Goal: Transaction & Acquisition: Purchase product/service

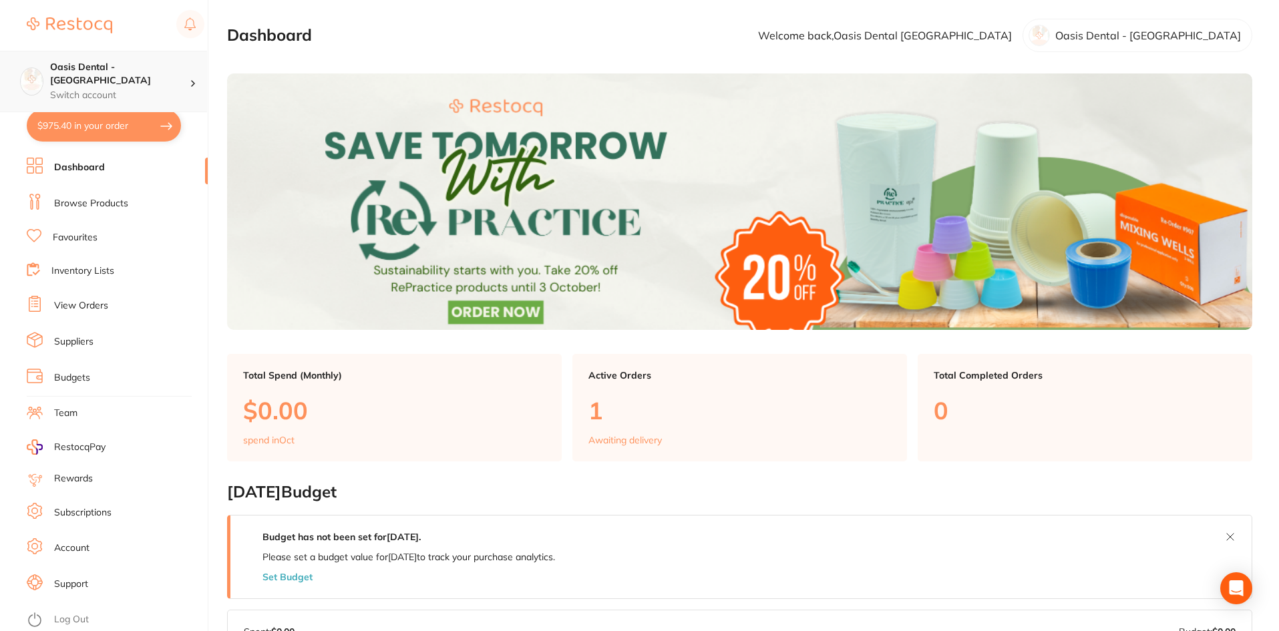
click at [185, 75] on div "Oasis Dental - Brighton Switch account" at bounding box center [120, 81] width 140 height 41
click at [64, 206] on link "Browse Products" at bounding box center [91, 203] width 74 height 13
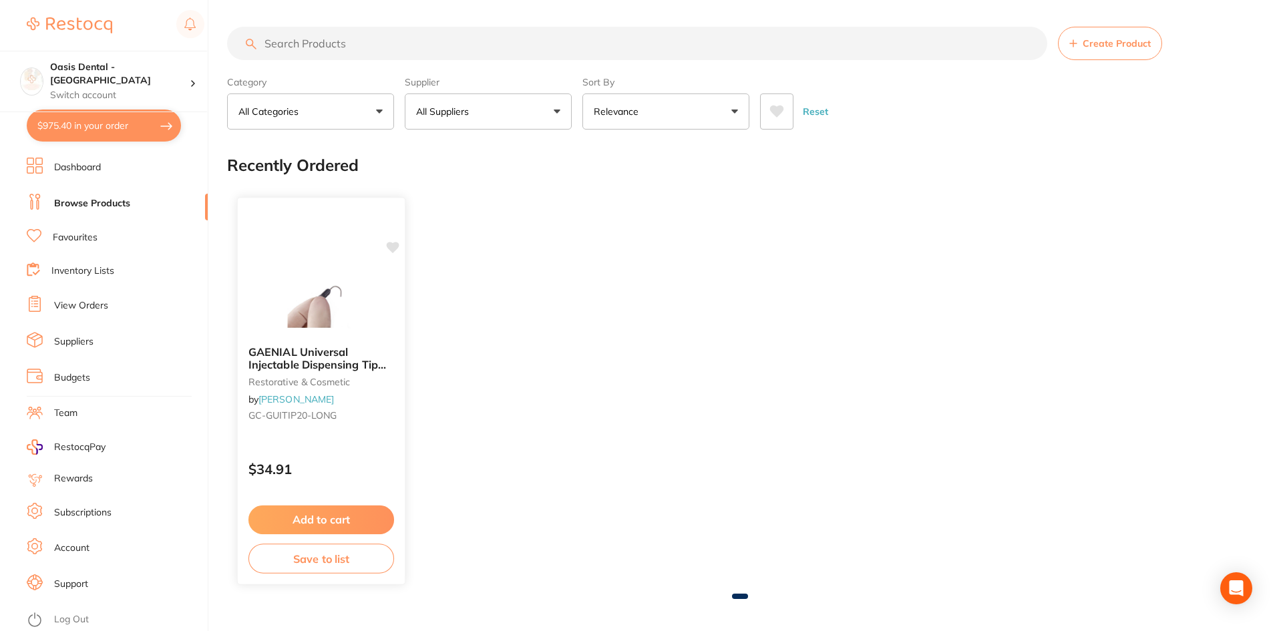
click at [346, 515] on button "Add to cart" at bounding box center [321, 519] width 146 height 29
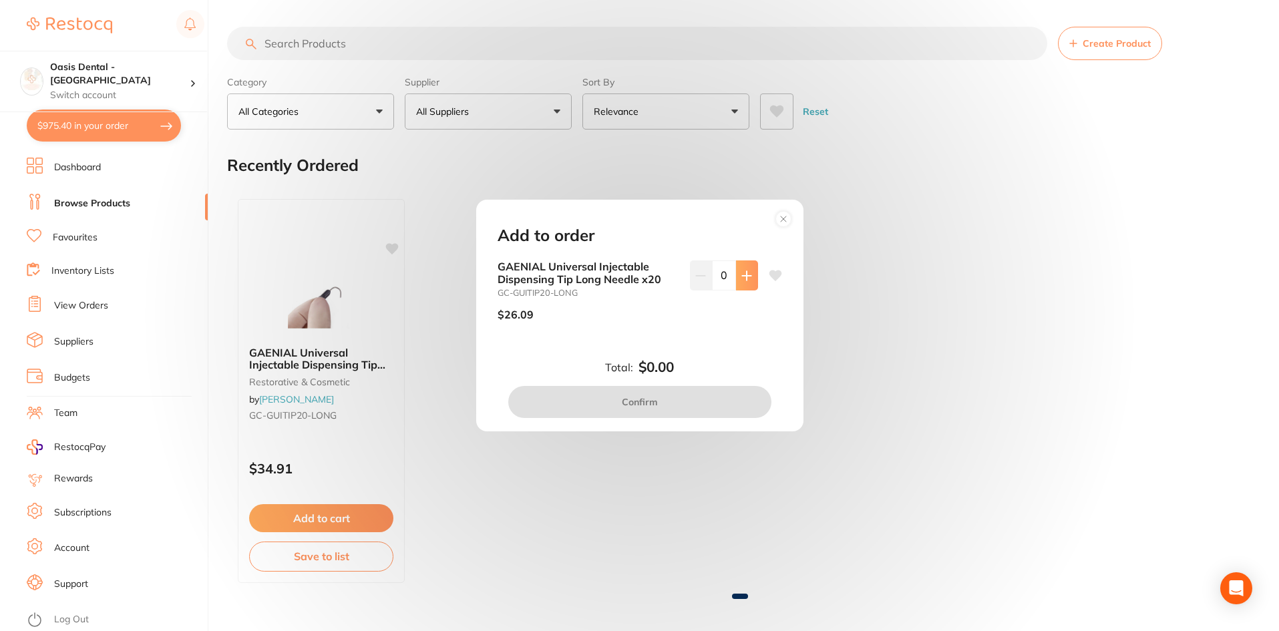
click at [752, 282] on button at bounding box center [747, 274] width 22 height 29
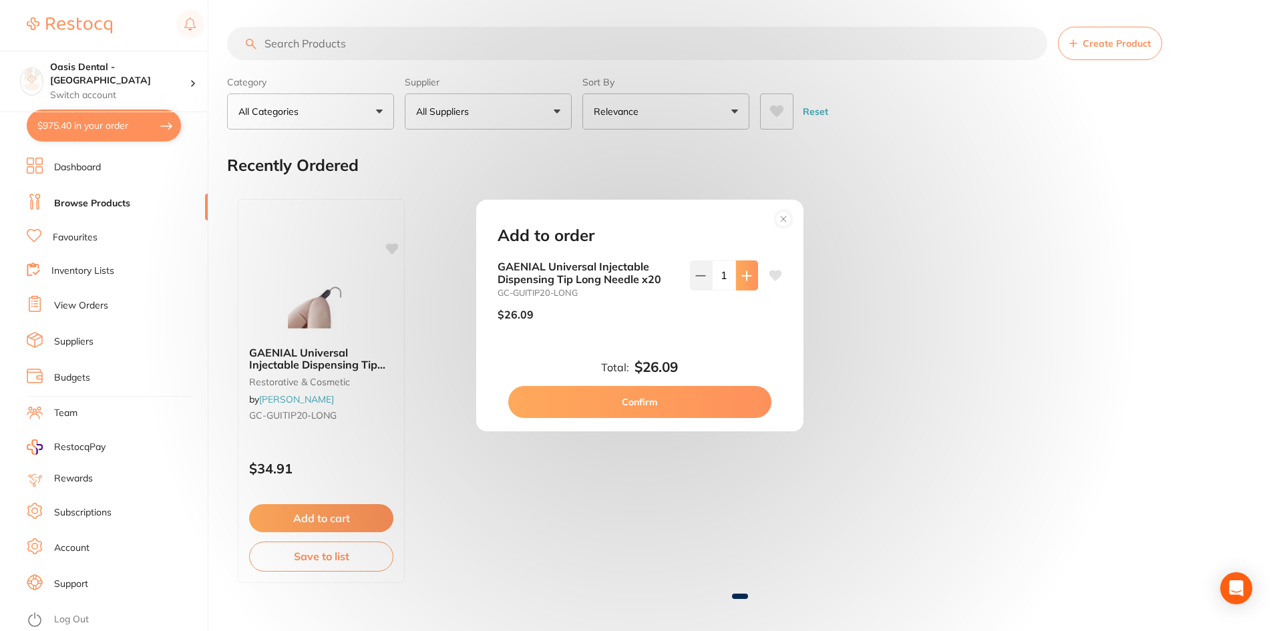
click at [751, 282] on button at bounding box center [747, 274] width 22 height 29
type input "2"
click at [653, 399] on button "Confirm" at bounding box center [639, 402] width 263 height 32
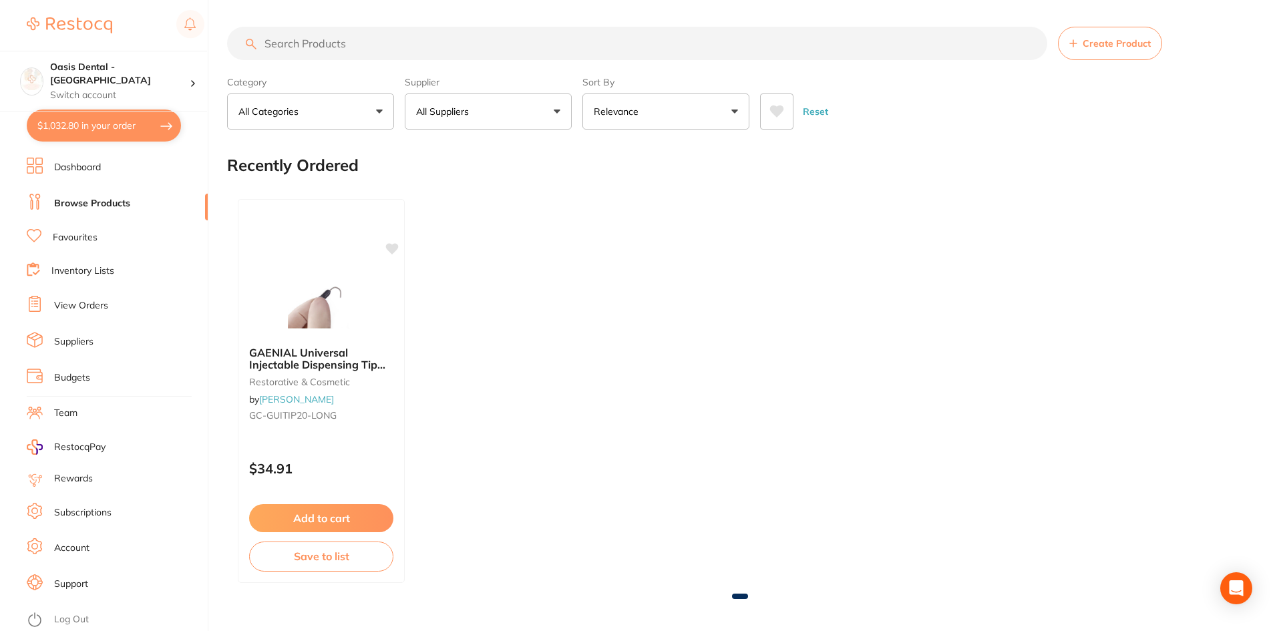
click at [399, 72] on div "Category All Categories All Categories 3D Printing anaesthetic articulating bur…" at bounding box center [739, 100] width 1025 height 59
click at [383, 55] on input "search" at bounding box center [637, 43] width 820 height 33
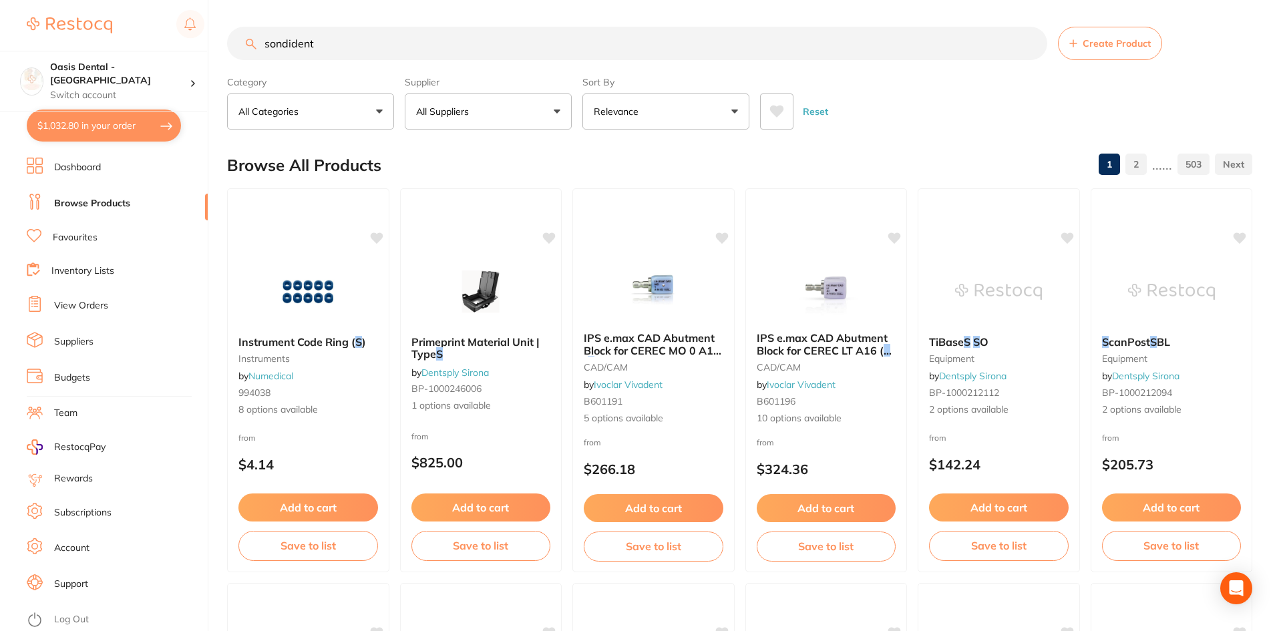
type input "sondident"
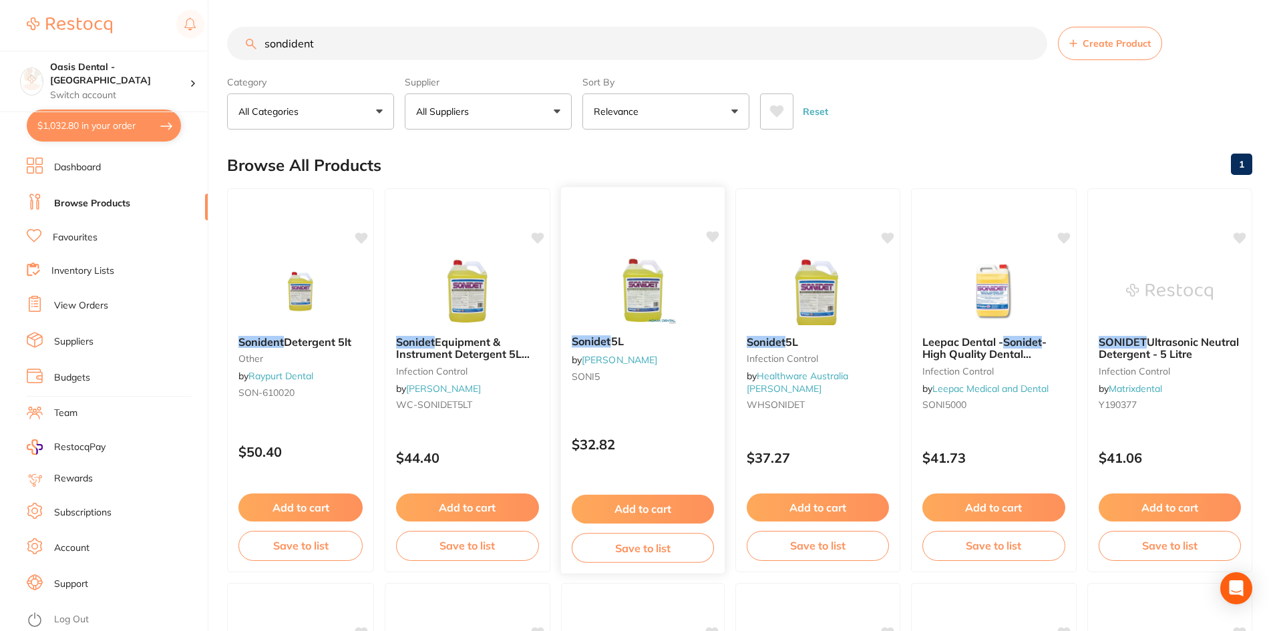
click at [613, 507] on button "Add to cart" at bounding box center [642, 509] width 142 height 29
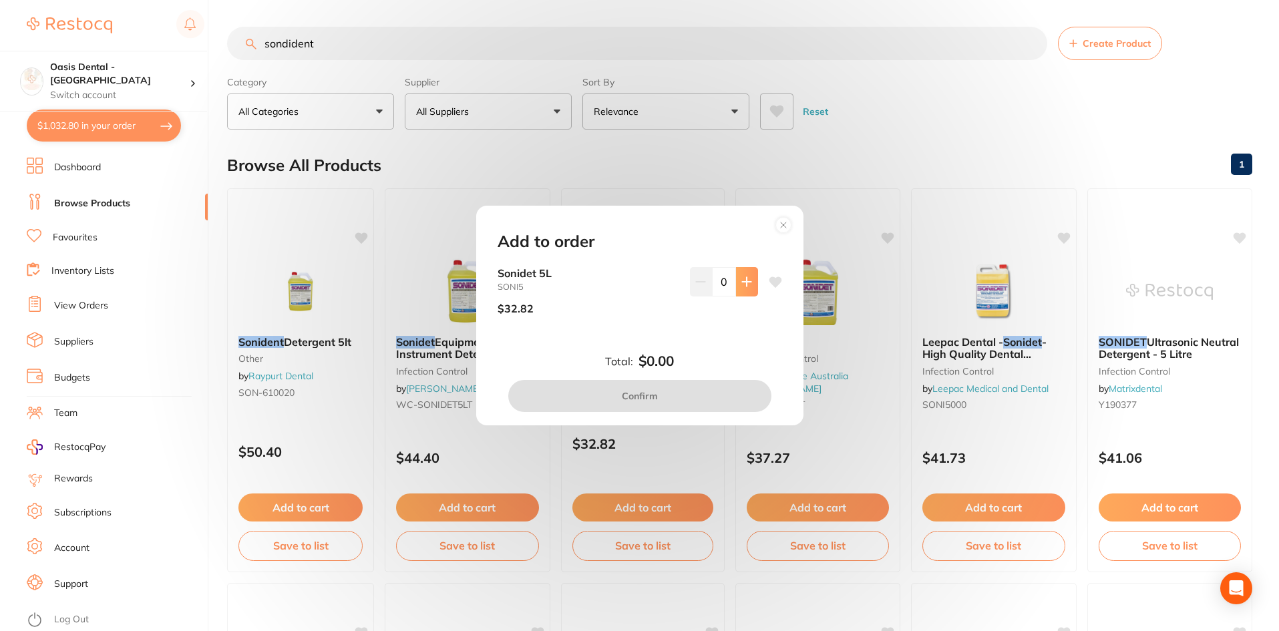
click at [750, 292] on button at bounding box center [747, 281] width 22 height 29
type input "1"
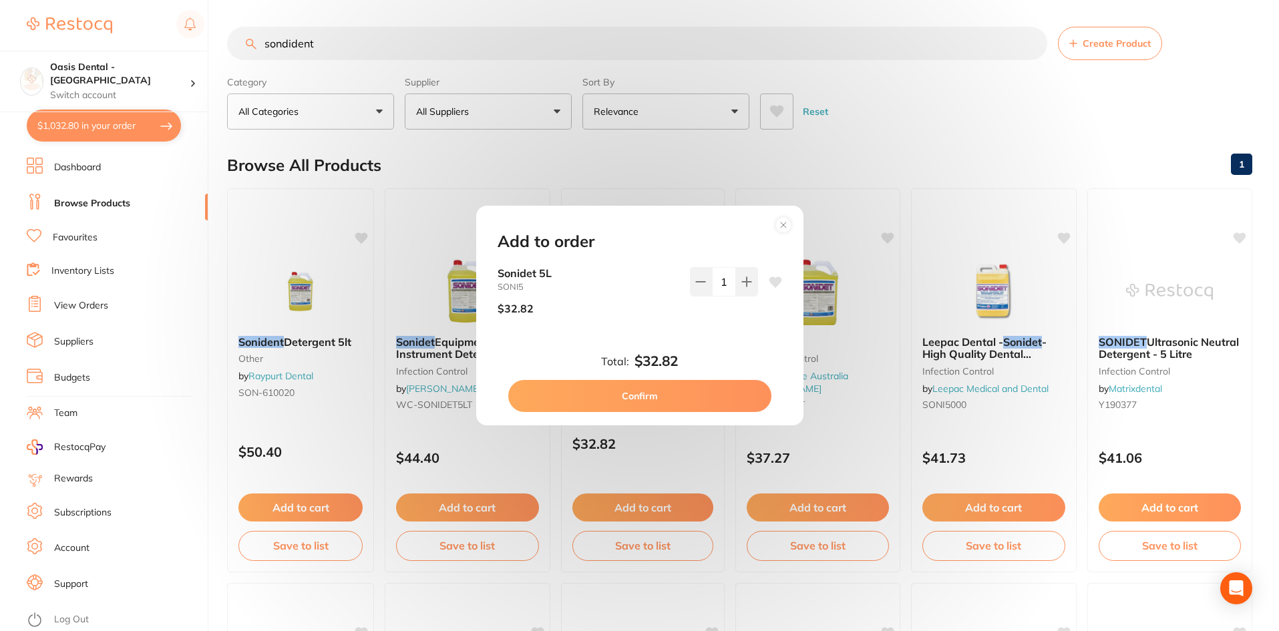
click at [665, 393] on button "Confirm" at bounding box center [639, 396] width 263 height 32
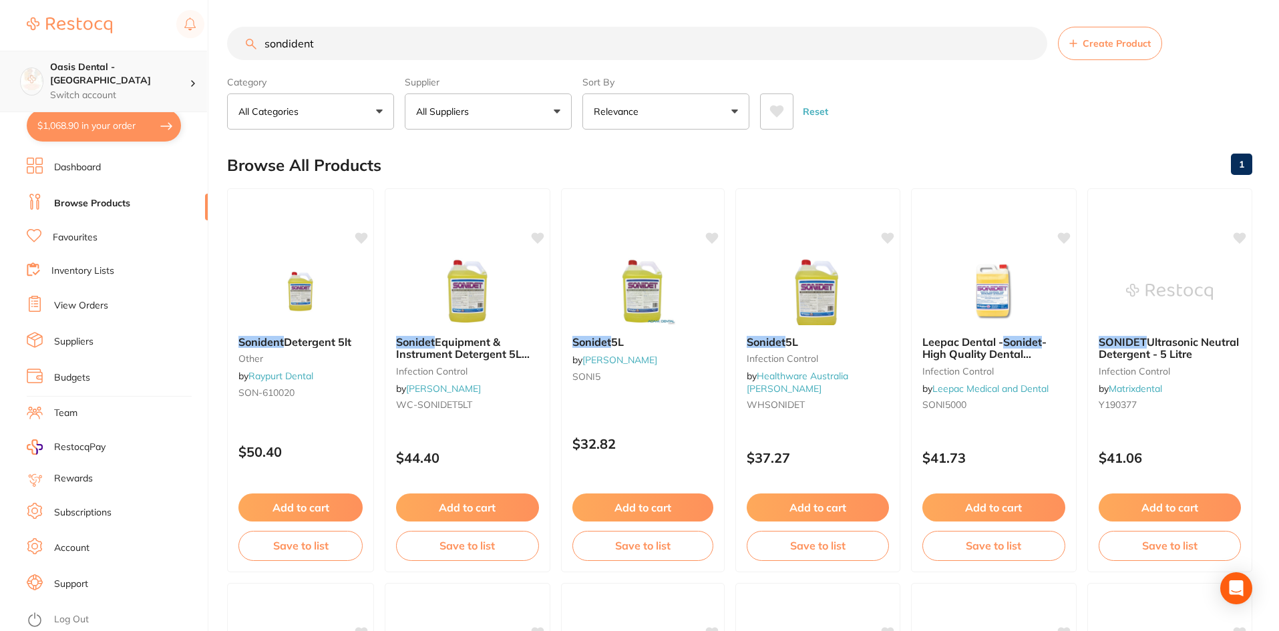
drag, startPoint x: 393, startPoint y: 44, endPoint x: 90, endPoint y: 59, distance: 303.5
click at [91, 59] on div "$1,068.90 Oasis Dental - Brighton Switch account Oasis Dental - Brighton $1,068…" at bounding box center [639, 315] width 1279 height 631
type input "viraclean"
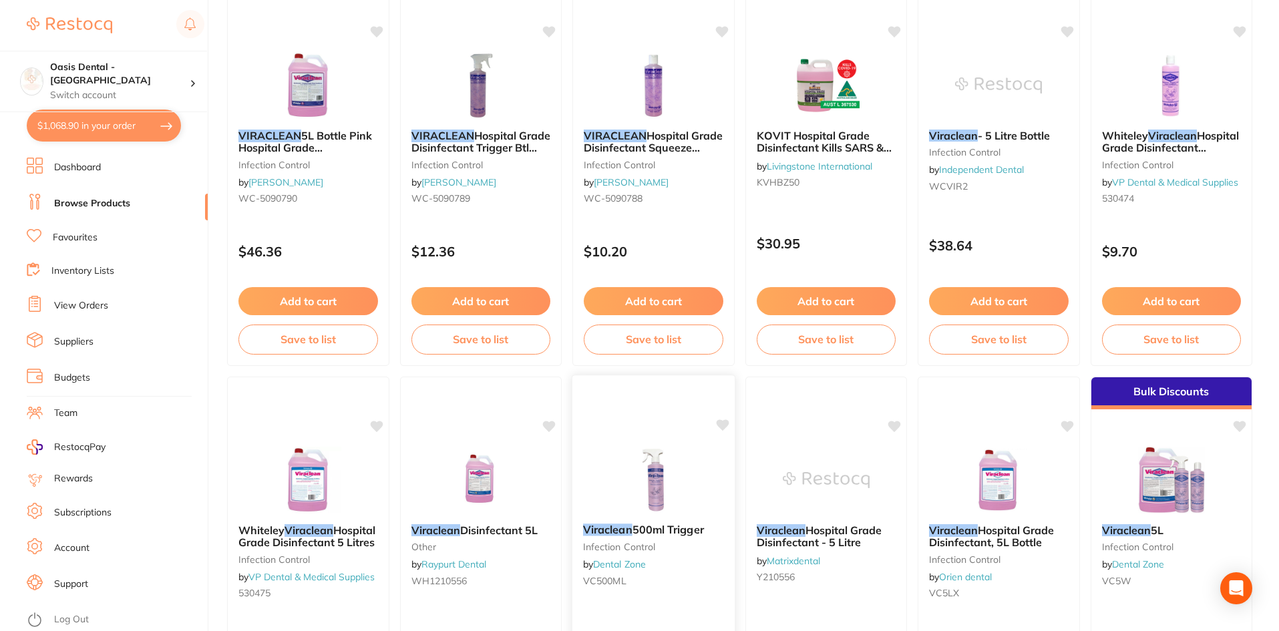
scroll to position [868, 0]
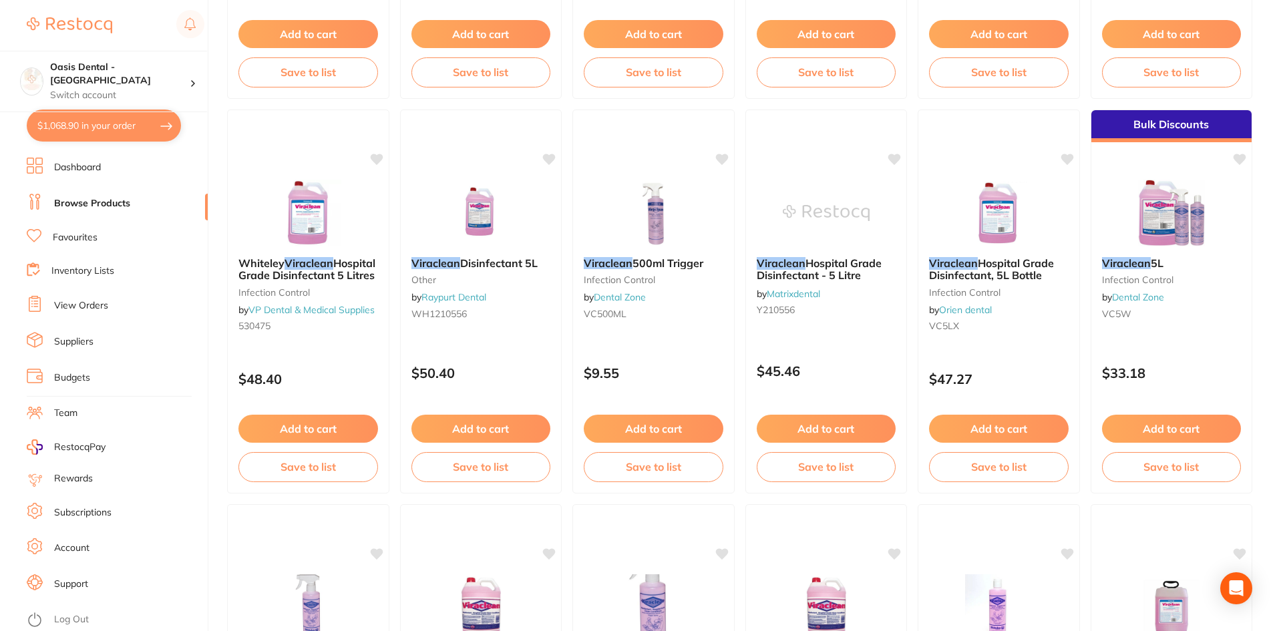
click at [1152, 270] on div "Viraclean 5L Infection Control by Dental Zone VC5W" at bounding box center [1171, 290] width 161 height 89
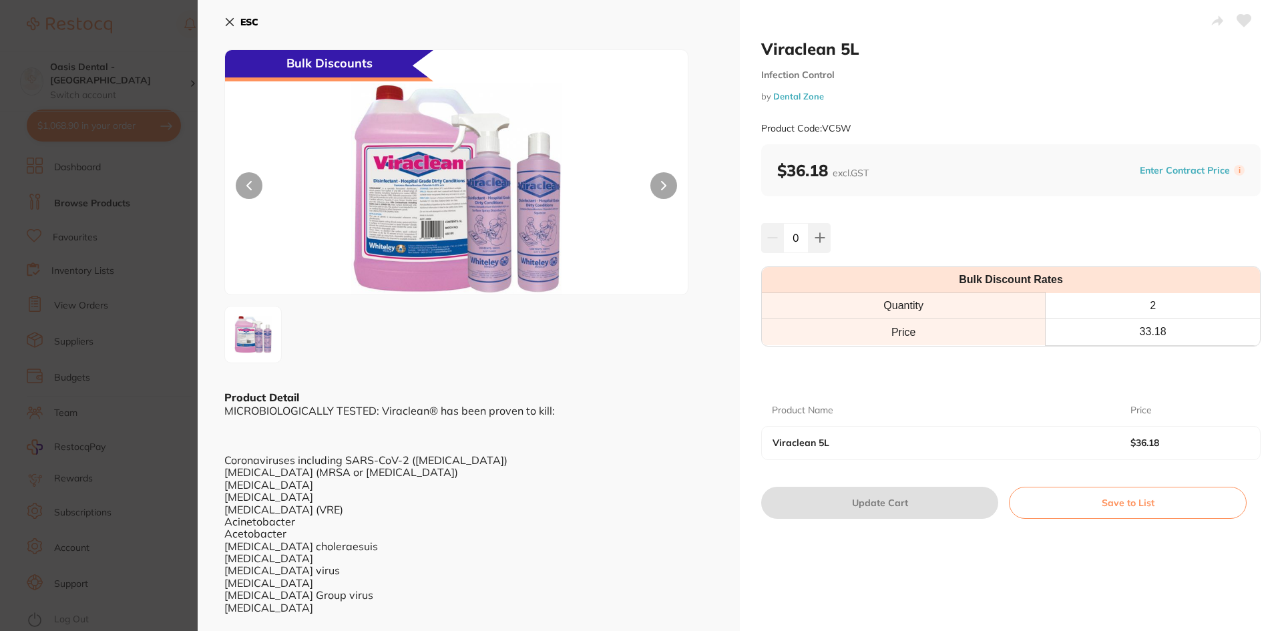
scroll to position [1, 0]
click at [226, 25] on icon at bounding box center [229, 22] width 11 height 11
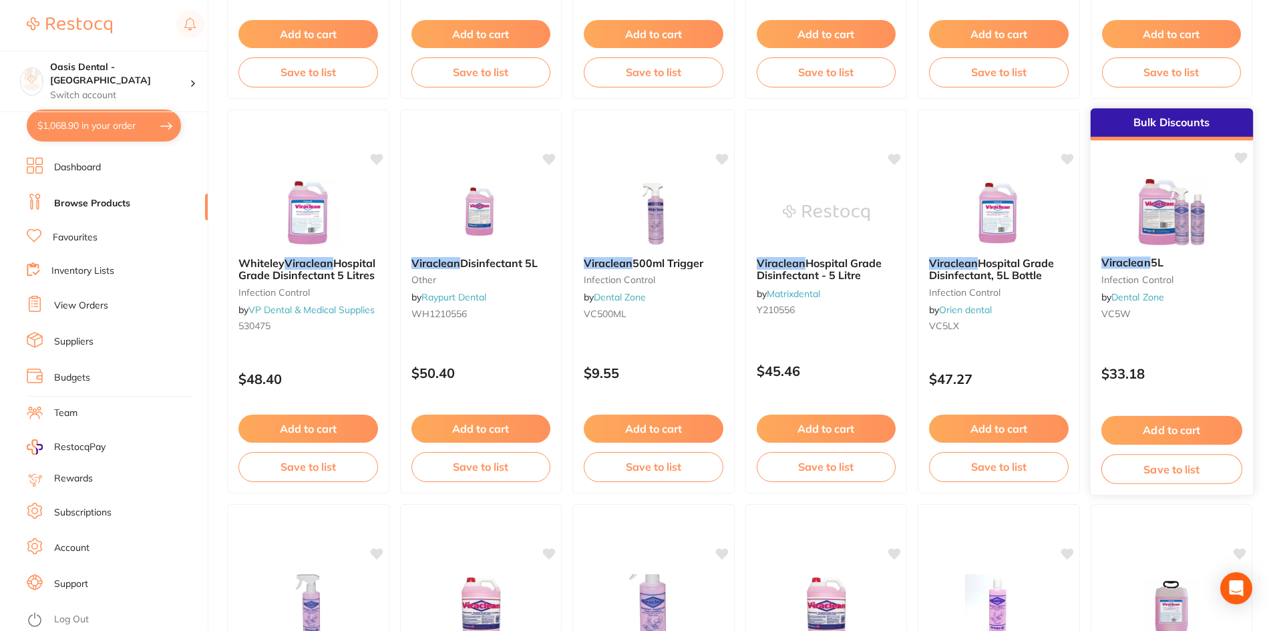
click at [1156, 437] on button "Add to cart" at bounding box center [1170, 430] width 141 height 29
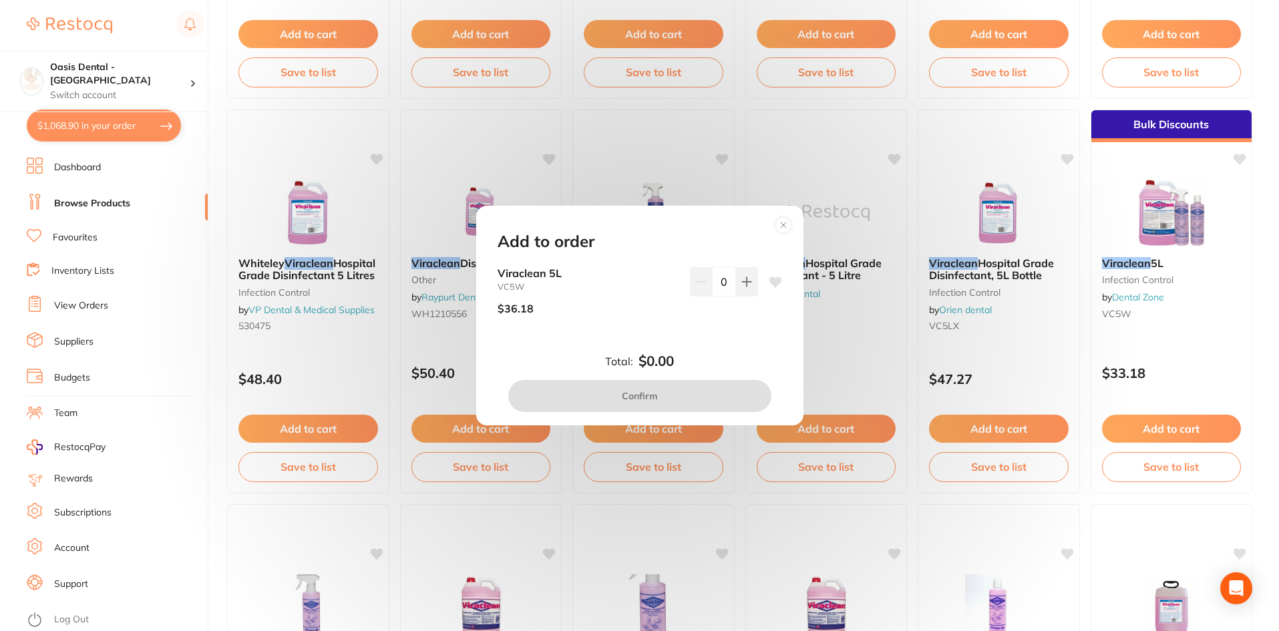
click at [754, 281] on div "Viraclean 5L VC5W $36.18 0" at bounding box center [639, 296] width 284 height 58
click at [754, 288] on button at bounding box center [747, 281] width 22 height 29
type input "1"
click at [737, 393] on button "Confirm" at bounding box center [639, 396] width 263 height 32
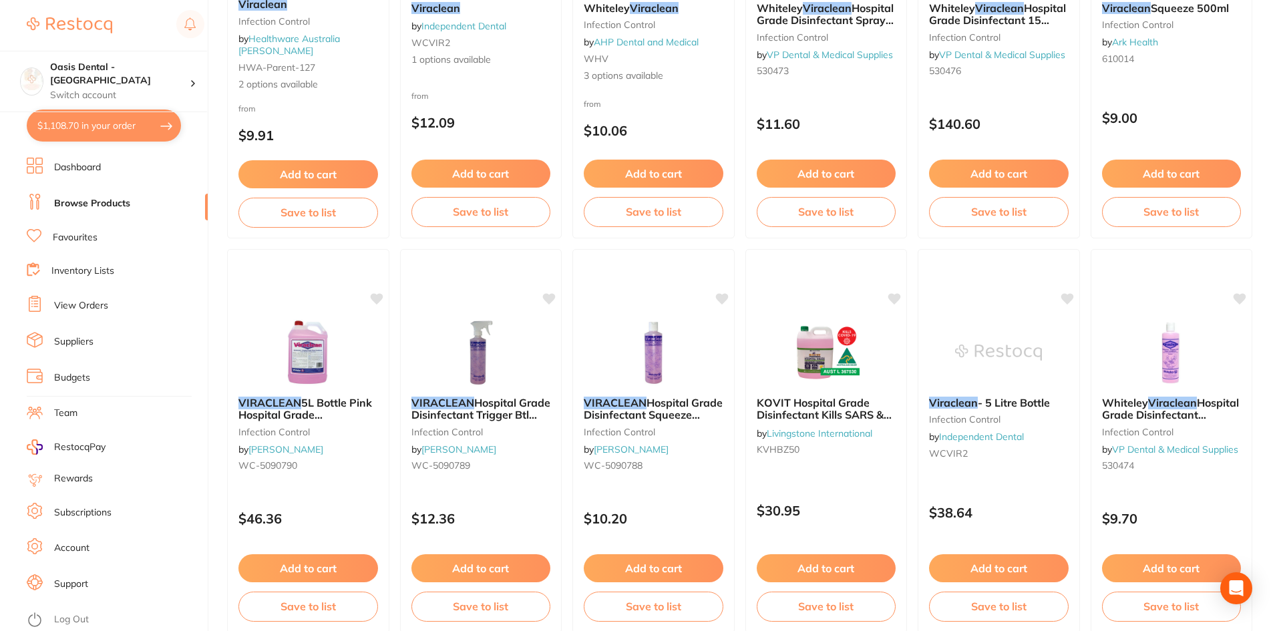
scroll to position [0, 0]
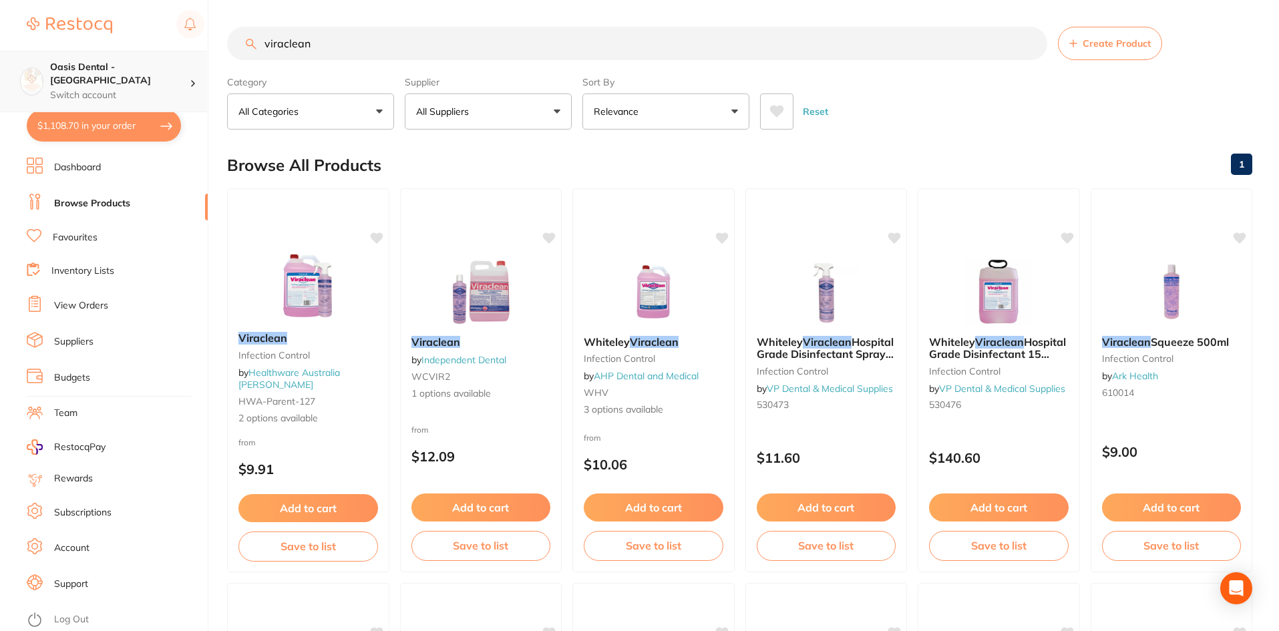
drag, startPoint x: 321, startPoint y: 44, endPoint x: 188, endPoint y: 57, distance: 134.1
click at [190, 56] on div "$1,108.70 Oasis Dental - Brighton Switch account Oasis Dental - Brighton $1,108…" at bounding box center [639, 315] width 1279 height 631
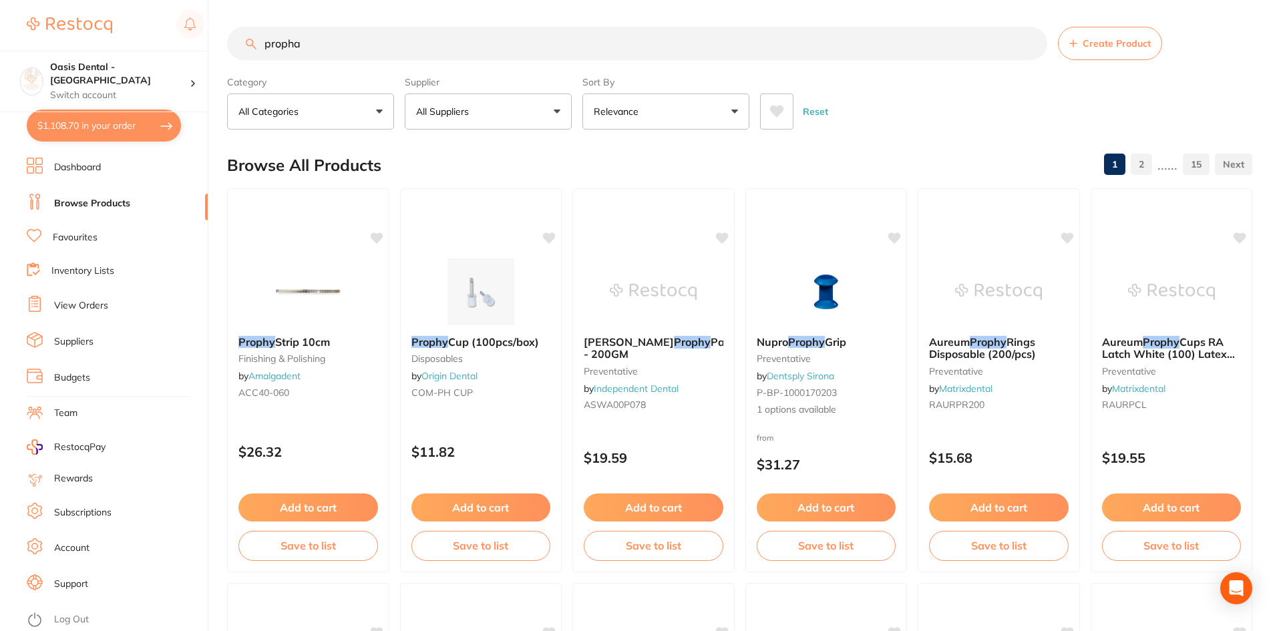
type input "propha"
click at [310, 505] on button "Add to cart" at bounding box center [308, 507] width 140 height 28
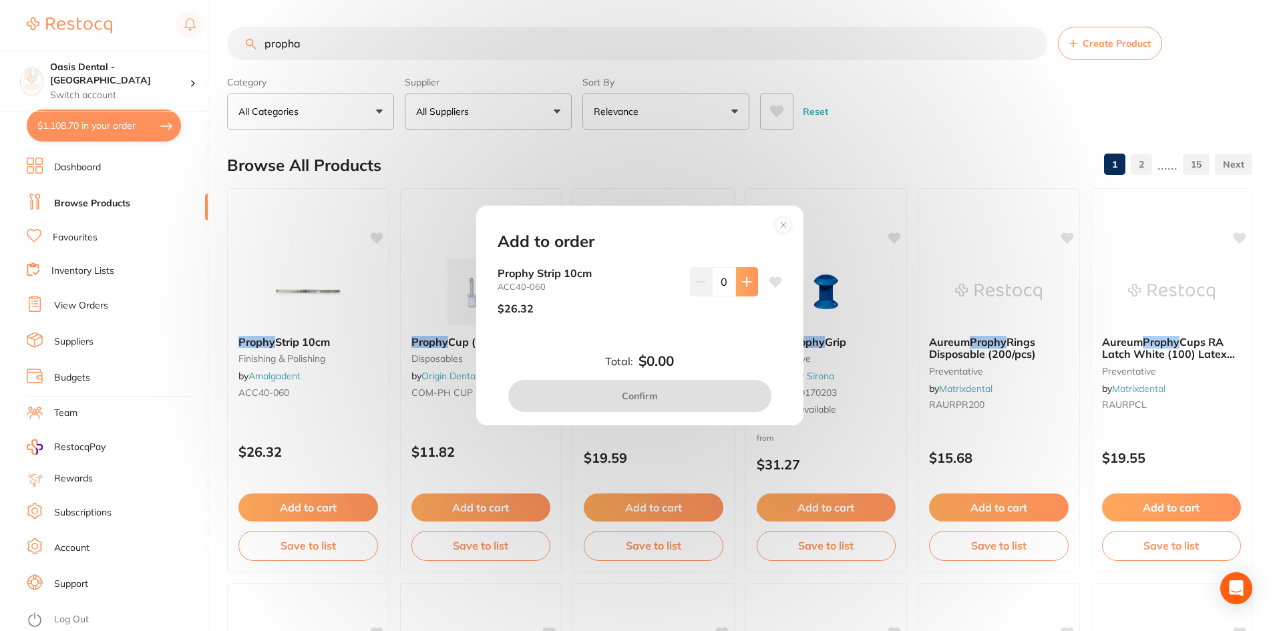
click at [748, 286] on icon at bounding box center [746, 281] width 11 height 11
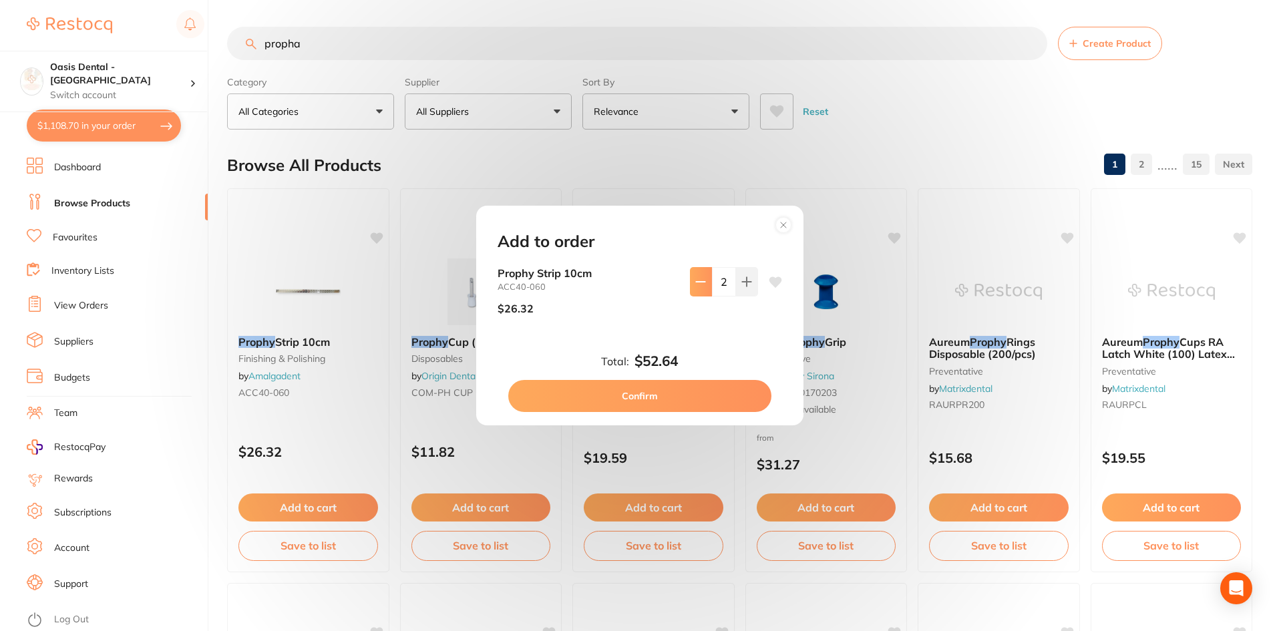
click at [705, 291] on button at bounding box center [701, 281] width 22 height 29
type input "1"
click at [636, 398] on button "Confirm" at bounding box center [639, 396] width 263 height 32
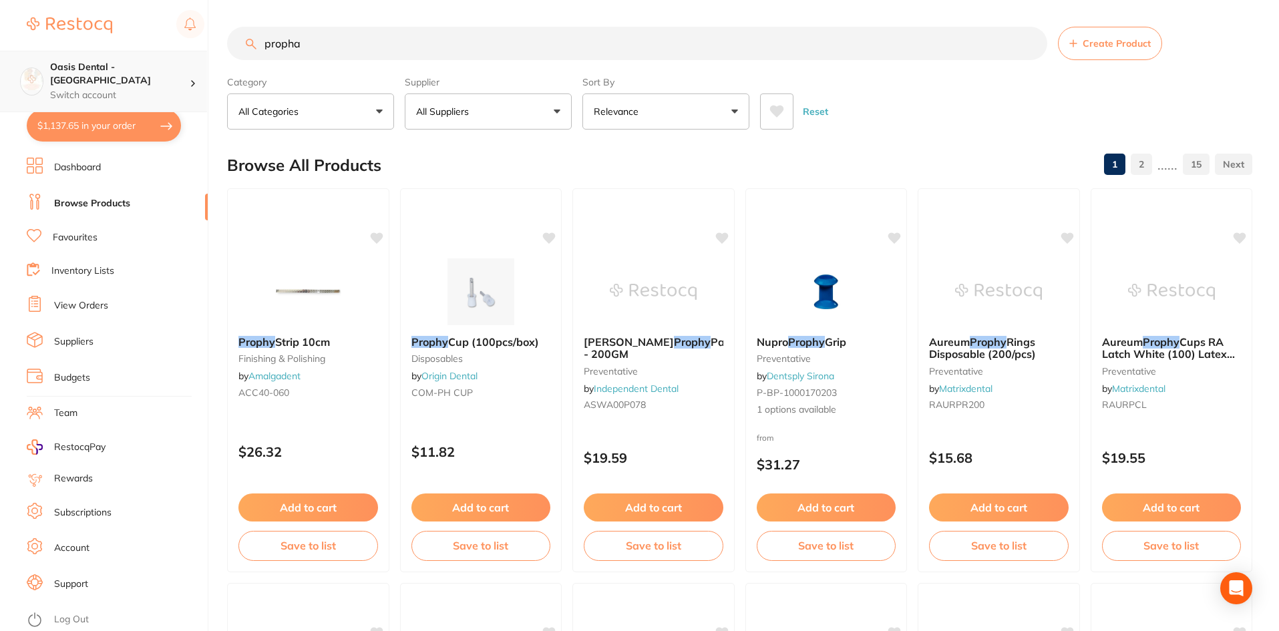
scroll to position [1, 0]
drag, startPoint x: 333, startPoint y: 49, endPoint x: 184, endPoint y: 59, distance: 149.2
click at [186, 58] on div "$1,137.65 Oasis Dental - Brighton Switch account Oasis Dental - Brighton $1,137…" at bounding box center [639, 315] width 1279 height 631
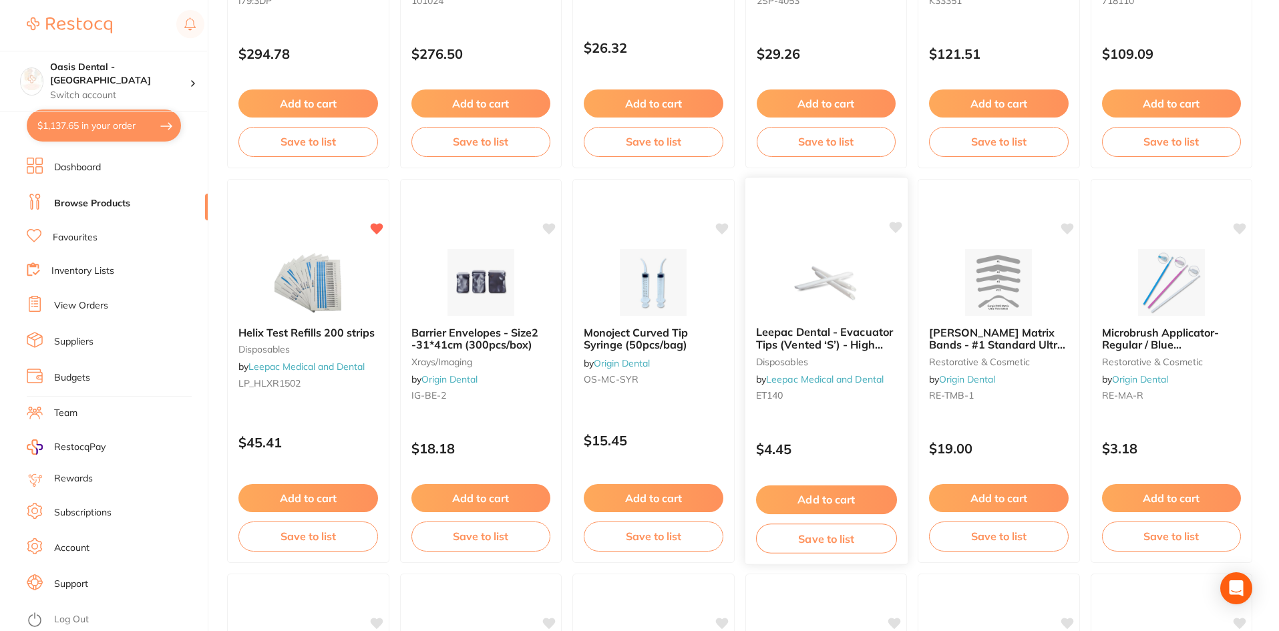
scroll to position [1202, 0]
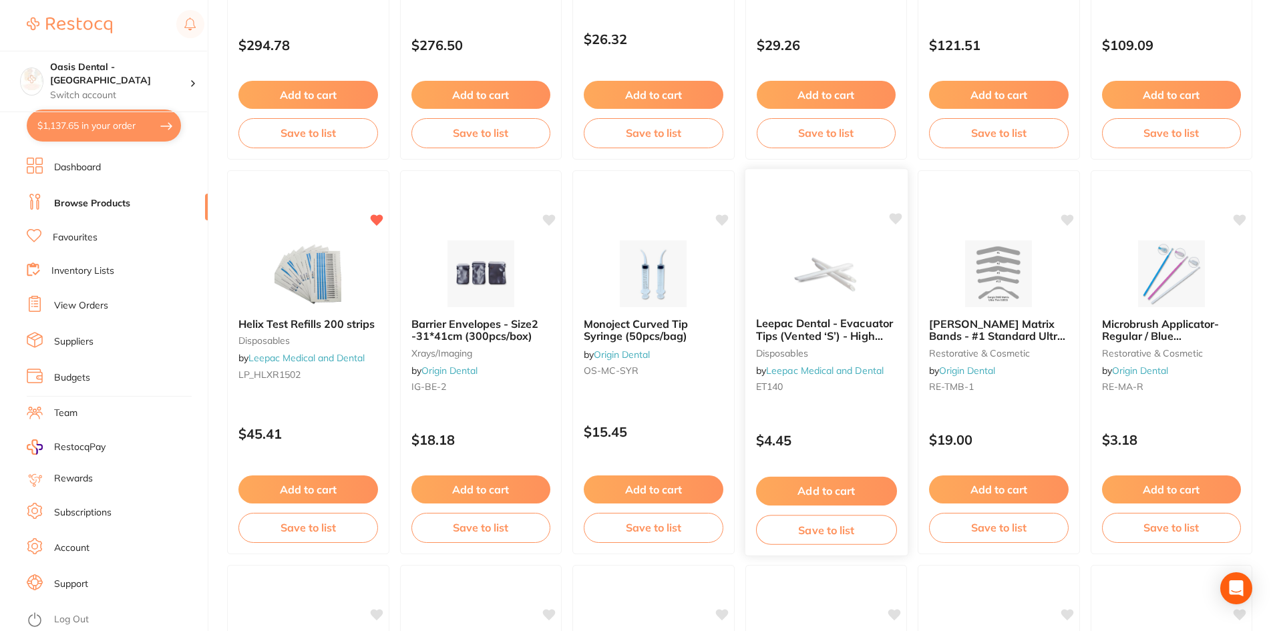
click at [840, 487] on button "Add to cart" at bounding box center [825, 491] width 141 height 29
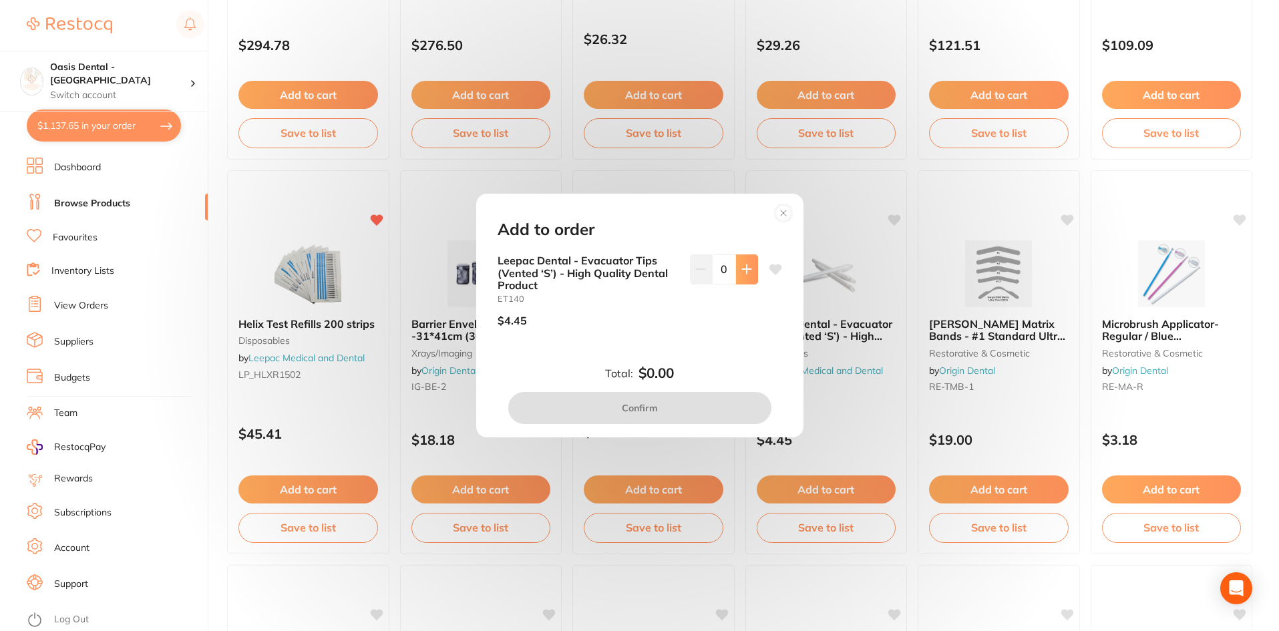
click at [747, 273] on icon at bounding box center [746, 269] width 11 height 11
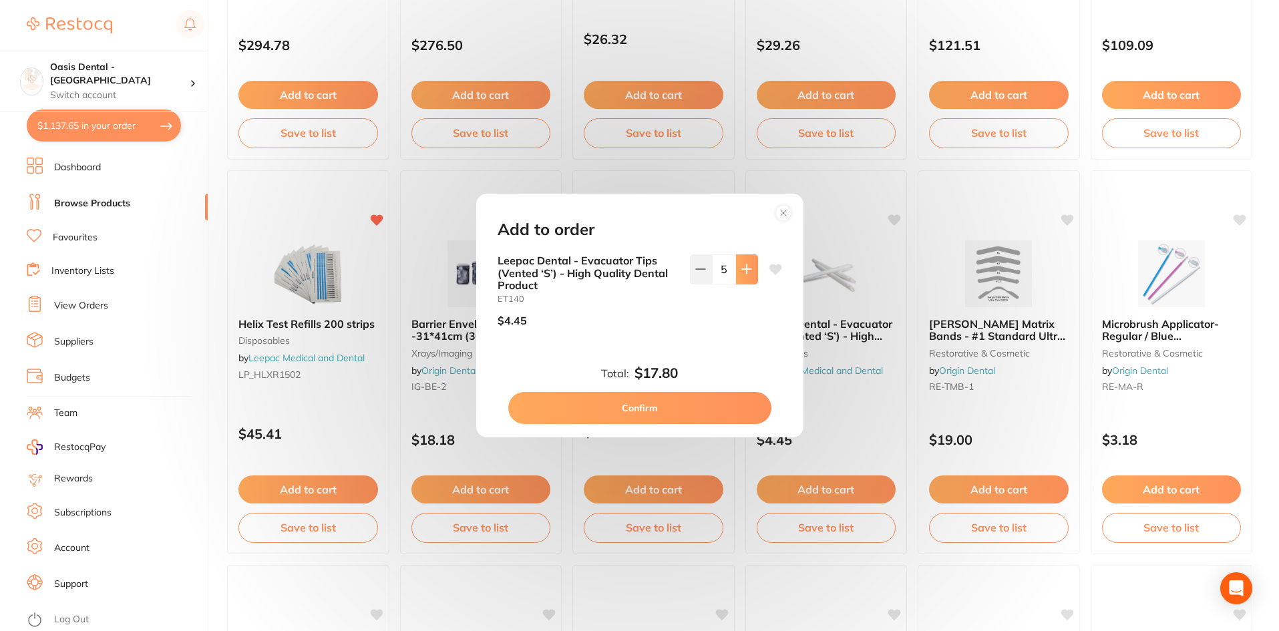
click at [747, 273] on icon at bounding box center [746, 269] width 11 height 11
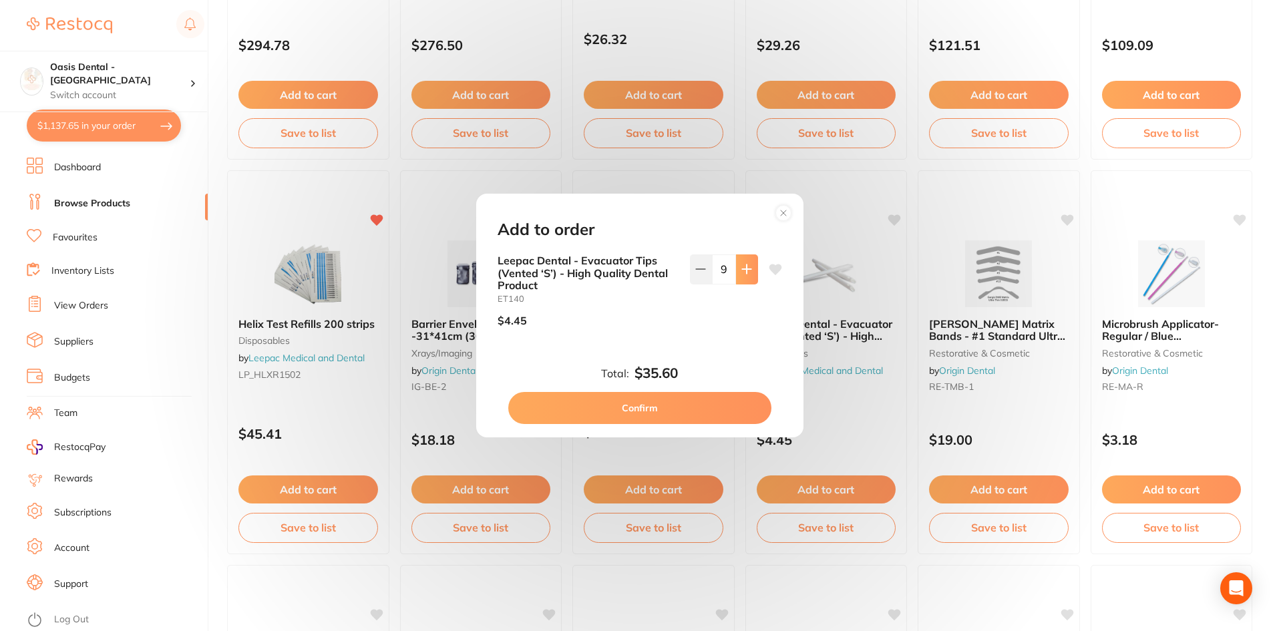
type input "10"
click at [676, 413] on button "Confirm" at bounding box center [639, 408] width 263 height 32
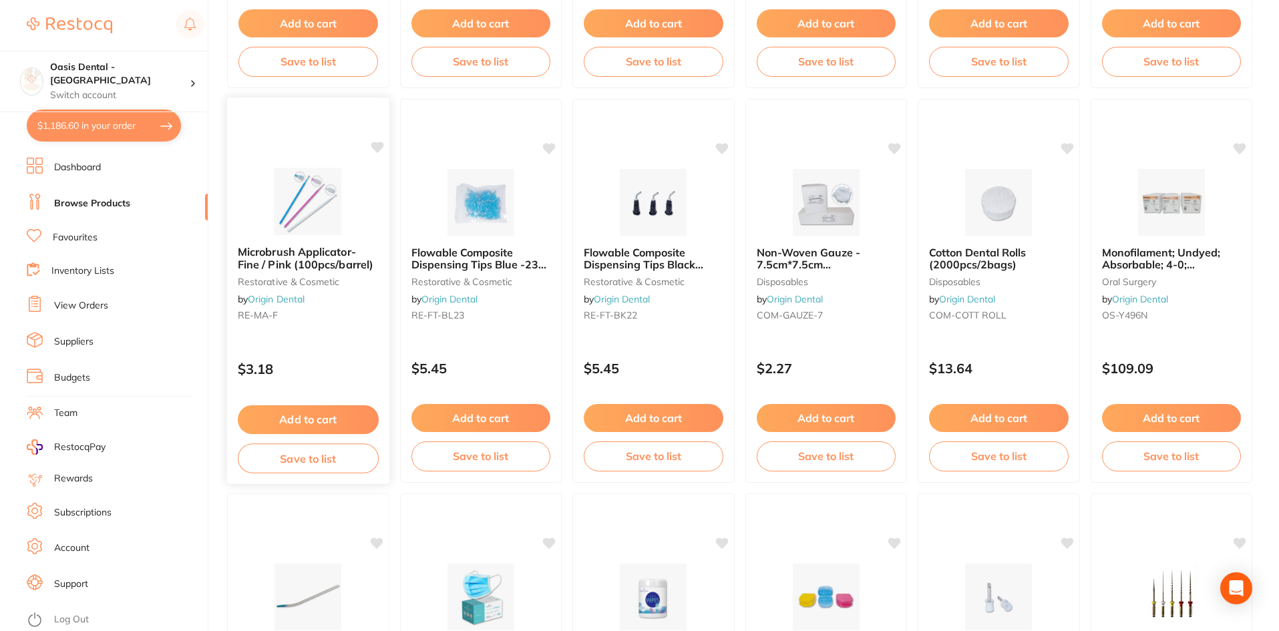
scroll to position [1669, 0]
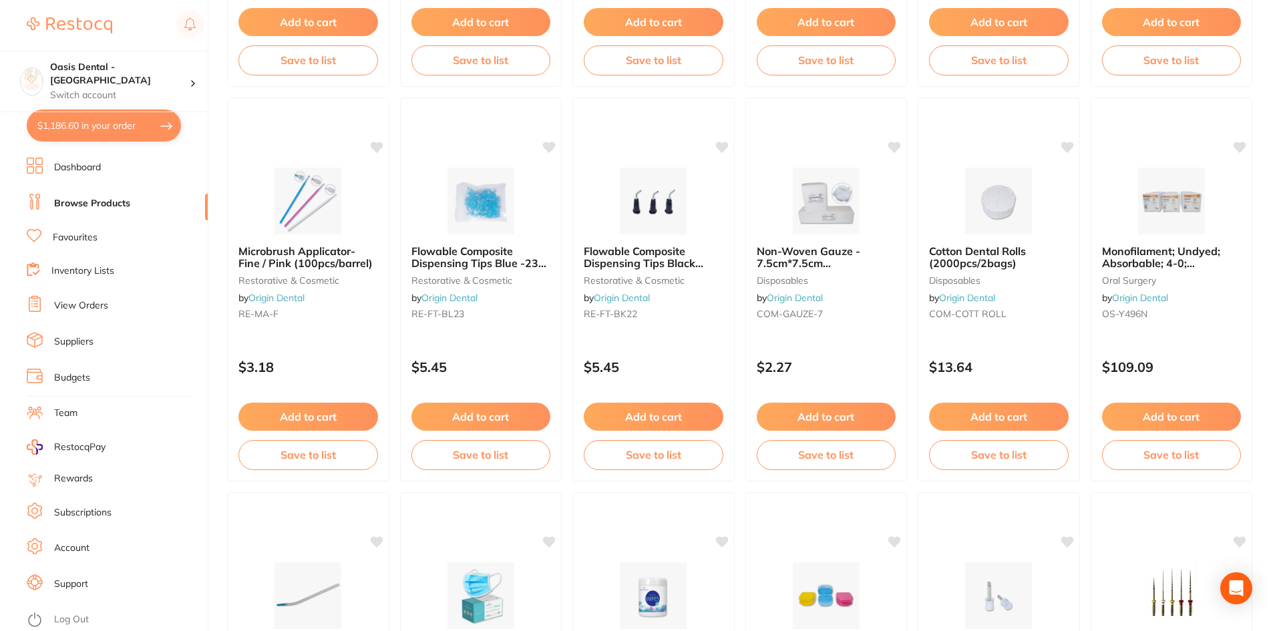
click at [823, 216] on img at bounding box center [826, 201] width 87 height 67
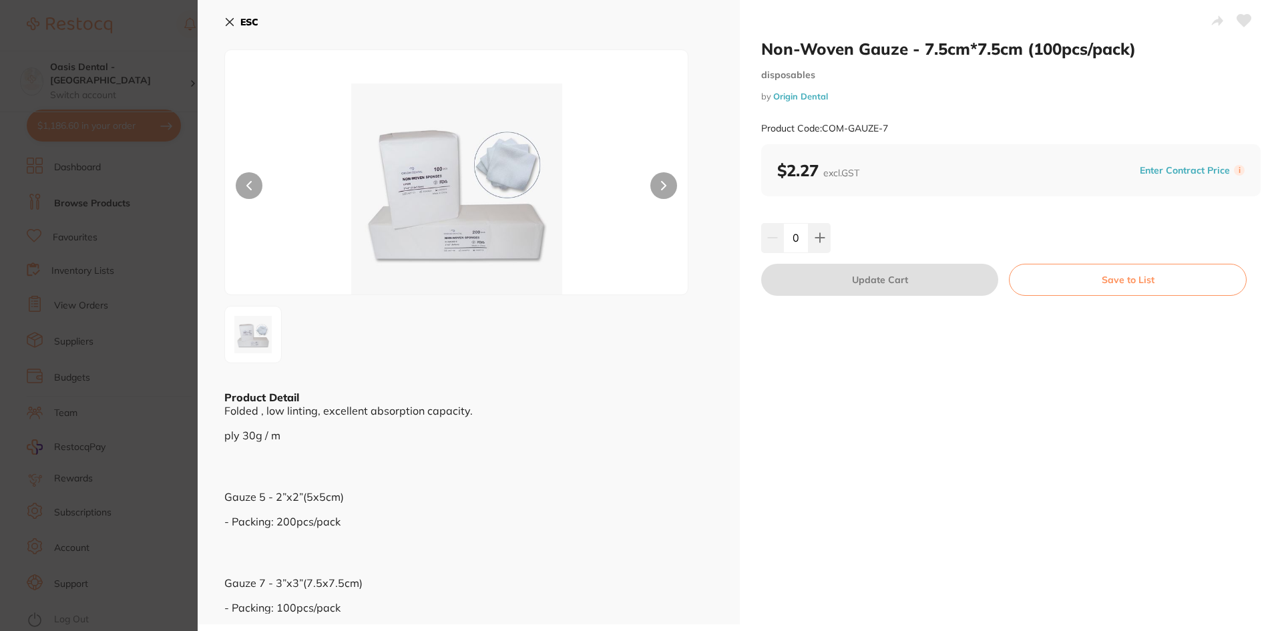
click at [659, 182] on button at bounding box center [663, 185] width 27 height 27
click at [658, 176] on button at bounding box center [663, 185] width 27 height 27
click at [827, 245] on button at bounding box center [820, 237] width 22 height 29
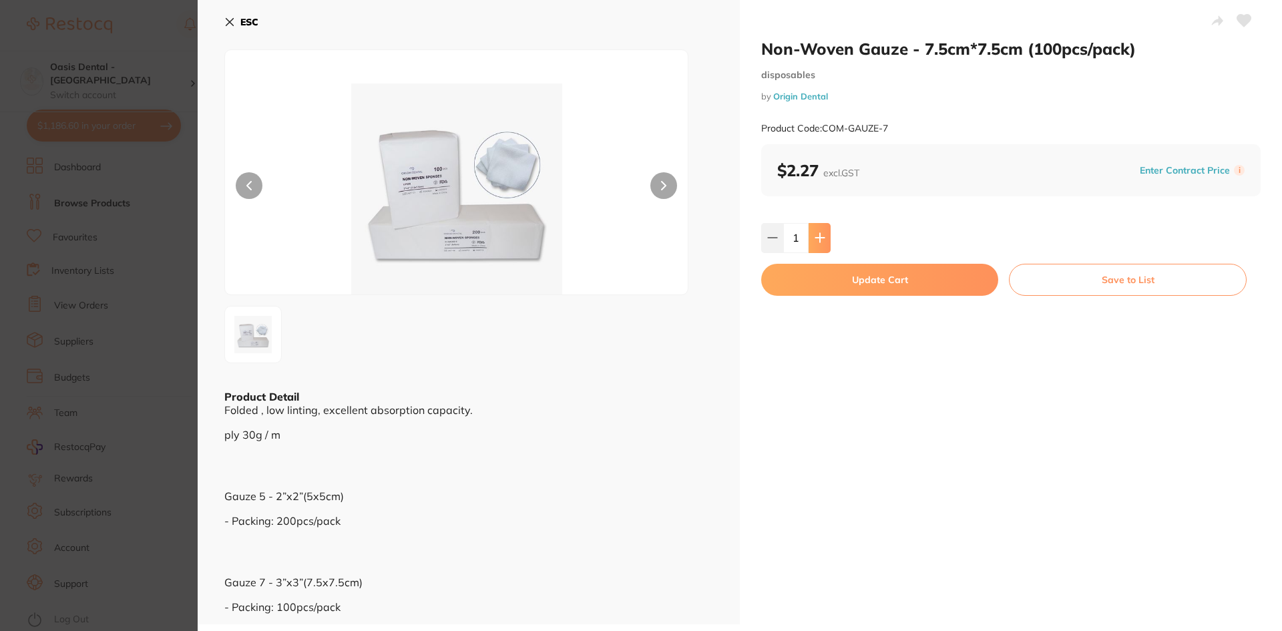
click at [827, 245] on button at bounding box center [820, 237] width 22 height 29
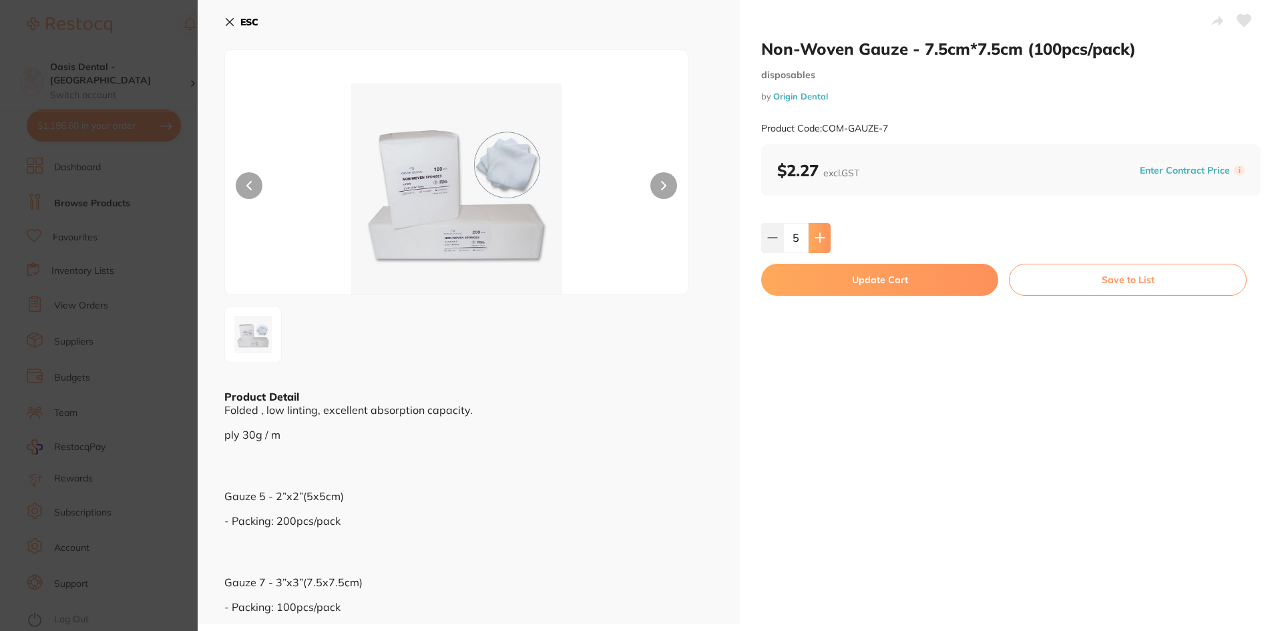
type input "6"
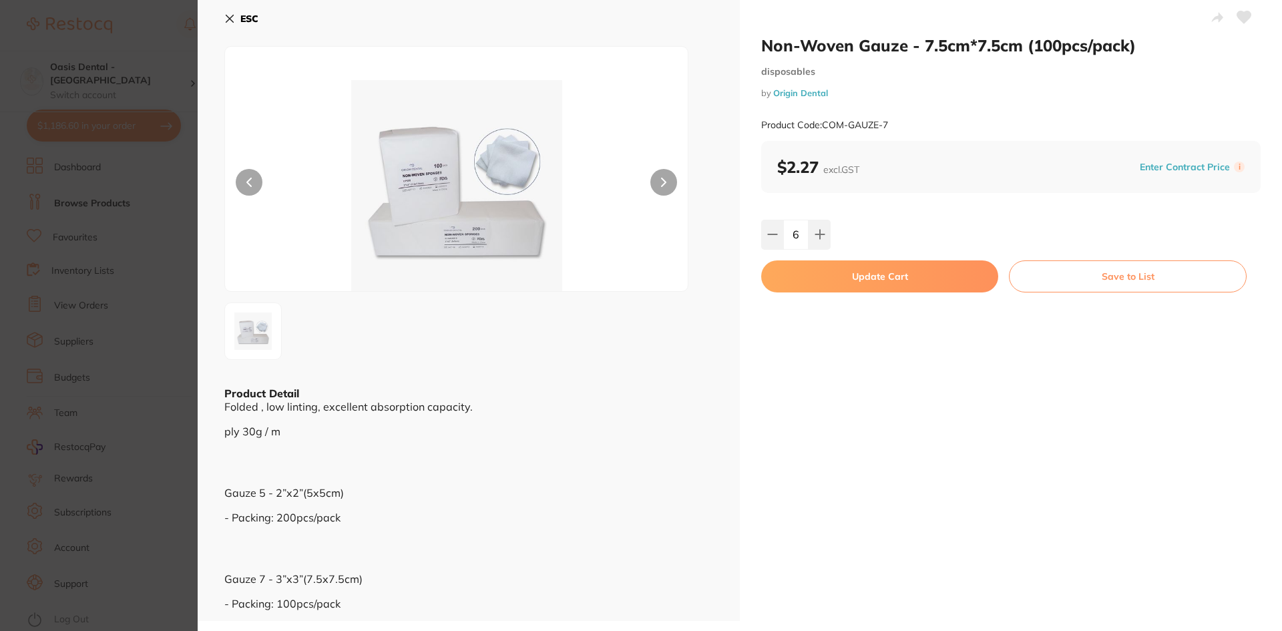
click at [945, 285] on button "Update Cart" at bounding box center [879, 276] width 237 height 32
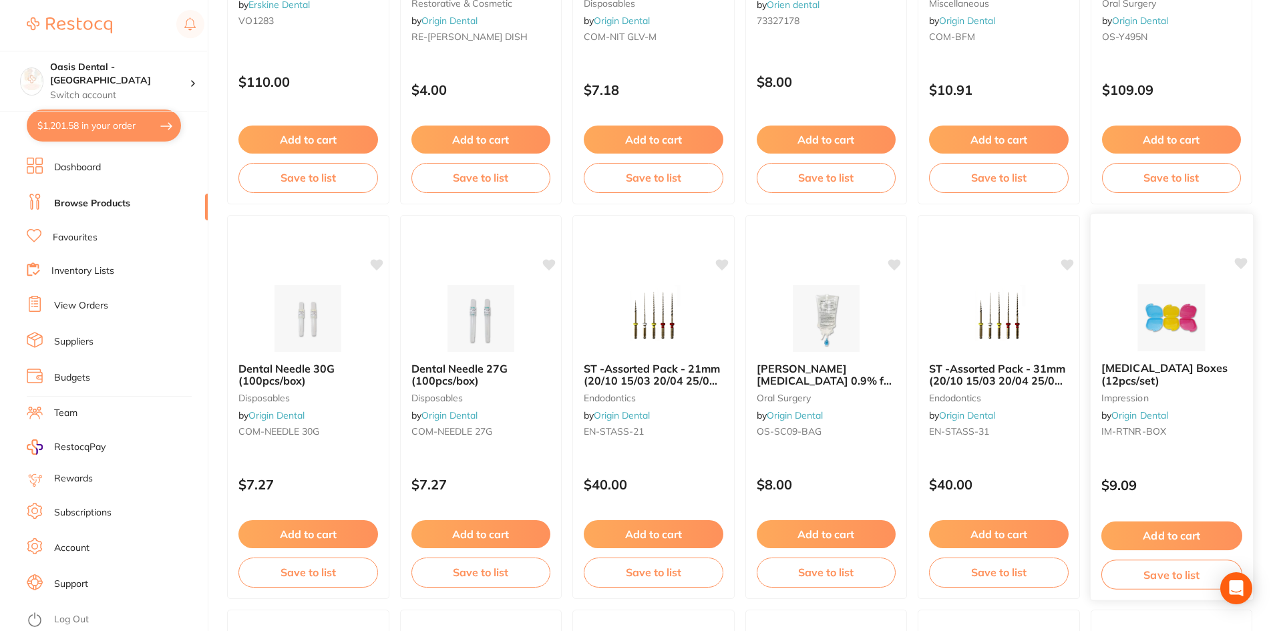
scroll to position [2737, 0]
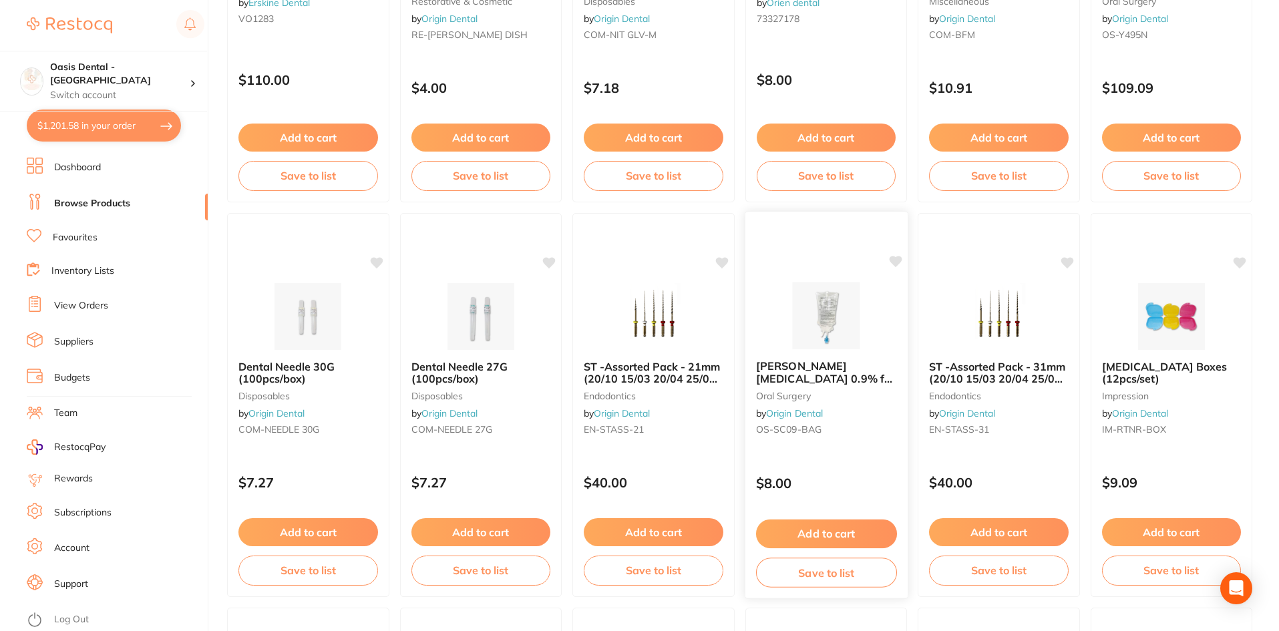
click at [831, 340] on img at bounding box center [825, 315] width 87 height 67
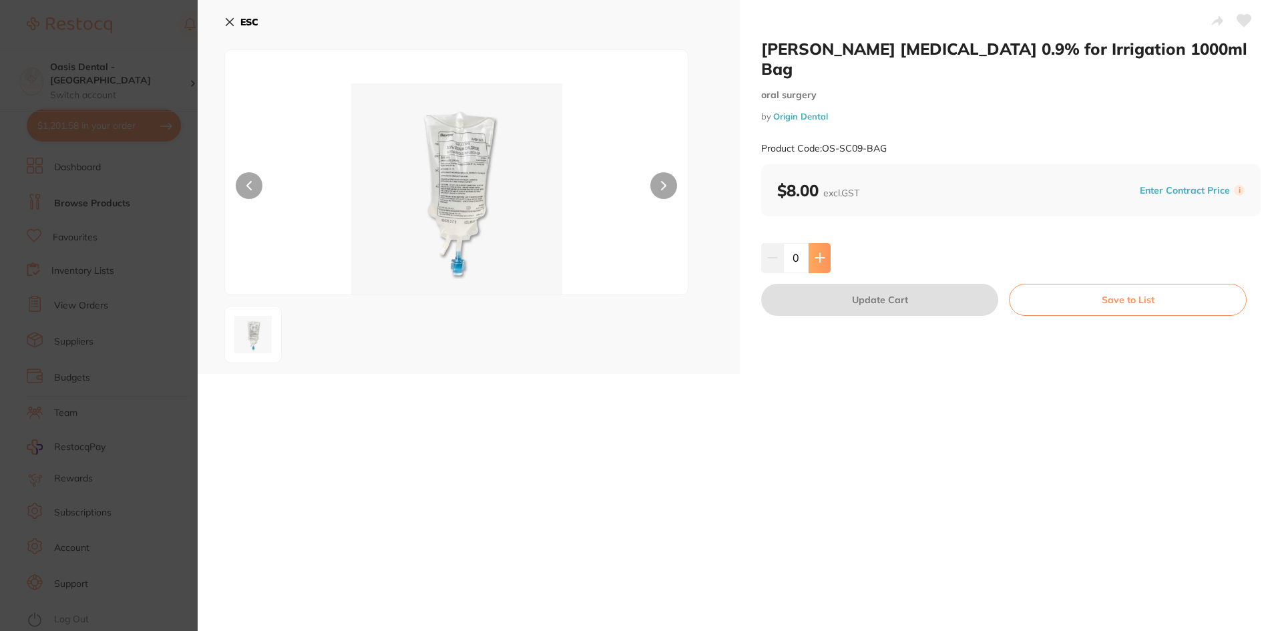
click at [823, 243] on button at bounding box center [820, 257] width 22 height 29
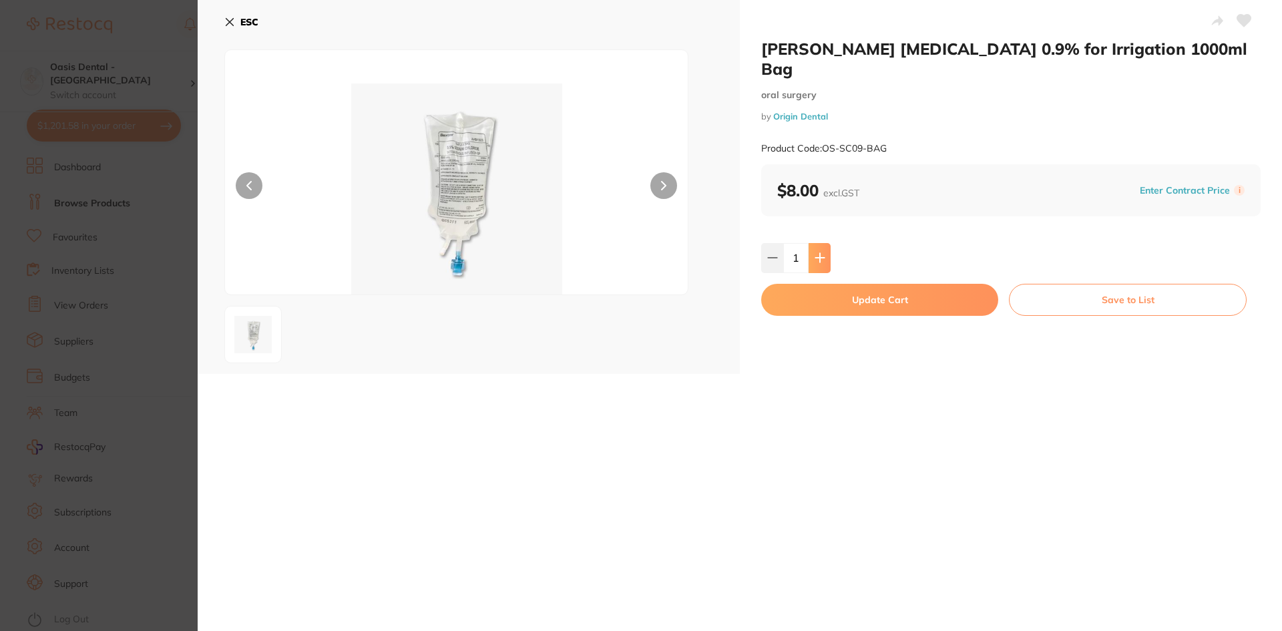
click at [823, 243] on button at bounding box center [820, 257] width 22 height 29
click at [817, 254] on icon at bounding box center [819, 258] width 9 height 9
type input "4"
click at [835, 287] on button "Update Cart" at bounding box center [879, 300] width 237 height 32
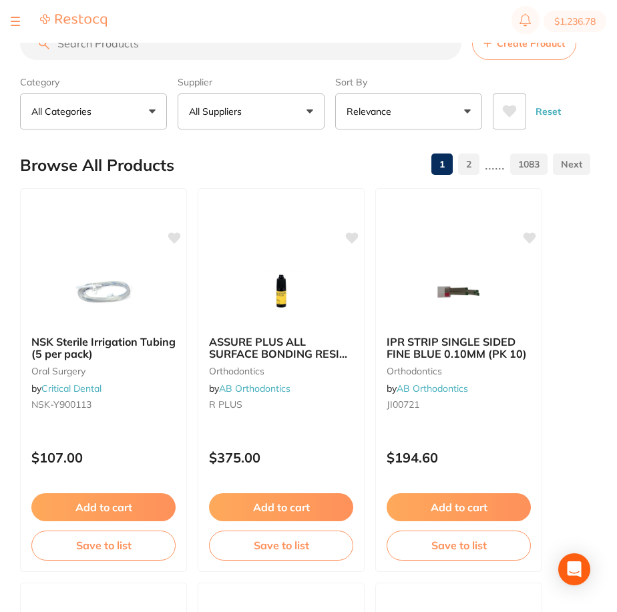
click at [150, 51] on input "search" at bounding box center [240, 43] width 441 height 33
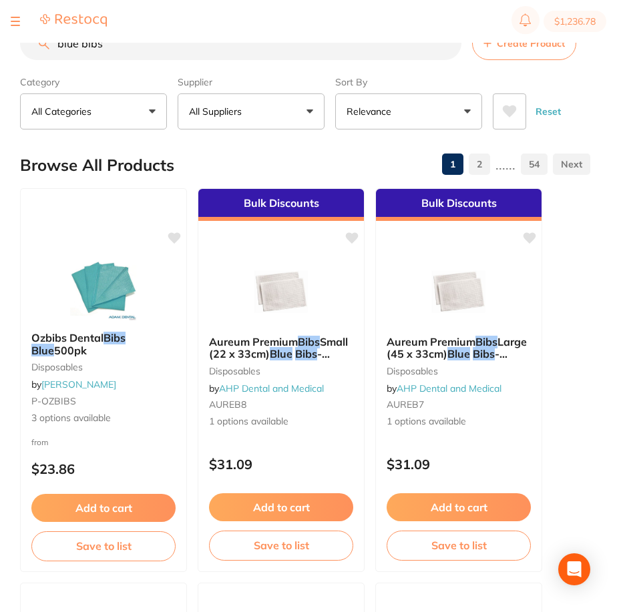
type input "blue bibs"
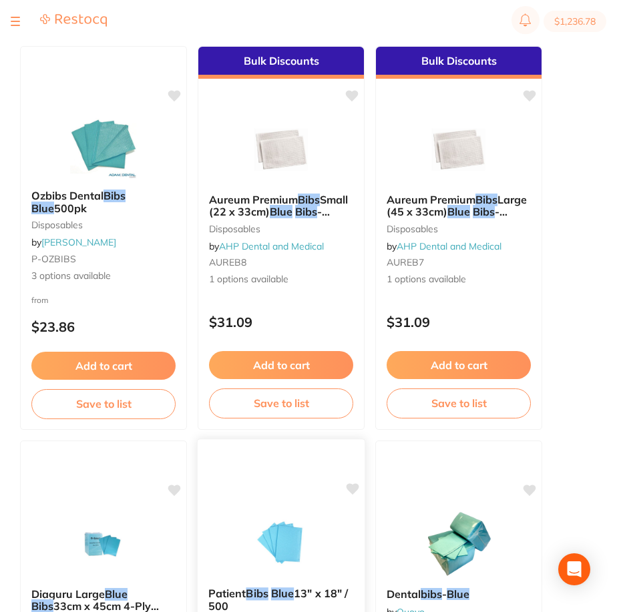
scroll to position [134, 0]
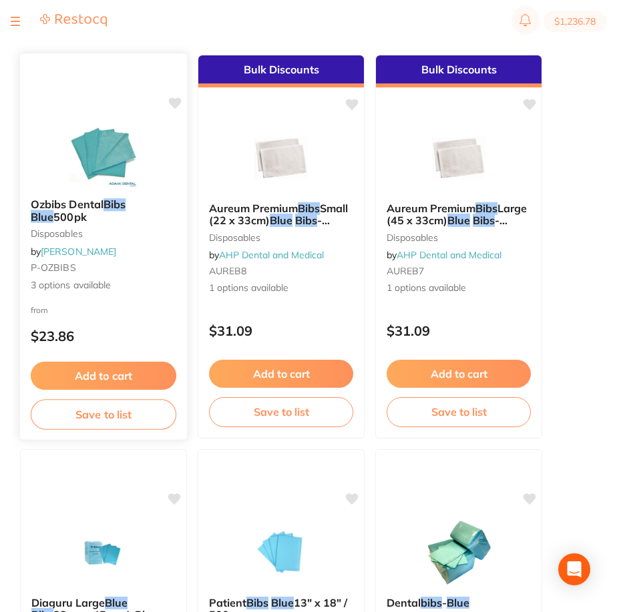
click at [141, 375] on button "Add to cart" at bounding box center [104, 376] width 146 height 29
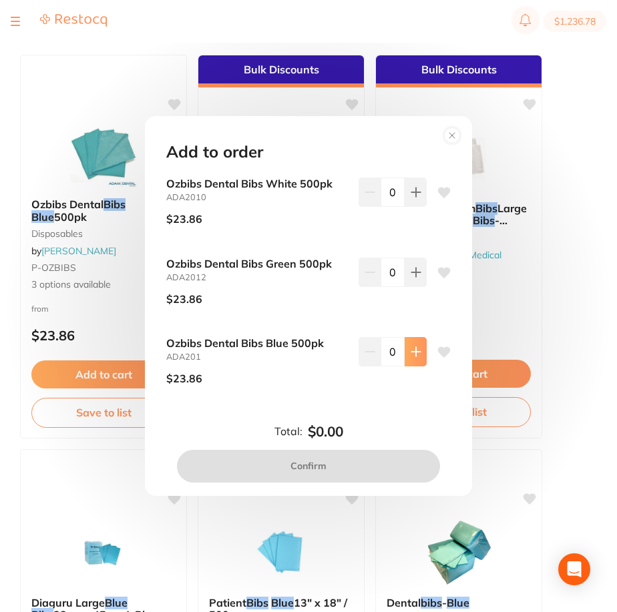
click at [405, 357] on button at bounding box center [416, 351] width 22 height 29
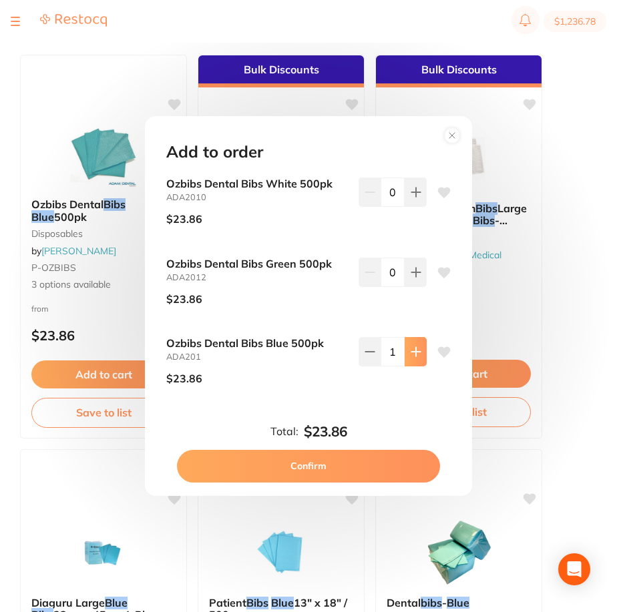
click at [411, 355] on icon at bounding box center [416, 352] width 11 height 11
type input "2"
click at [343, 459] on button "Confirm" at bounding box center [308, 466] width 263 height 32
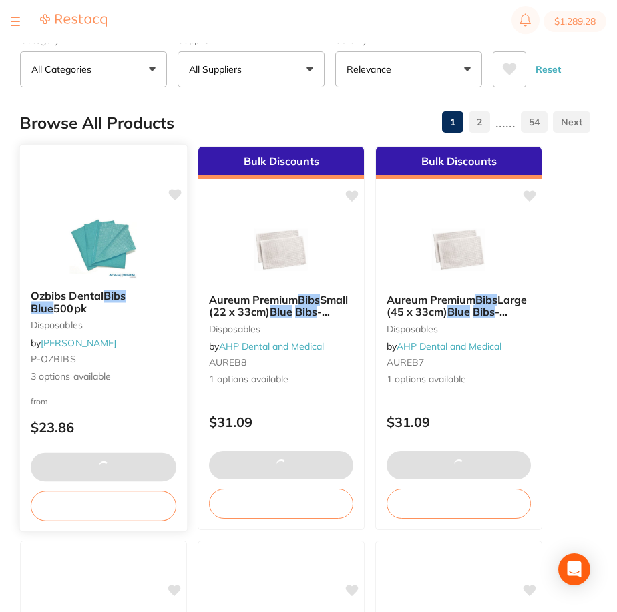
scroll to position [0, 0]
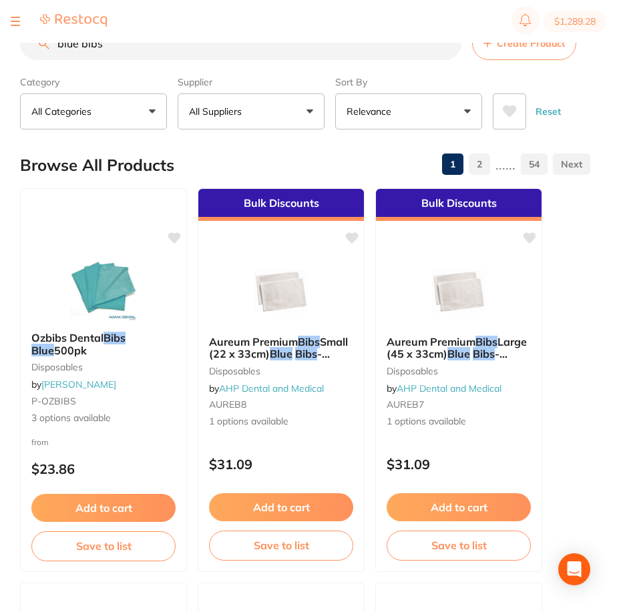
click at [111, 53] on input "blue bibs" at bounding box center [240, 43] width 441 height 33
type input "b"
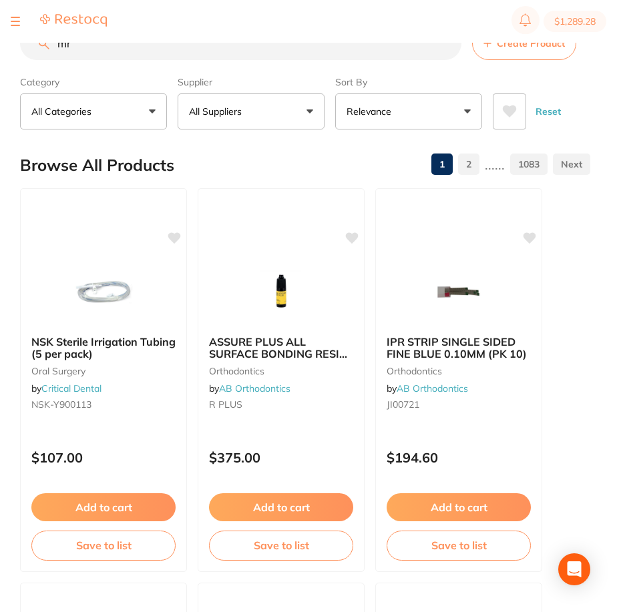
type input "m"
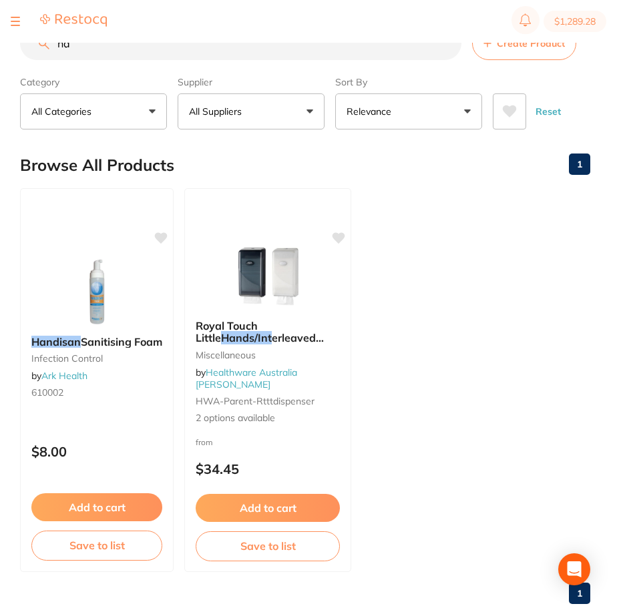
type input "h"
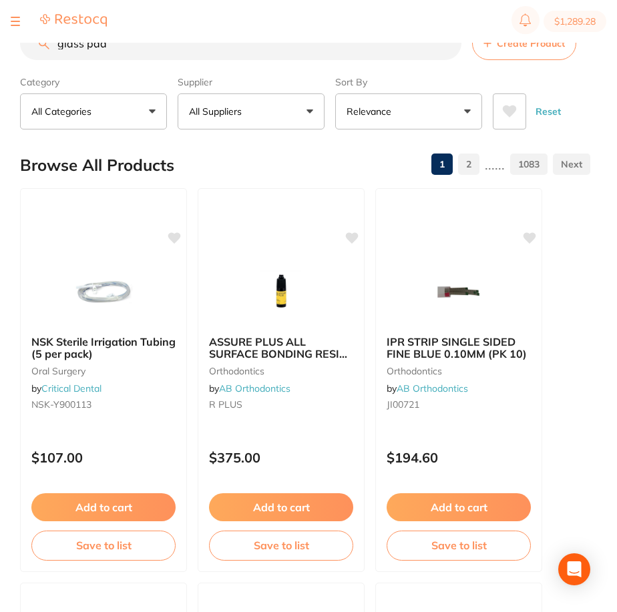
type input "glass pad"
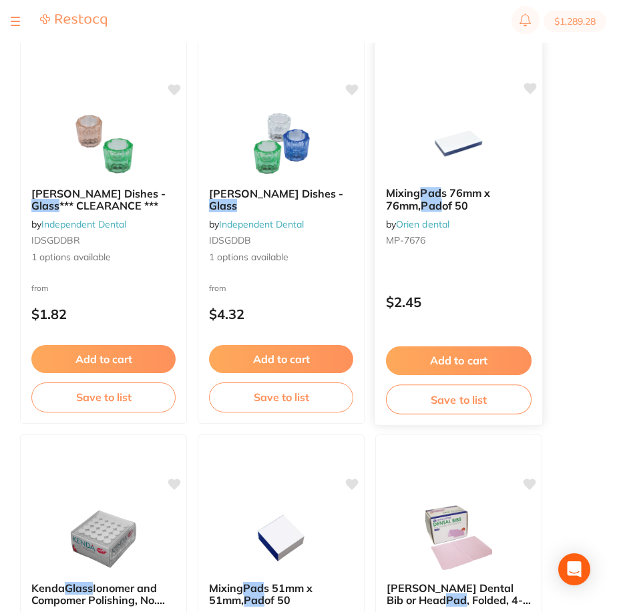
scroll to position [1001, 0]
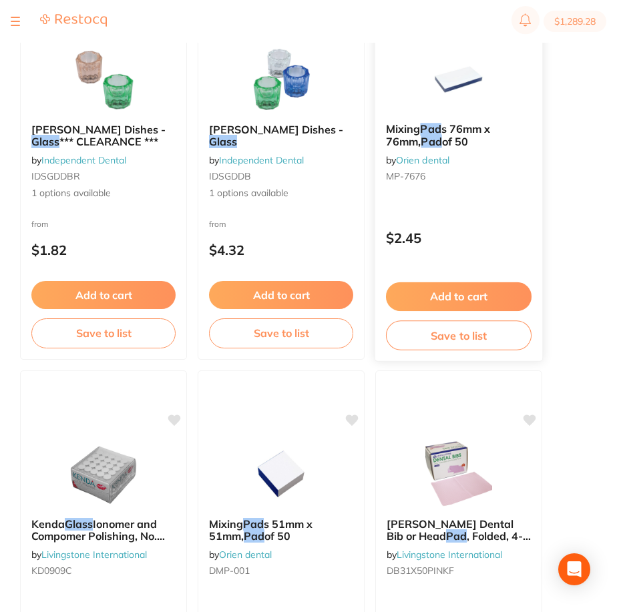
click at [467, 126] on span "s 76mm x 76mm," at bounding box center [438, 135] width 105 height 26
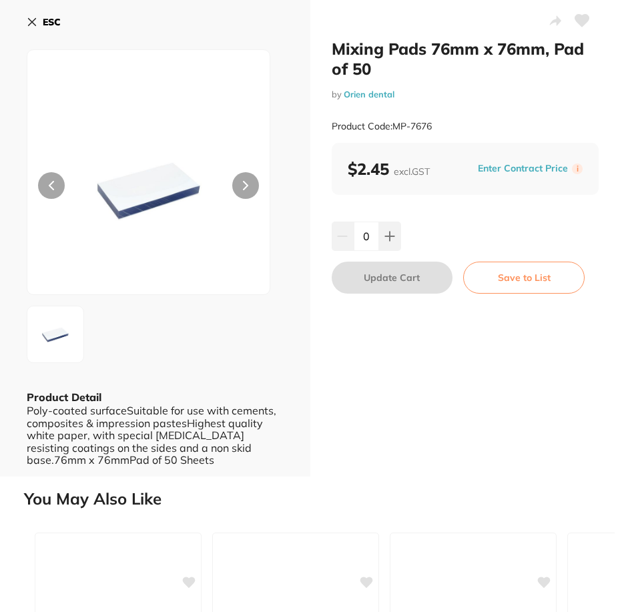
scroll to position [1, 0]
click at [27, 22] on icon at bounding box center [32, 22] width 11 height 11
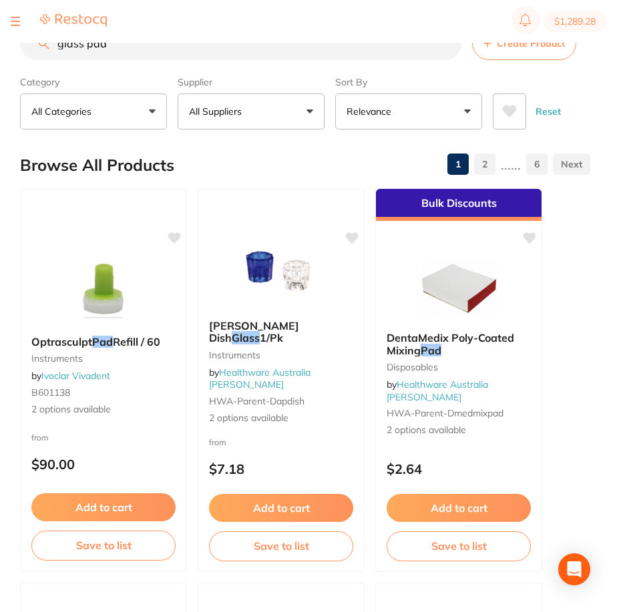
scroll to position [1, 0]
drag, startPoint x: 126, startPoint y: 51, endPoint x: 39, endPoint y: 54, distance: 87.5
click at [45, 53] on input "glass pad" at bounding box center [240, 43] width 441 height 33
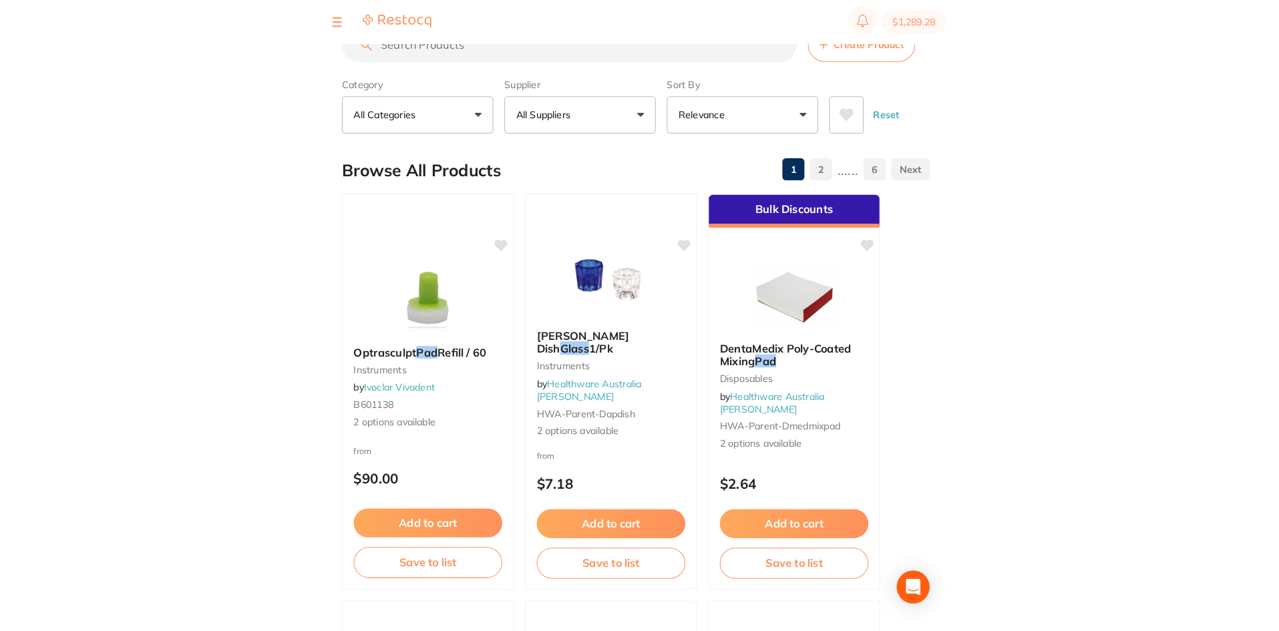
scroll to position [0, 0]
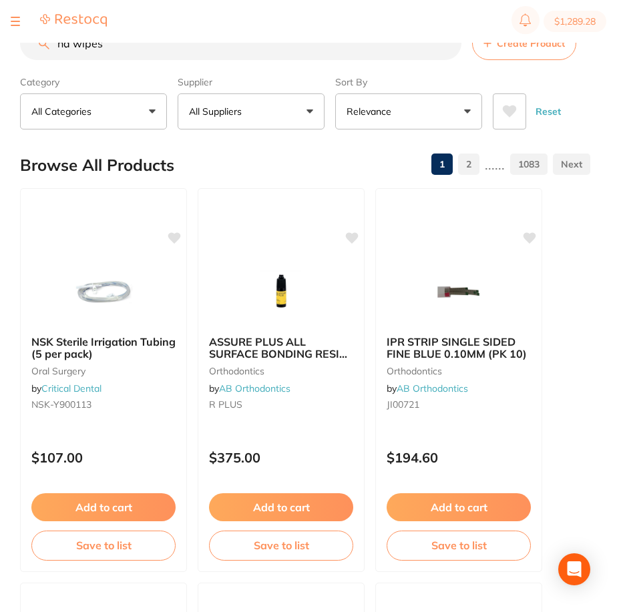
type input "nd wipes"
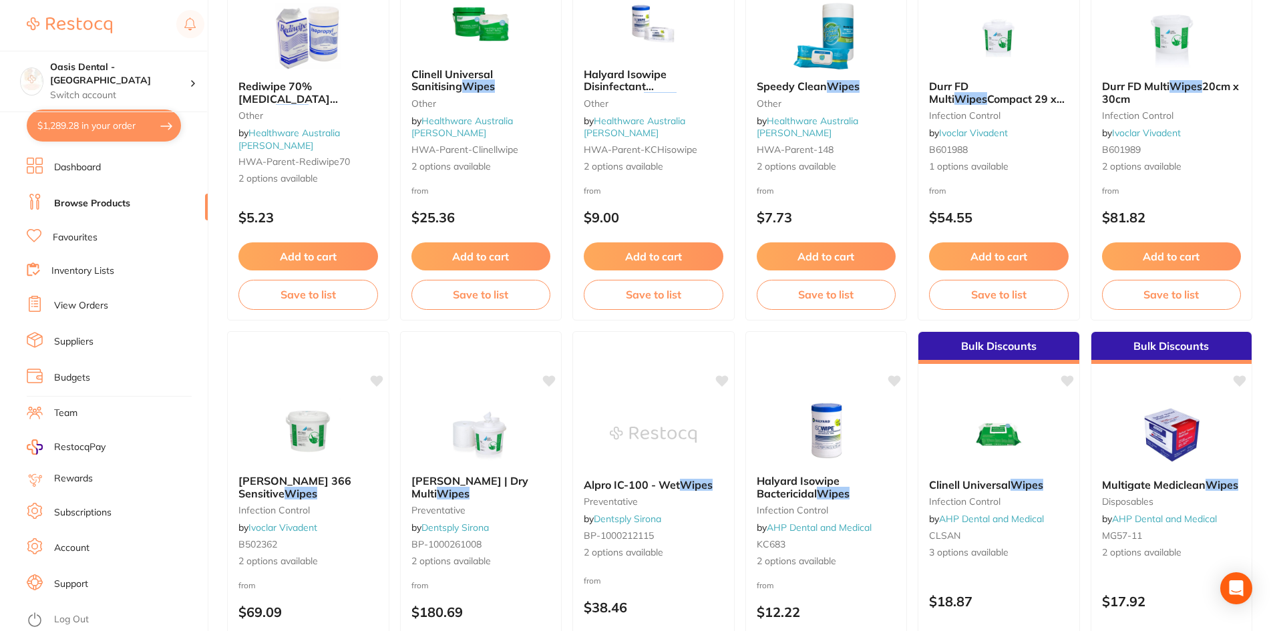
scroll to position [601, 0]
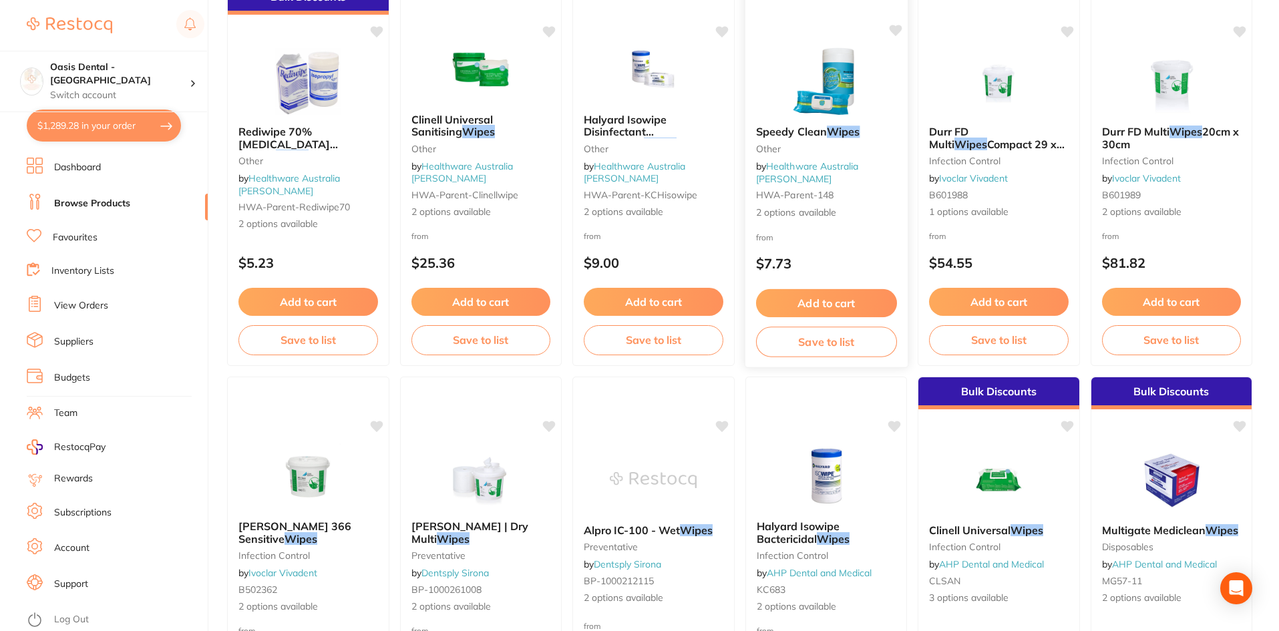
click at [807, 190] on span "HWA-parent-148" at bounding box center [793, 195] width 77 height 12
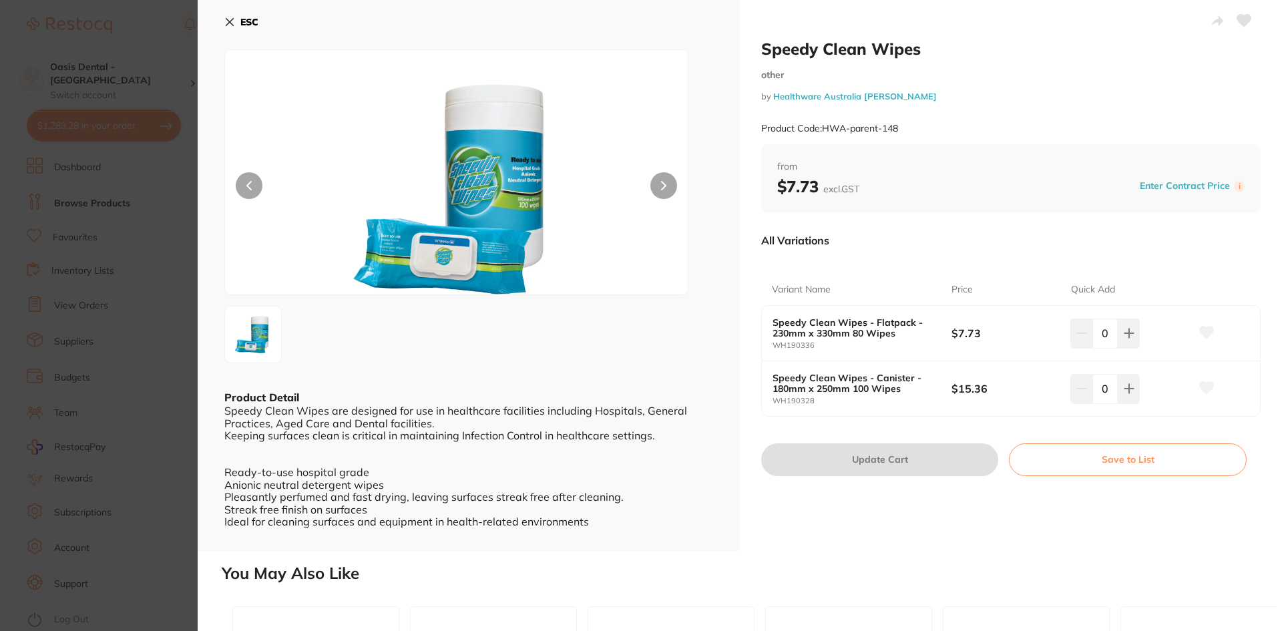
click at [232, 23] on icon at bounding box center [229, 22] width 7 height 7
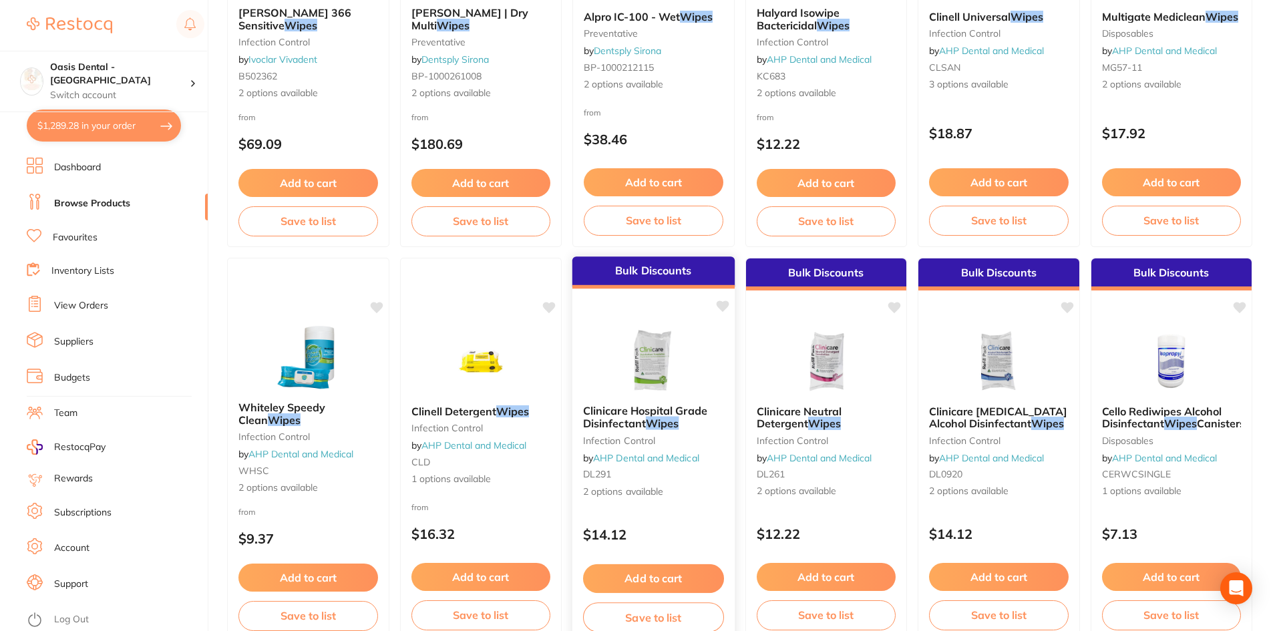
scroll to position [1135, 0]
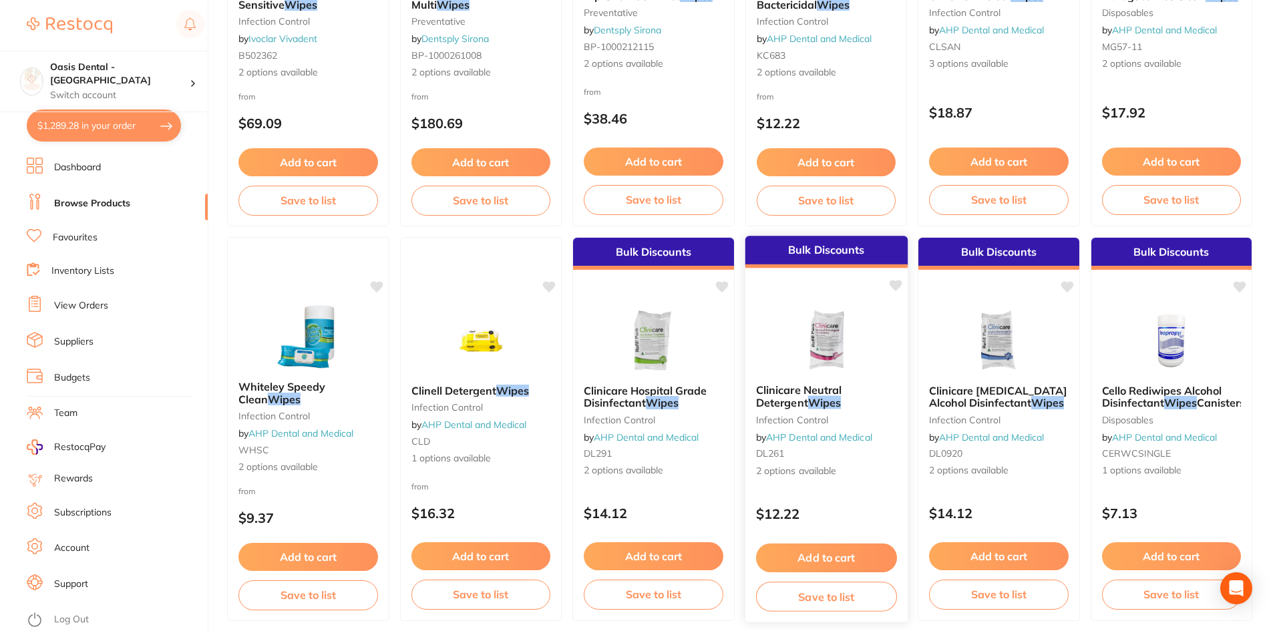
click at [827, 338] on img at bounding box center [825, 339] width 87 height 67
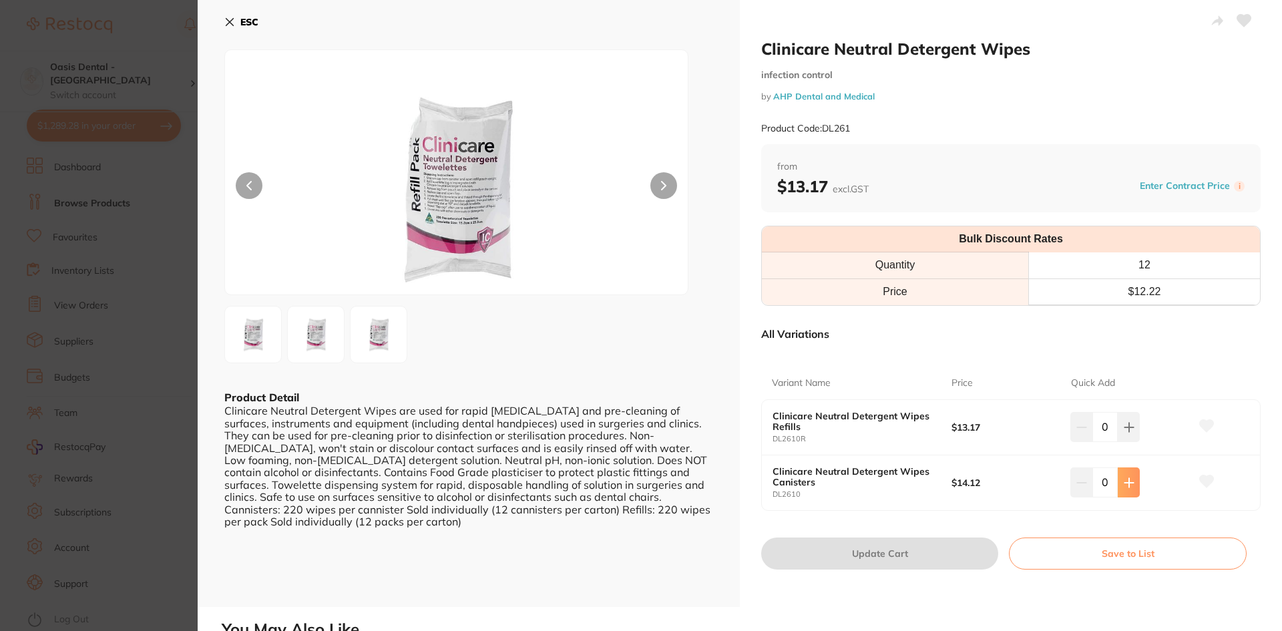
click at [1129, 489] on button at bounding box center [1129, 481] width 22 height 29
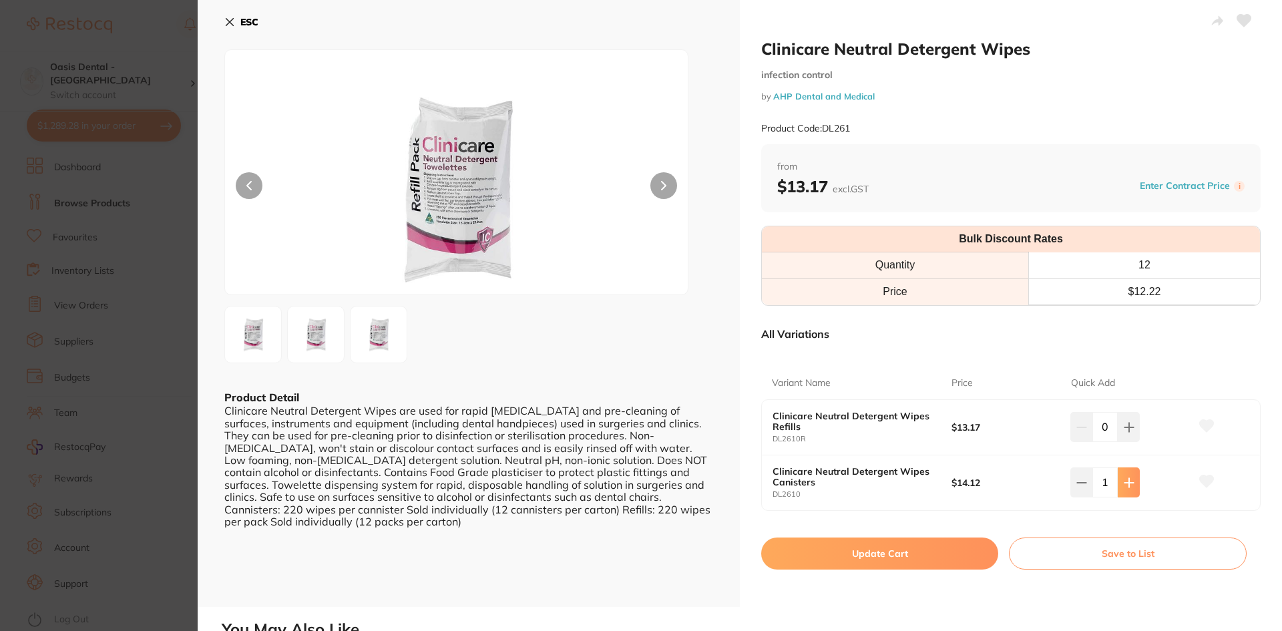
click at [1129, 489] on button at bounding box center [1129, 481] width 22 height 29
click at [1127, 489] on button at bounding box center [1129, 481] width 22 height 29
type input "3"
click at [965, 548] on button "Update Cart" at bounding box center [879, 553] width 237 height 32
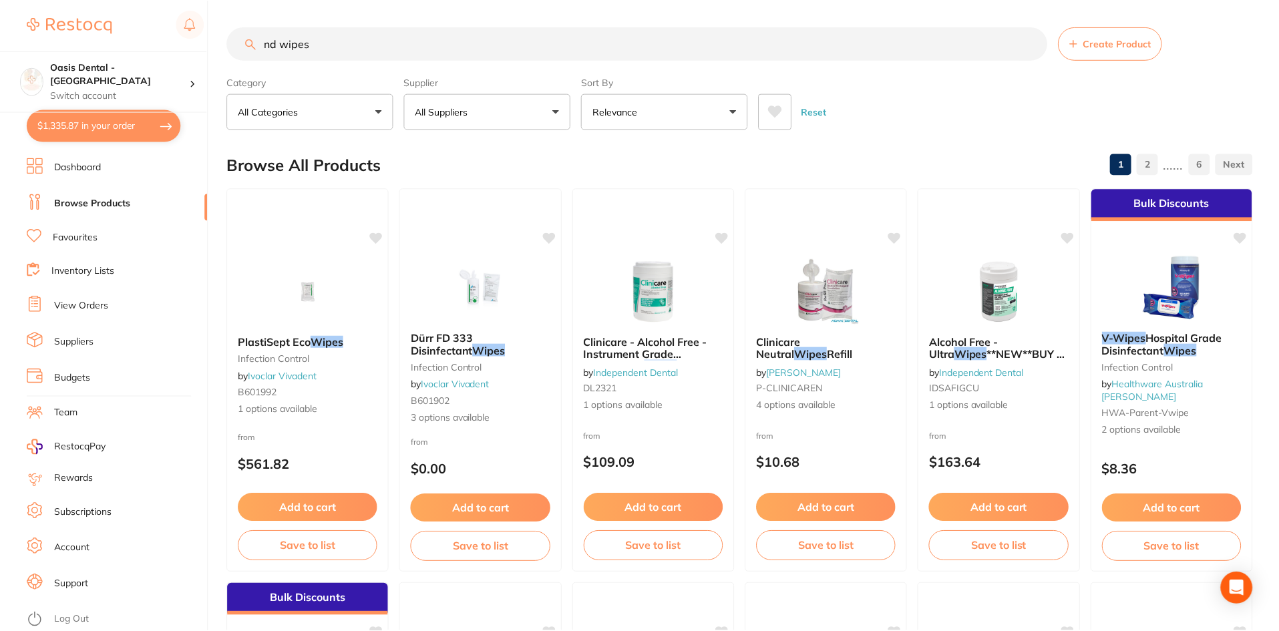
scroll to position [1135, 0]
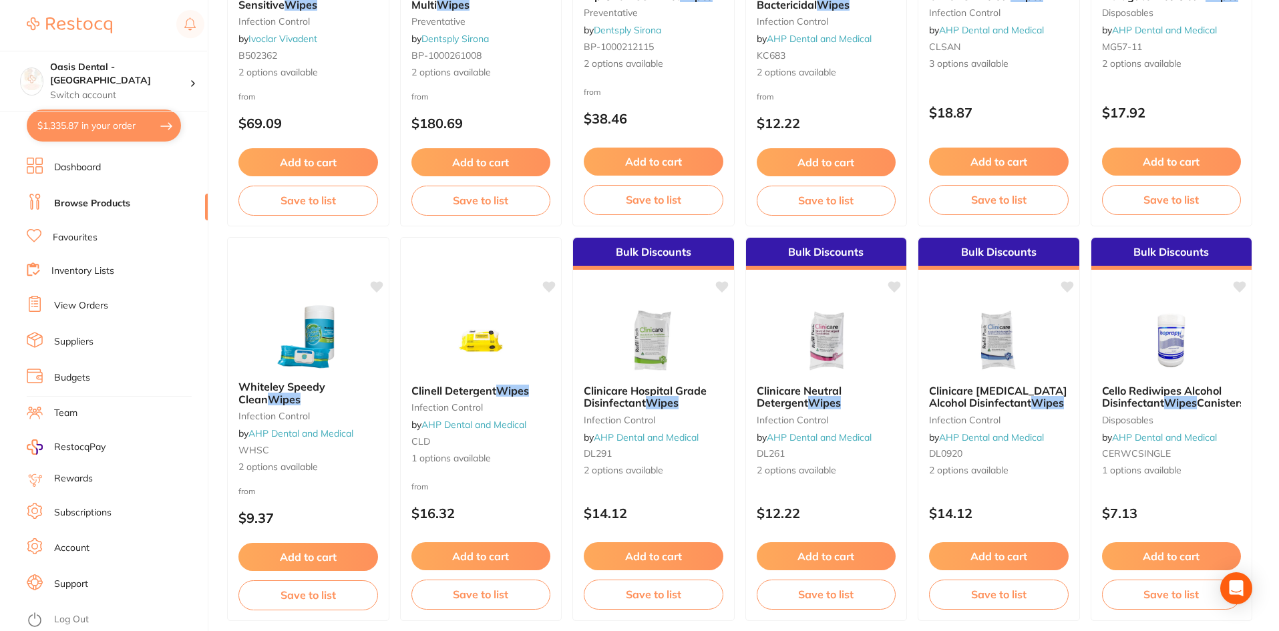
click at [811, 549] on button "Add to cart" at bounding box center [826, 556] width 140 height 28
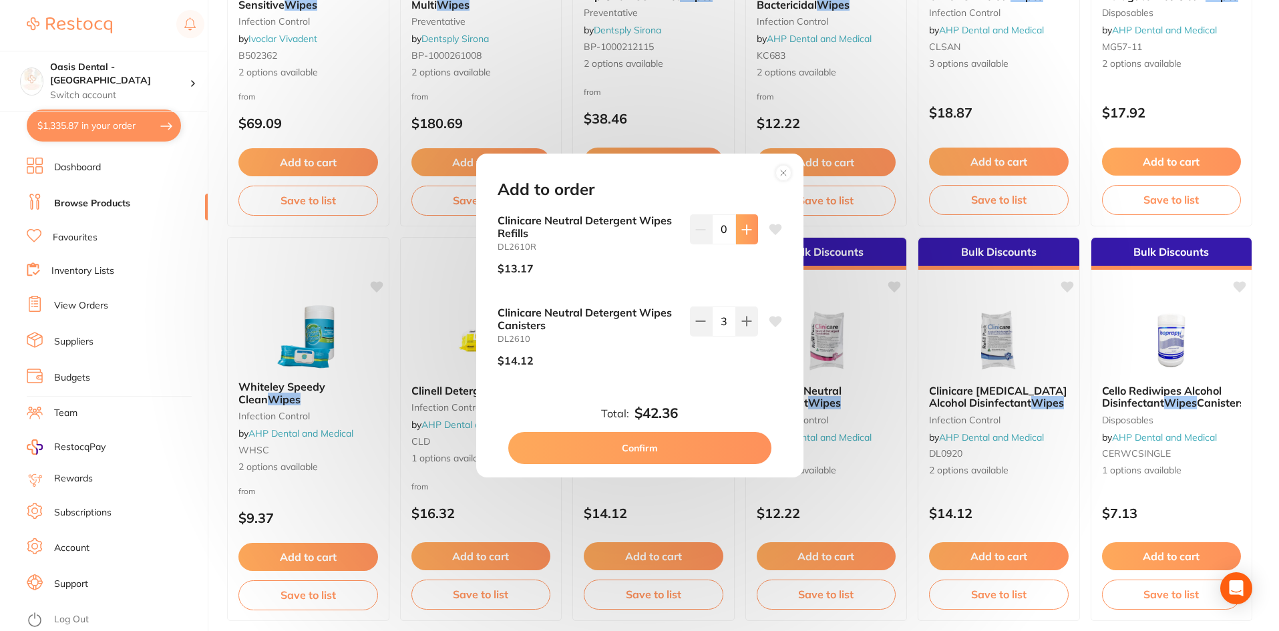
click at [743, 232] on icon at bounding box center [746, 229] width 9 height 9
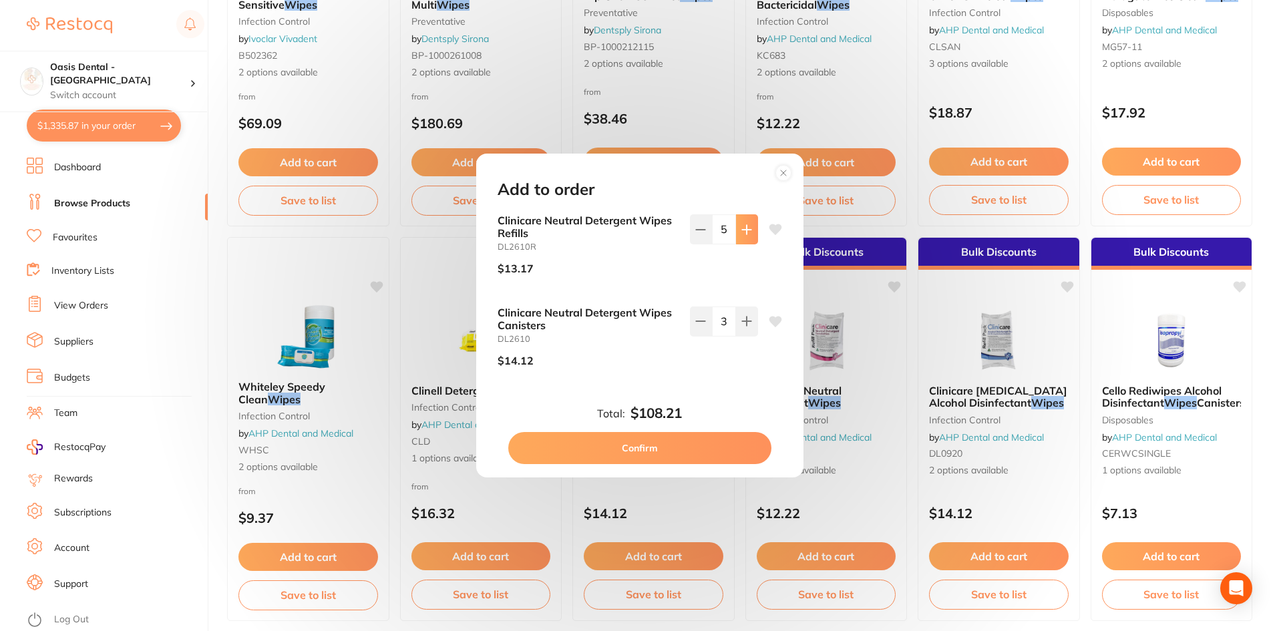
click at [743, 232] on icon at bounding box center [746, 229] width 9 height 9
type input "6"
click at [696, 441] on button "Confirm" at bounding box center [639, 448] width 263 height 32
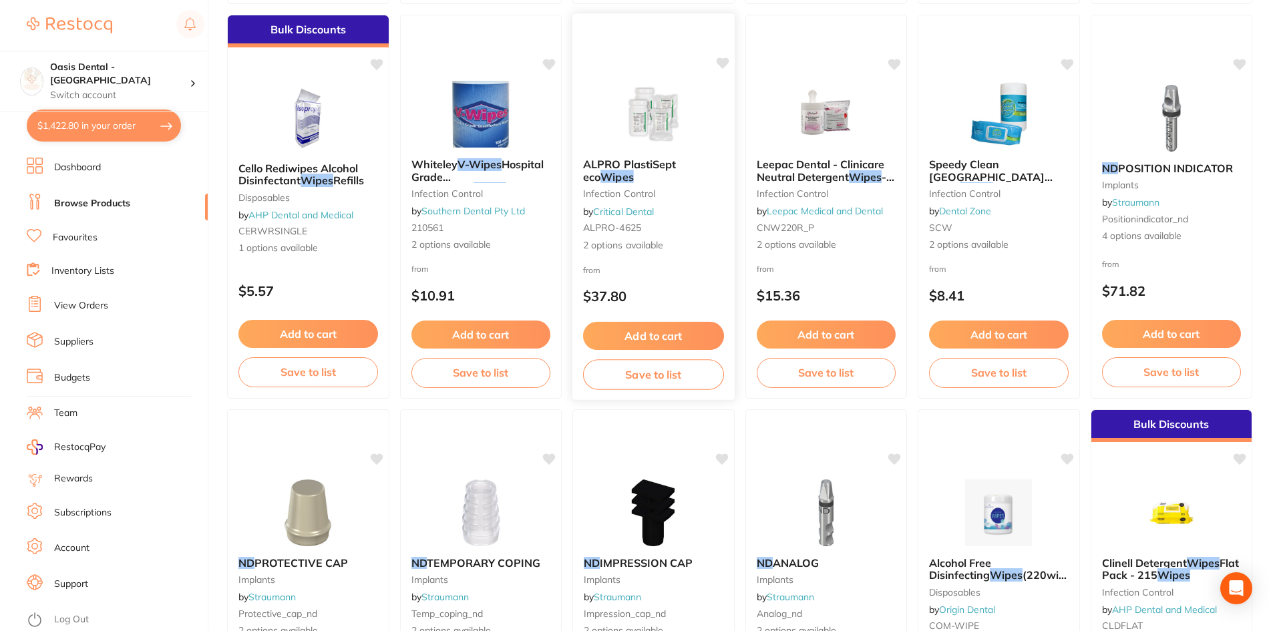
scroll to position [1736, 0]
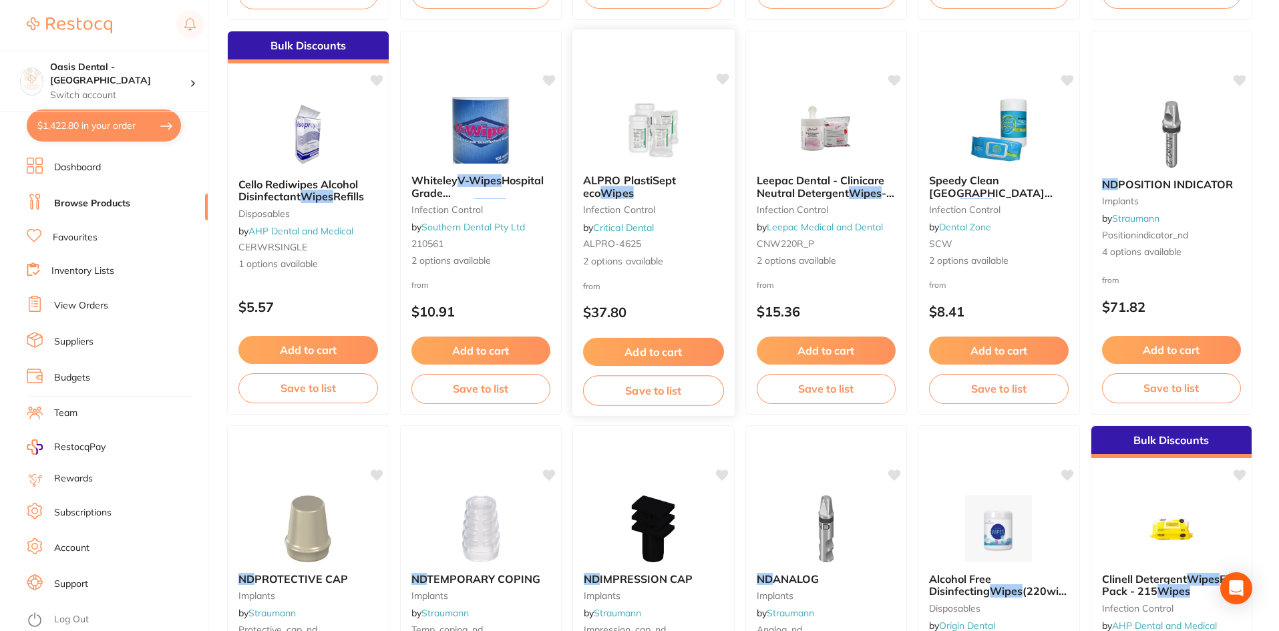
click at [646, 179] on span "ALPRO PlastiSept eco" at bounding box center [629, 187] width 93 height 26
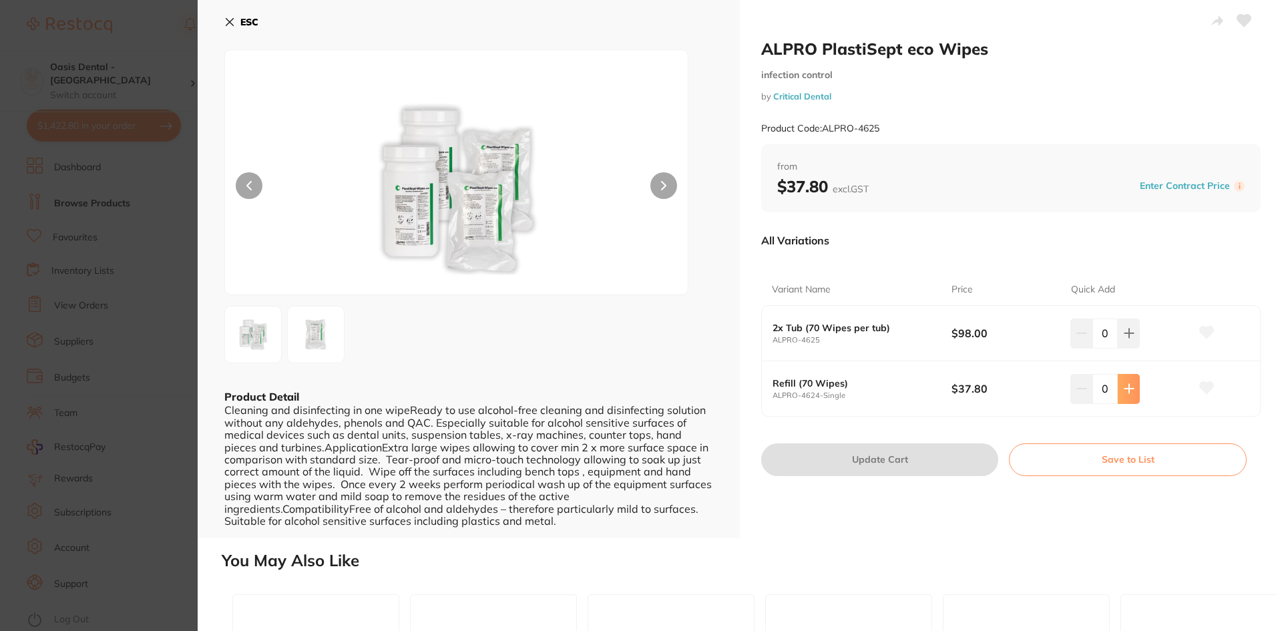
click at [1130, 385] on icon at bounding box center [1129, 388] width 11 height 11
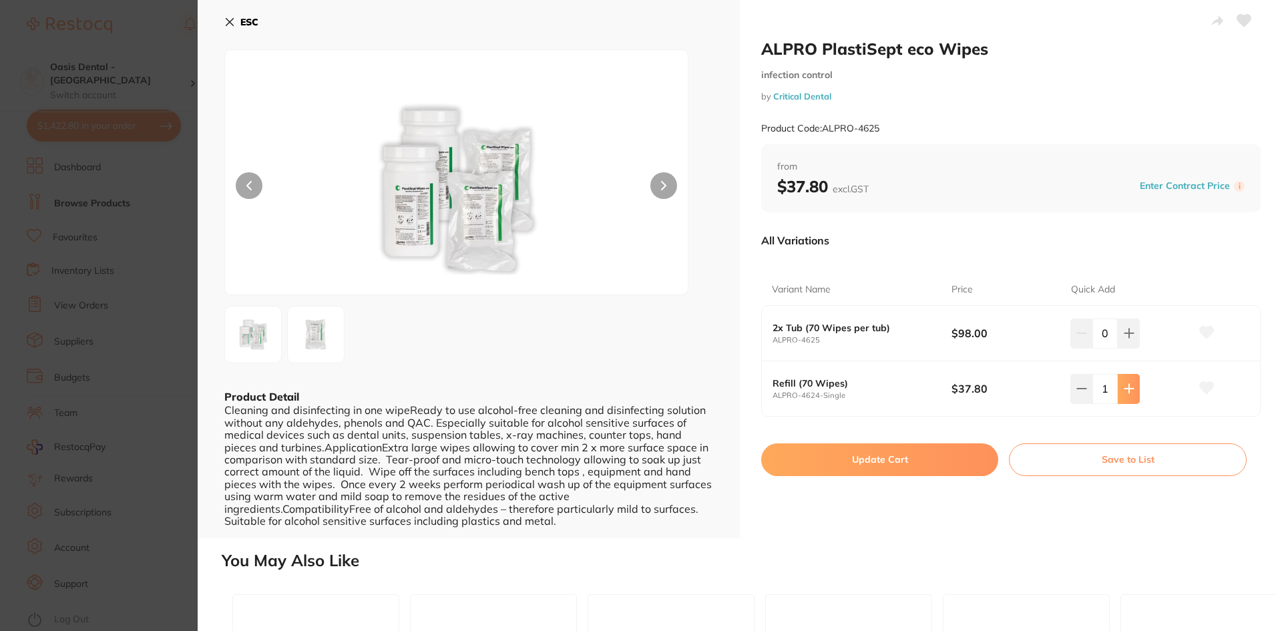
click at [1129, 385] on icon at bounding box center [1129, 388] width 11 height 11
type input "2"
click at [950, 462] on button "Update Cart" at bounding box center [879, 459] width 237 height 32
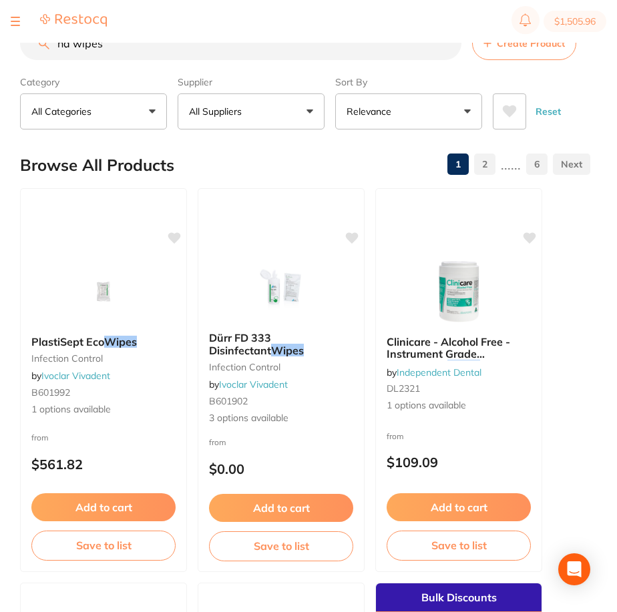
scroll to position [1, 0]
drag, startPoint x: 150, startPoint y: 55, endPoint x: 46, endPoint y: 58, distance: 104.2
click at [40, 61] on section "nd wipes Create Product Category All Categories All Categories disposables Disp…" at bounding box center [305, 78] width 570 height 103
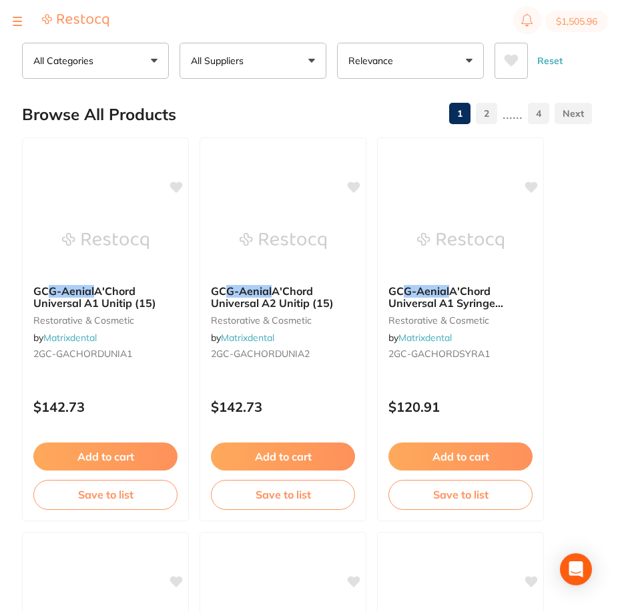
scroll to position [0, 0]
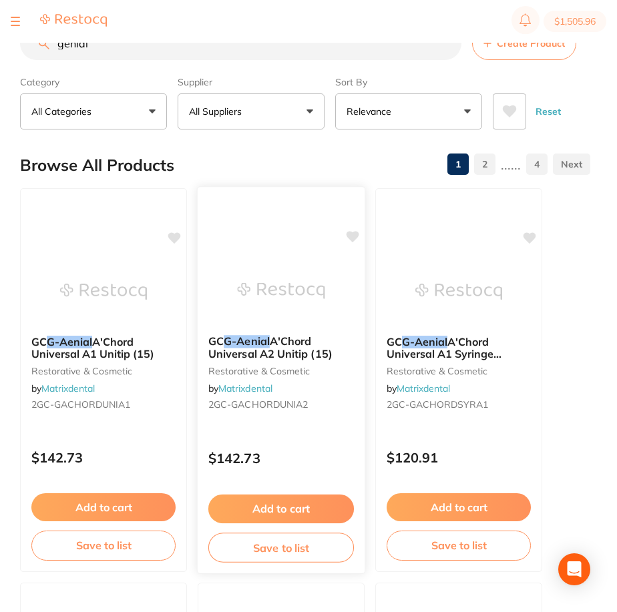
type input "genial"
click at [284, 343] on span "A'Chord Universal A2 Unitip (15)" at bounding box center [270, 348] width 124 height 26
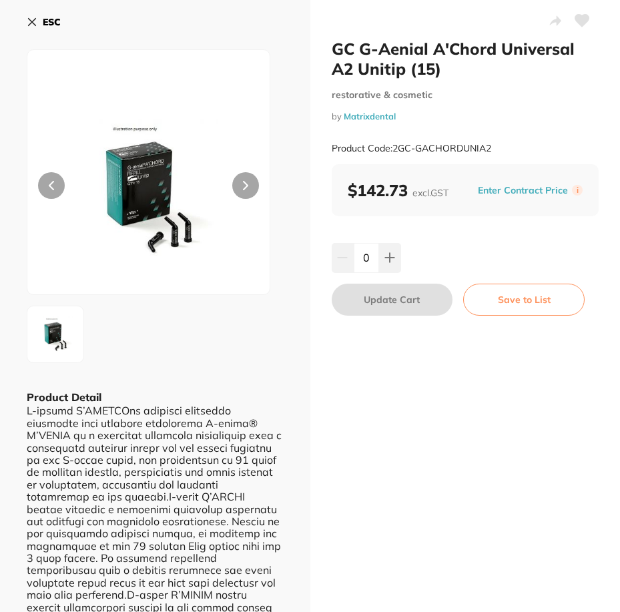
click at [236, 190] on button at bounding box center [245, 185] width 27 height 27
click at [240, 186] on button at bounding box center [245, 185] width 27 height 27
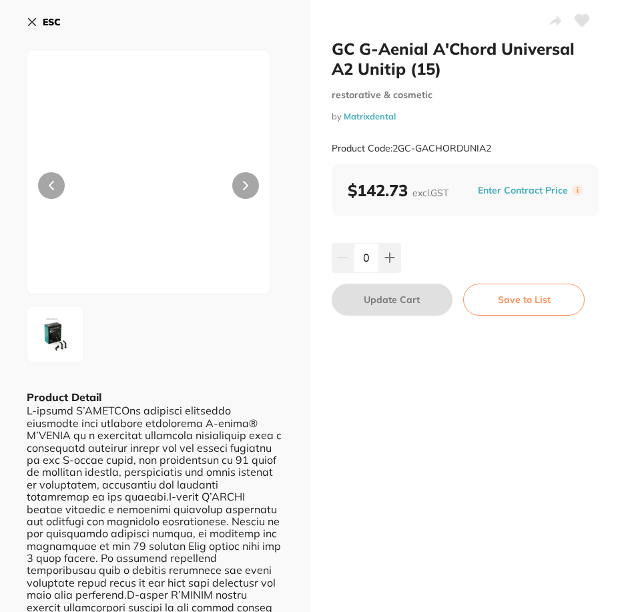
click at [240, 186] on button at bounding box center [245, 185] width 27 height 27
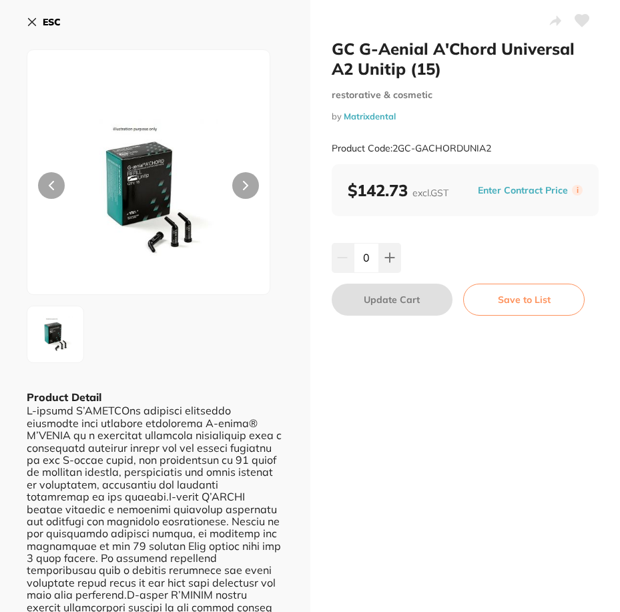
click at [244, 182] on icon at bounding box center [246, 186] width 4 height 8
click at [242, 177] on button at bounding box center [245, 185] width 27 height 27
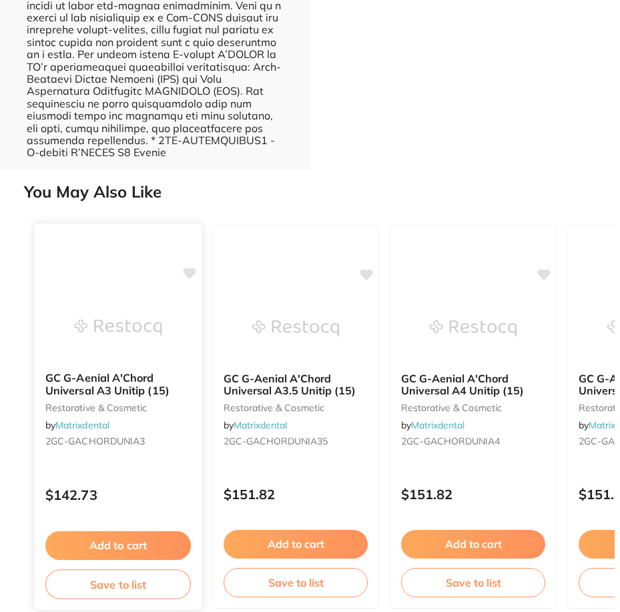
scroll to position [664, 0]
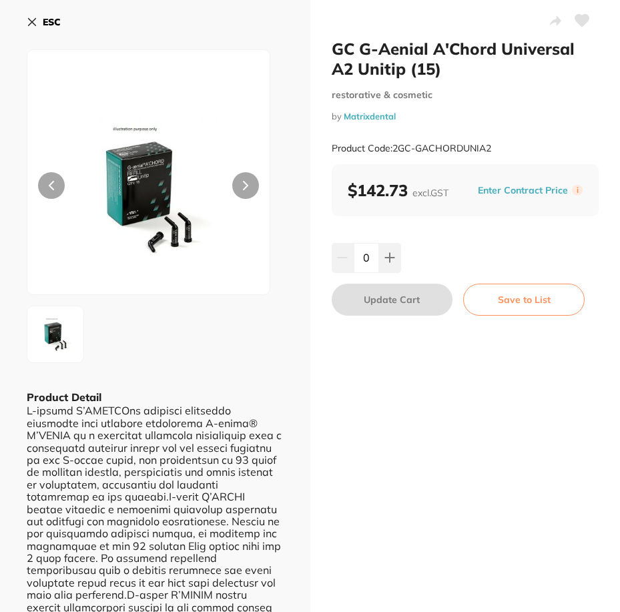
click at [31, 17] on icon at bounding box center [32, 22] width 11 height 11
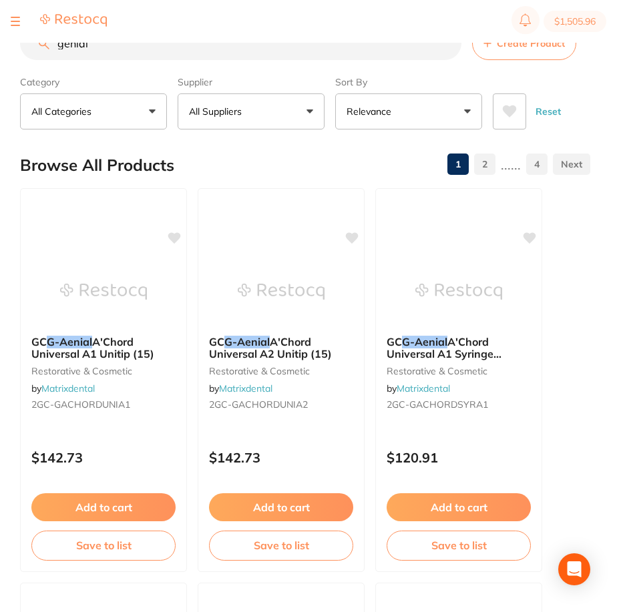
drag, startPoint x: 39, startPoint y: 48, endPoint x: -5, endPoint y: 52, distance: 43.6
click at [0, 52] on html "$1,505.96 Oasis Dental - Brighton Switch account Oasis Dental - [GEOGRAPHIC_DAT…" at bounding box center [308, 285] width 617 height 570
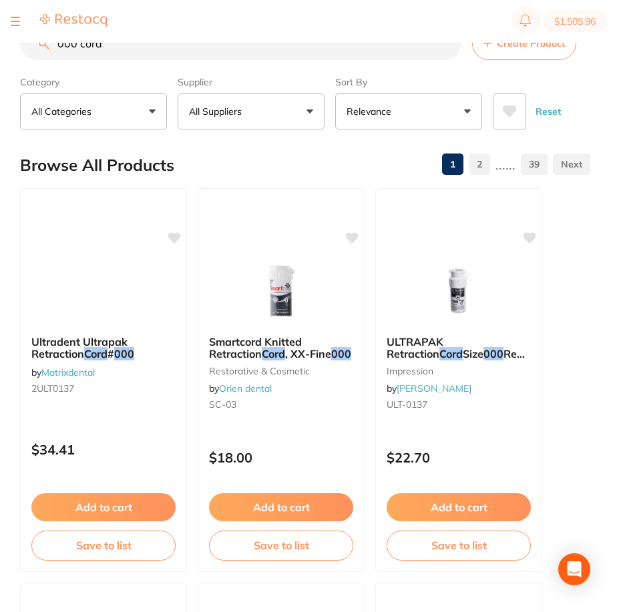
type input "000 cord"
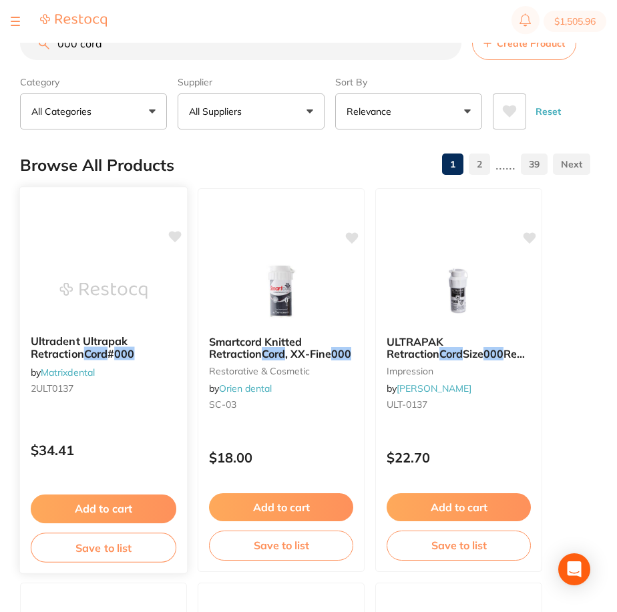
click at [55, 337] on span "Ultradent Ultrapak Retraction" at bounding box center [79, 348] width 97 height 26
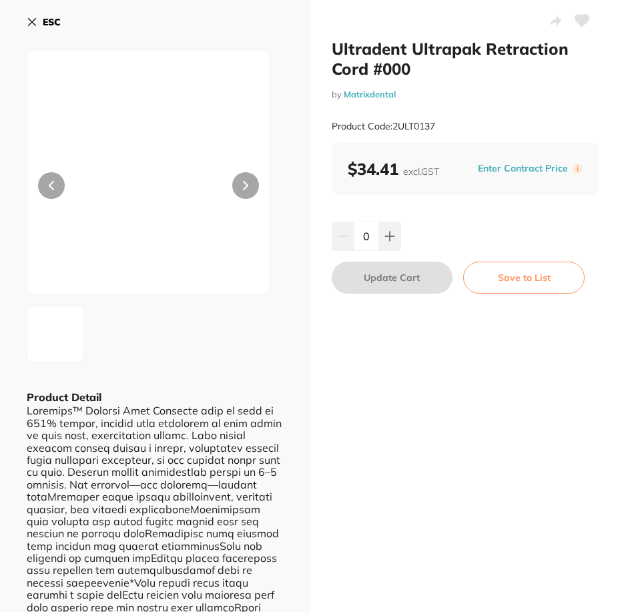
click at [236, 194] on button at bounding box center [245, 185] width 27 height 27
click at [236, 184] on button at bounding box center [245, 185] width 27 height 27
click at [388, 236] on icon at bounding box center [389, 236] width 9 height 9
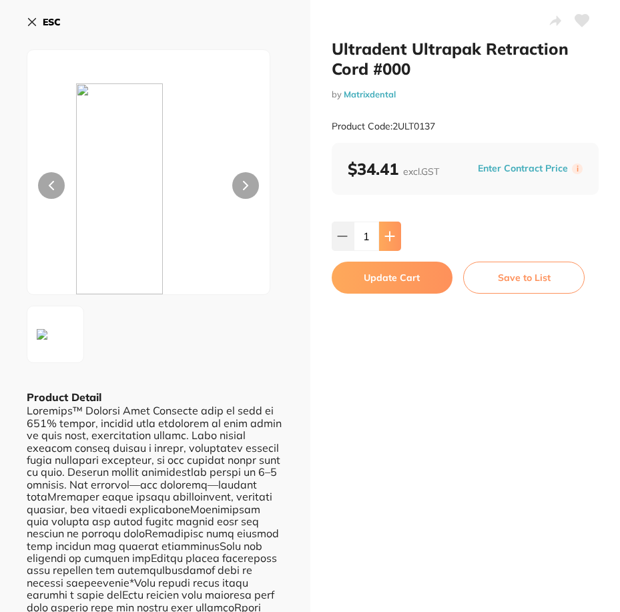
click at [392, 236] on icon at bounding box center [389, 236] width 9 height 9
type input "2"
click at [413, 278] on button "Update Cart" at bounding box center [393, 278] width 122 height 32
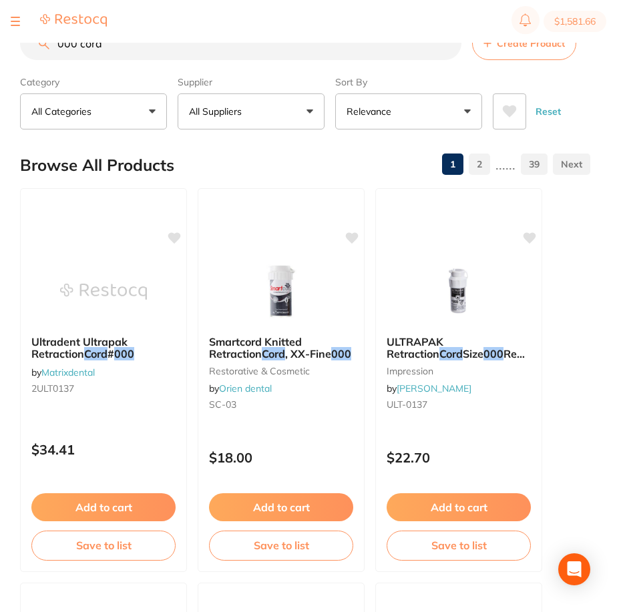
drag, startPoint x: 166, startPoint y: 49, endPoint x: 85, endPoint y: 42, distance: 80.5
click at [85, 42] on div "$1,581.66 Oasis Dental - Brighton Switch account Oasis Dental - [GEOGRAPHIC_DAT…" at bounding box center [308, 285] width 617 height 570
type input "000 ordc"
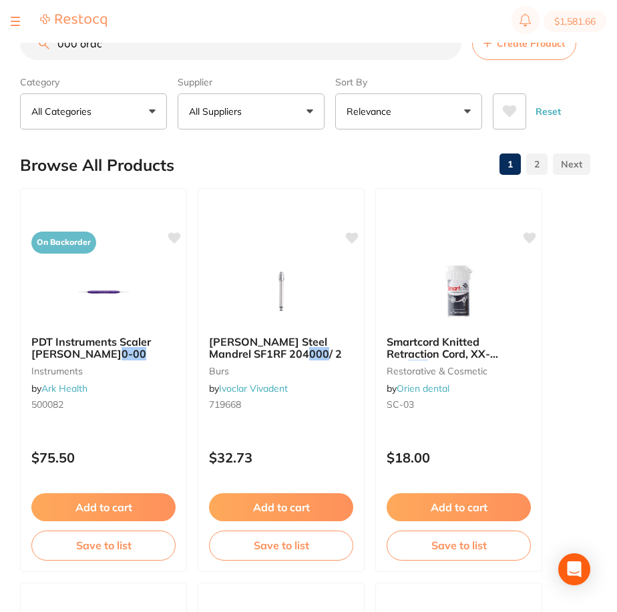
scroll to position [1, 0]
drag, startPoint x: 104, startPoint y: 52, endPoint x: 60, endPoint y: 52, distance: 44.1
click at [60, 52] on input "000 ordc" at bounding box center [240, 43] width 441 height 33
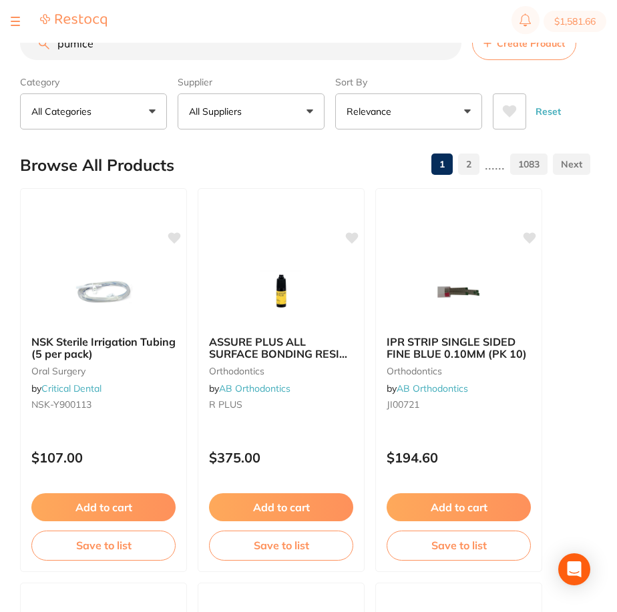
type input "pumice"
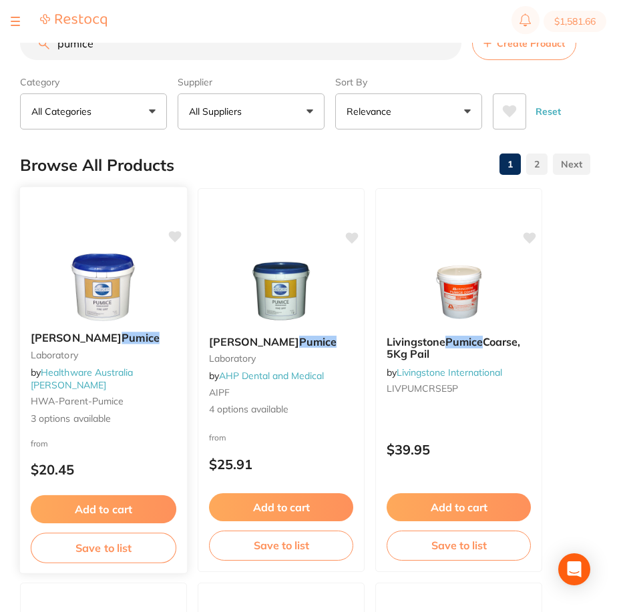
click at [107, 308] on img at bounding box center [102, 287] width 87 height 67
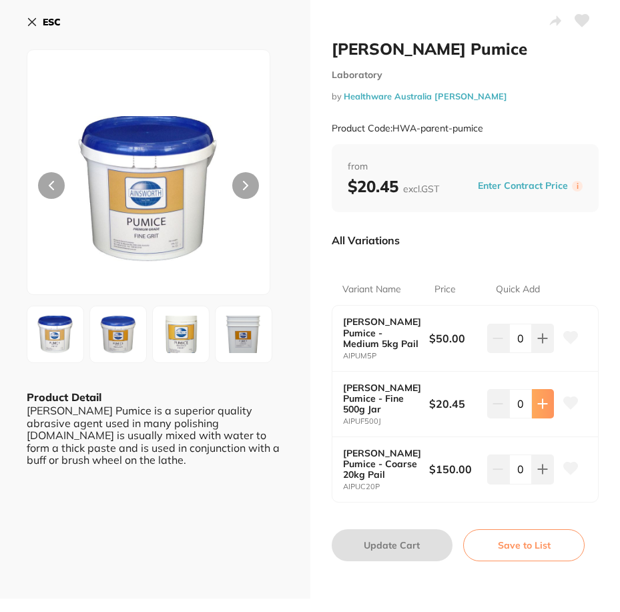
click at [543, 401] on icon at bounding box center [542, 404] width 11 height 11
type input "1"
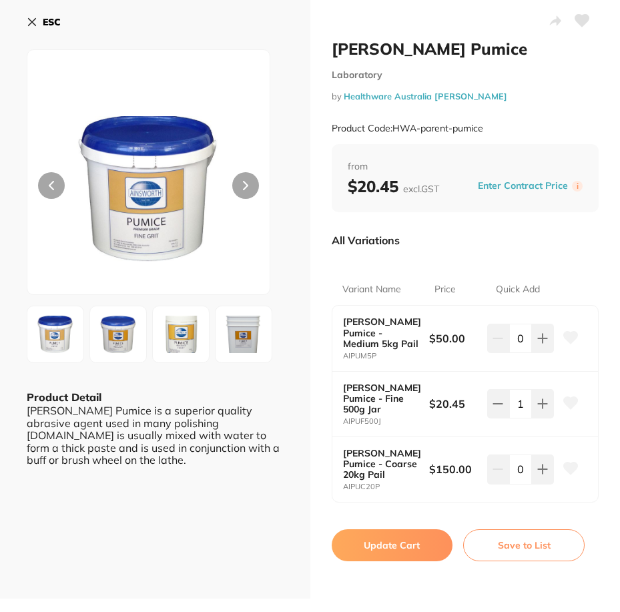
click at [415, 545] on button "Update Cart" at bounding box center [393, 545] width 122 height 32
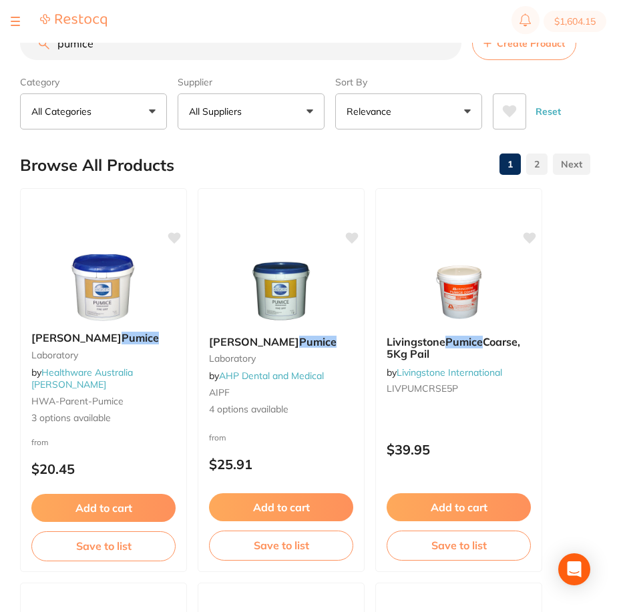
scroll to position [1, 0]
drag, startPoint x: 112, startPoint y: 45, endPoint x: 33, endPoint y: 55, distance: 79.3
click at [39, 55] on input "pumice" at bounding box center [240, 43] width 441 height 33
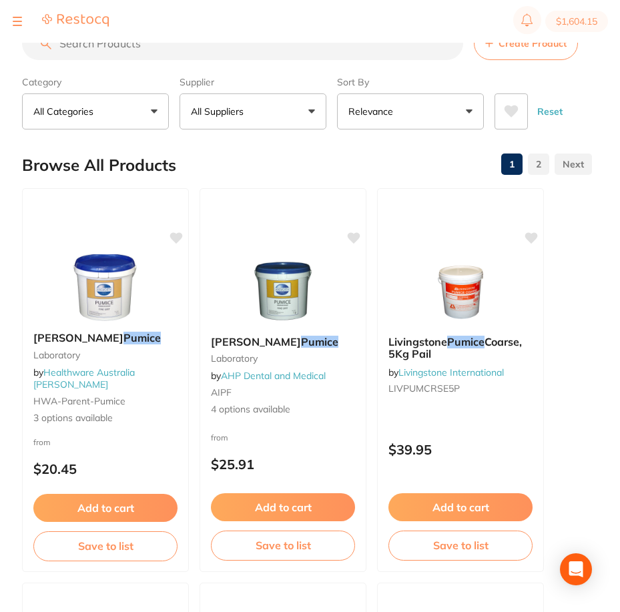
scroll to position [0, 0]
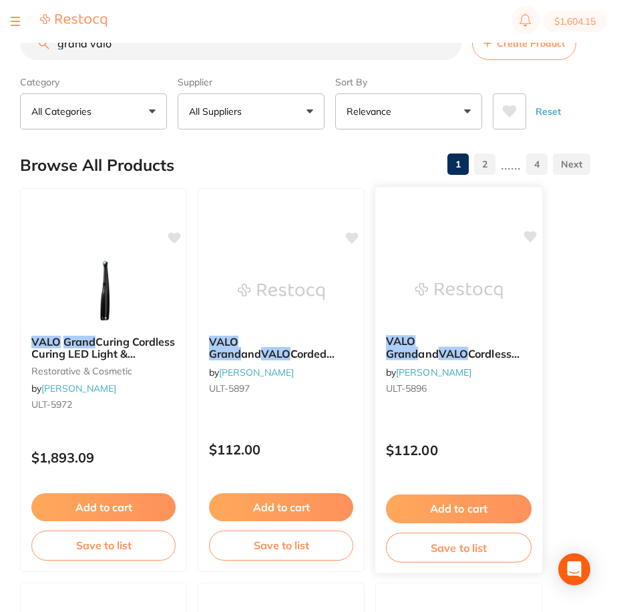
type input "grand valo"
click at [442, 357] on span "Cordless Barrier Sleeves 600pk" at bounding box center [453, 360] width 134 height 26
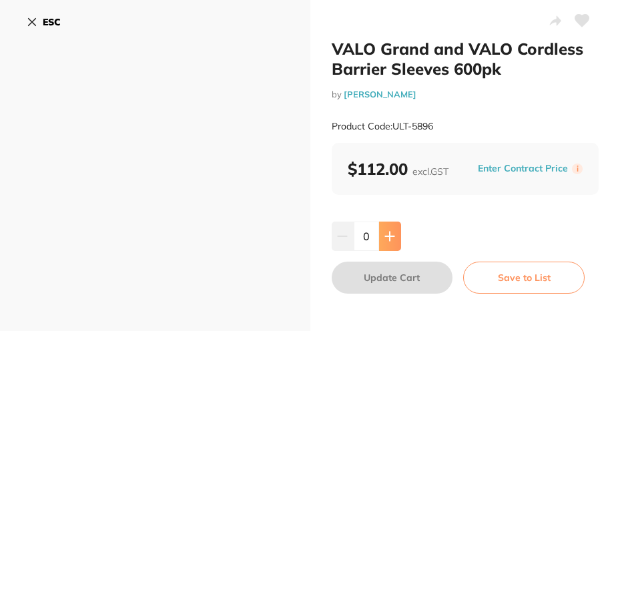
click at [394, 229] on button at bounding box center [390, 236] width 22 height 29
type input "1"
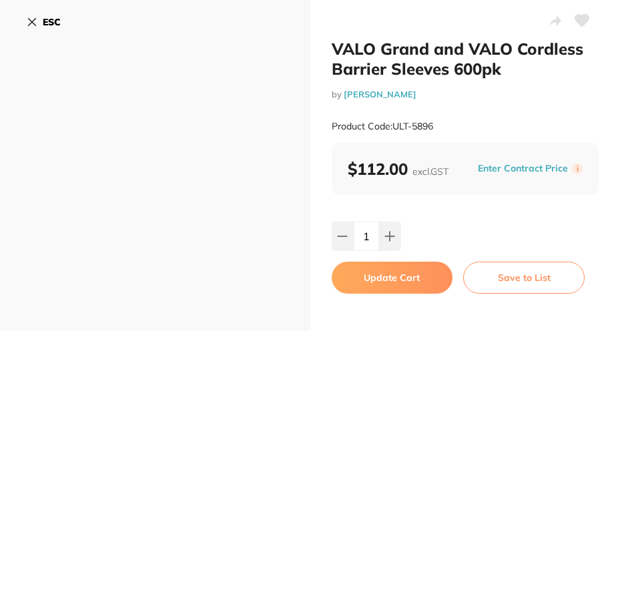
click at [419, 267] on button "Update Cart" at bounding box center [393, 278] width 122 height 32
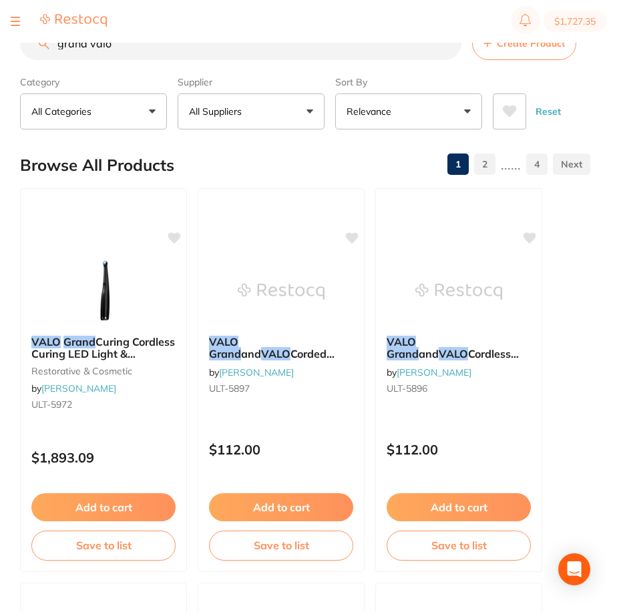
scroll to position [1, 0]
drag, startPoint x: 131, startPoint y: 46, endPoint x: 55, endPoint y: 52, distance: 75.7
click at [55, 52] on input "grand valo" at bounding box center [240, 43] width 441 height 33
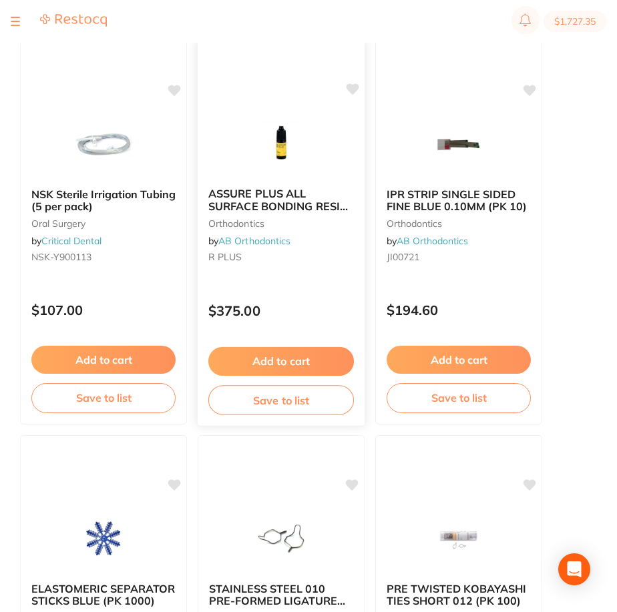
scroll to position [0, 0]
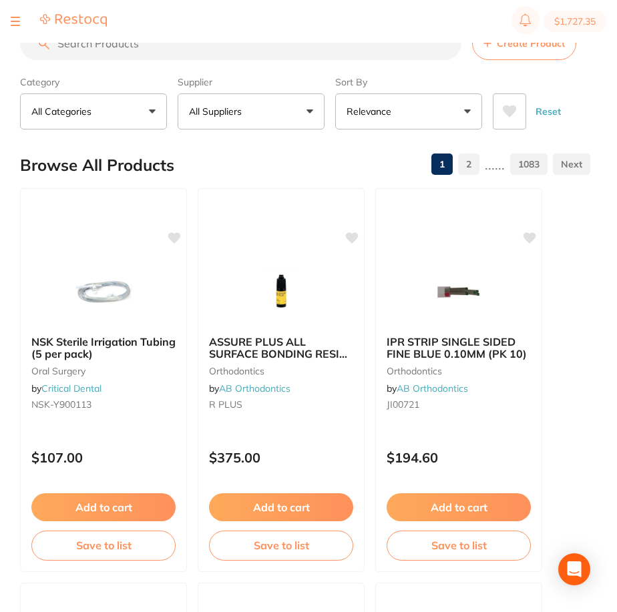
click at [176, 53] on input "search" at bounding box center [240, 43] width 441 height 33
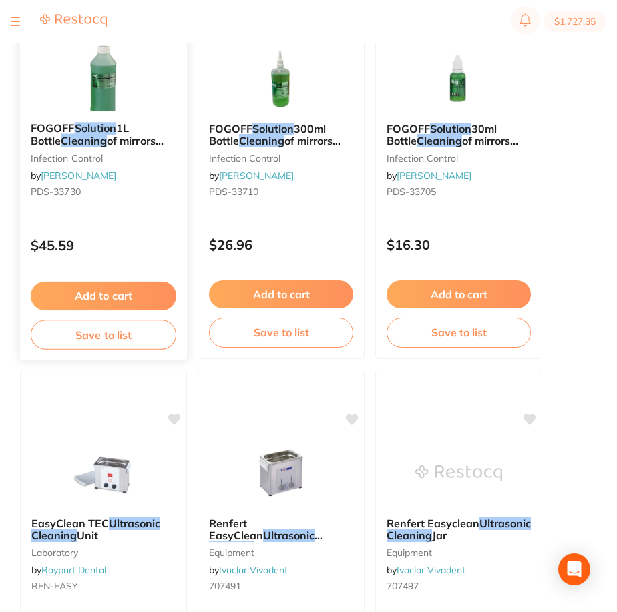
scroll to position [1402, 0]
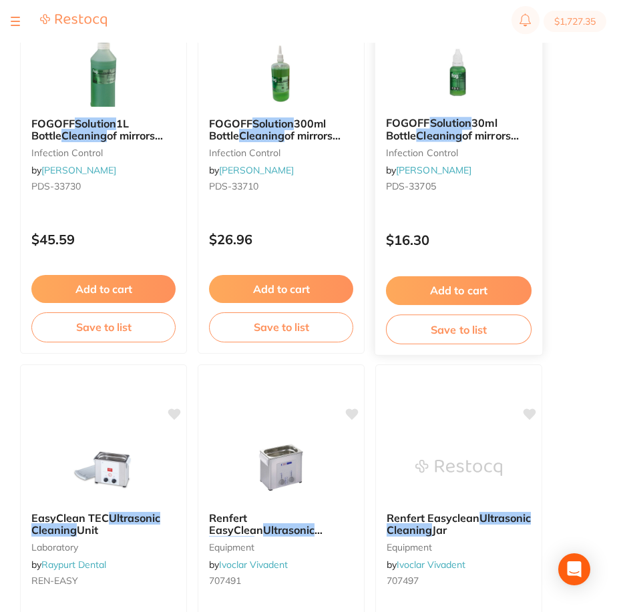
type input "ultrasonnic cleaning solution"
click at [445, 286] on button "Add to cart" at bounding box center [459, 290] width 146 height 29
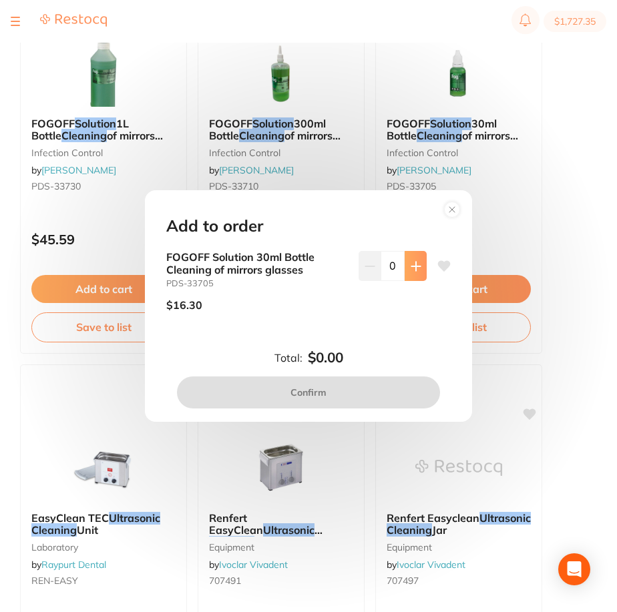
click at [413, 270] on icon at bounding box center [416, 266] width 11 height 11
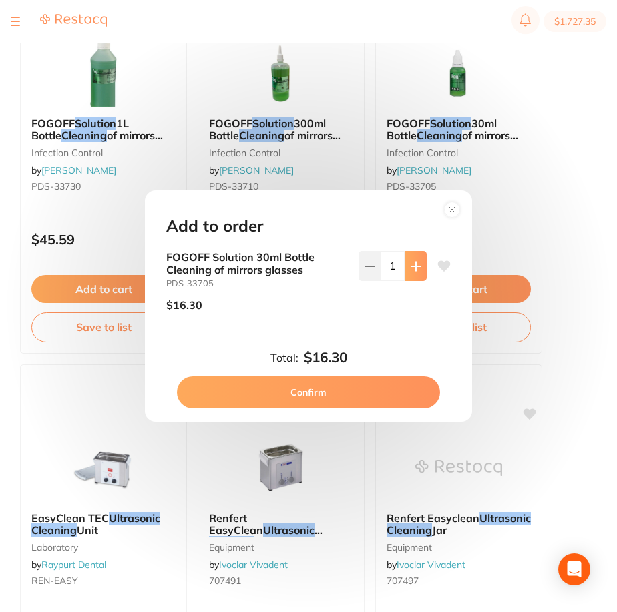
click at [413, 270] on icon at bounding box center [416, 266] width 11 height 11
type input "2"
click at [387, 395] on button "Confirm" at bounding box center [308, 393] width 263 height 32
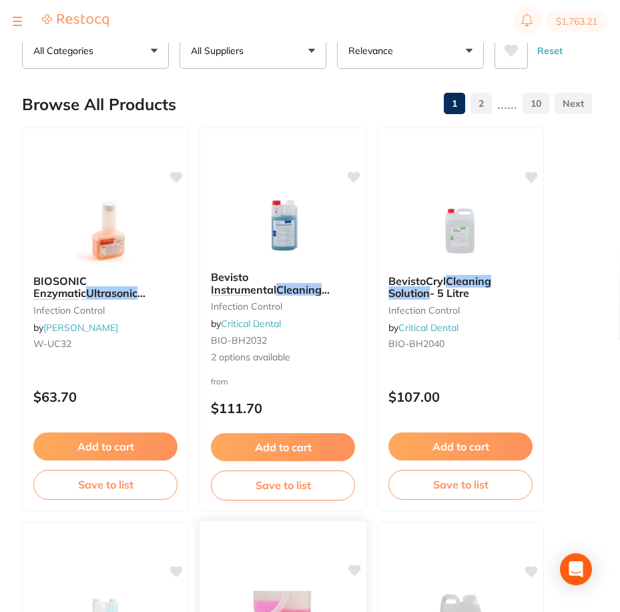
scroll to position [0, 0]
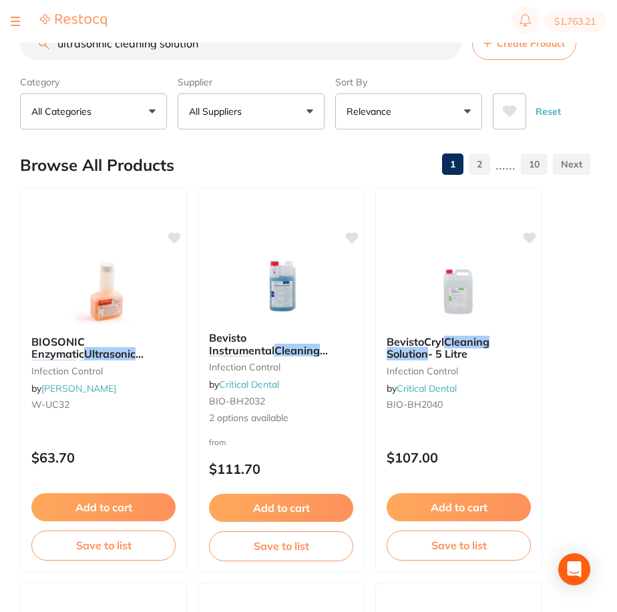
click at [85, 335] on span "BIOSONIC Enzymatic" at bounding box center [57, 347] width 53 height 25
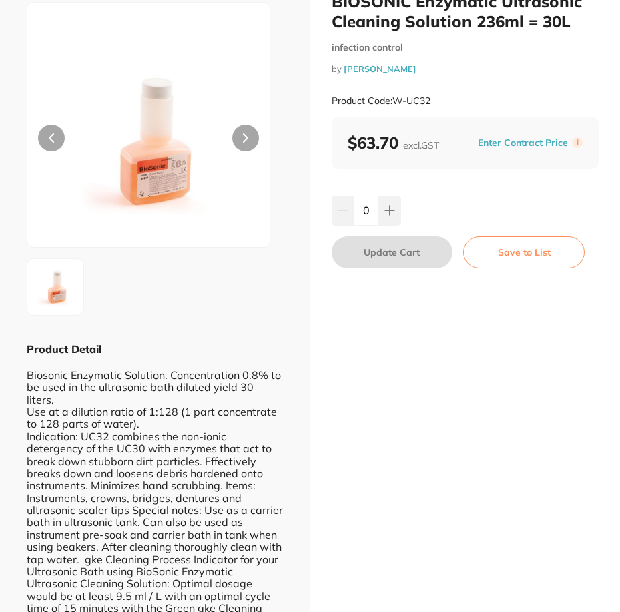
scroll to position [95, 0]
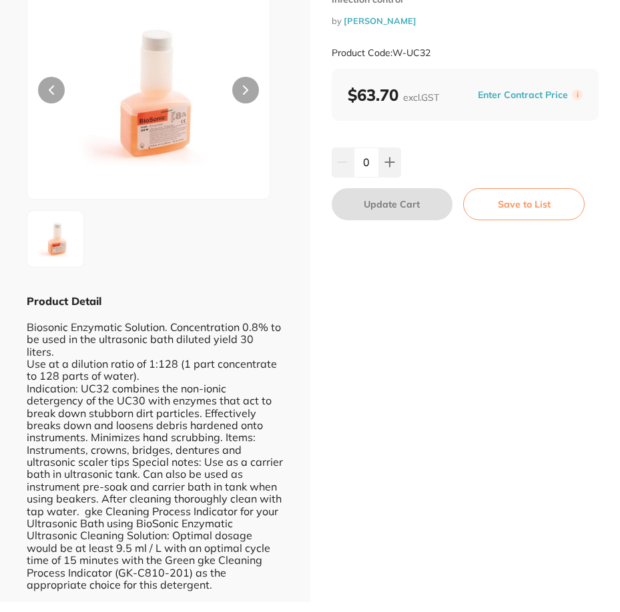
click at [63, 89] on button at bounding box center [51, 90] width 27 height 27
click at [269, 100] on div at bounding box center [155, 111] width 257 height 314
click at [254, 89] on button at bounding box center [245, 90] width 27 height 27
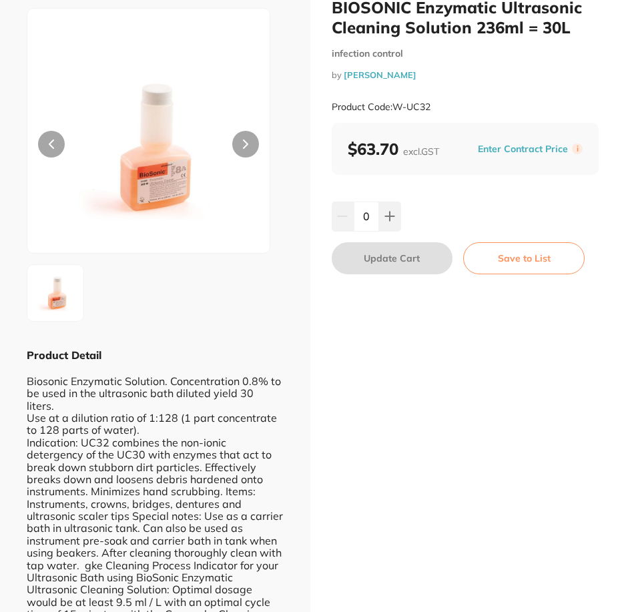
scroll to position [0, 0]
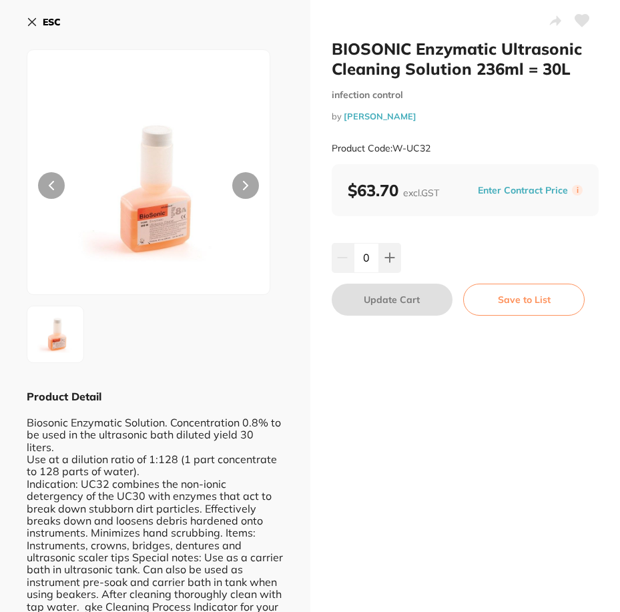
click at [29, 22] on icon at bounding box center [32, 22] width 11 height 11
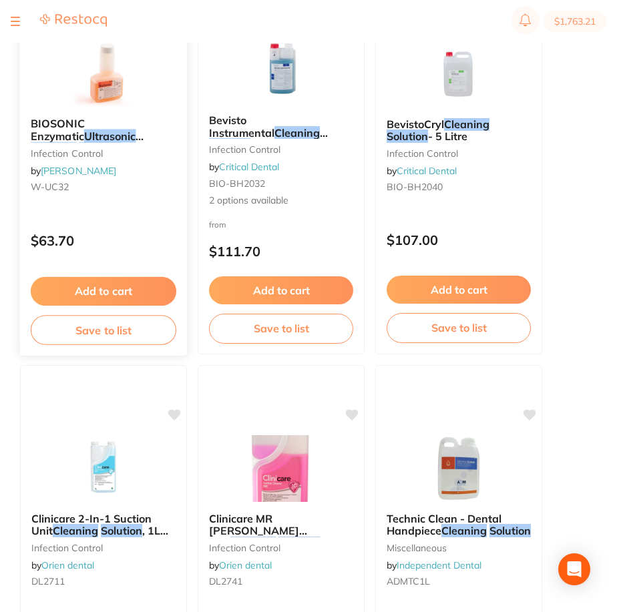
scroll to position [200, 0]
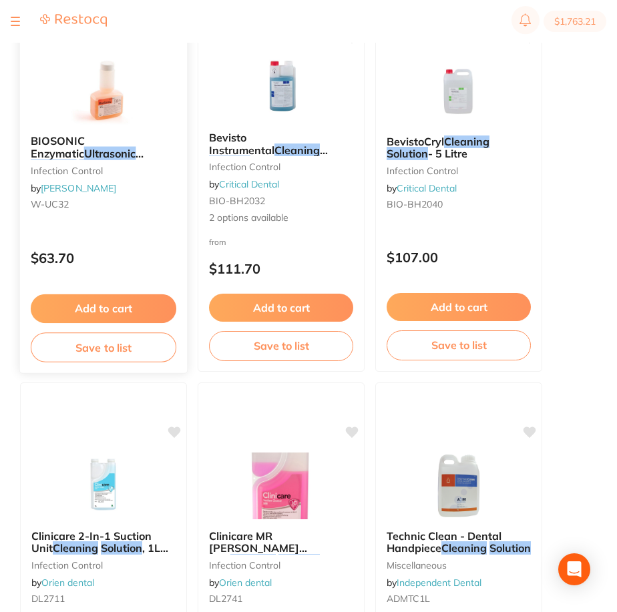
click at [131, 303] on button "Add to cart" at bounding box center [104, 308] width 146 height 29
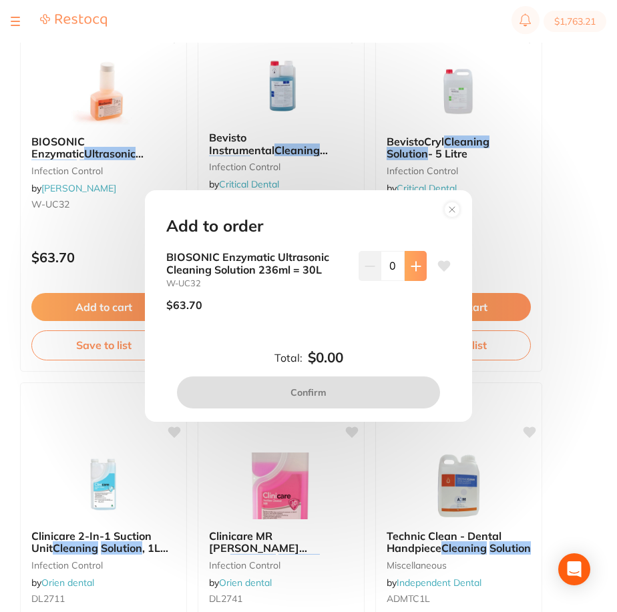
click at [413, 264] on icon at bounding box center [415, 266] width 9 height 9
type input "1"
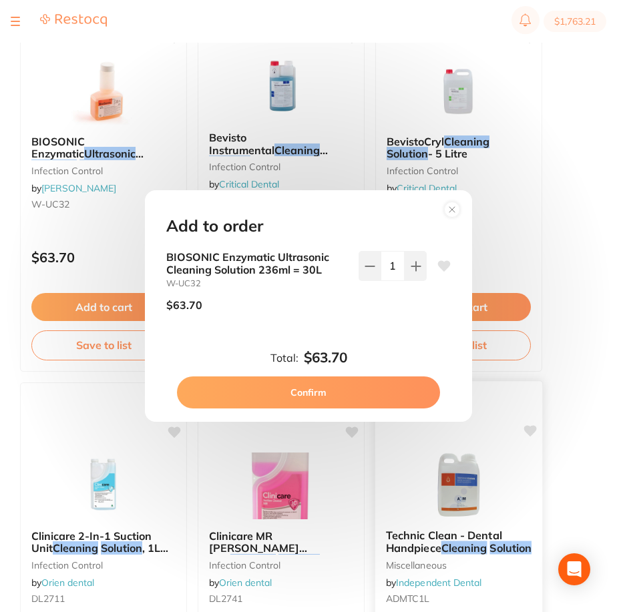
click at [407, 393] on button "Confirm" at bounding box center [308, 393] width 263 height 32
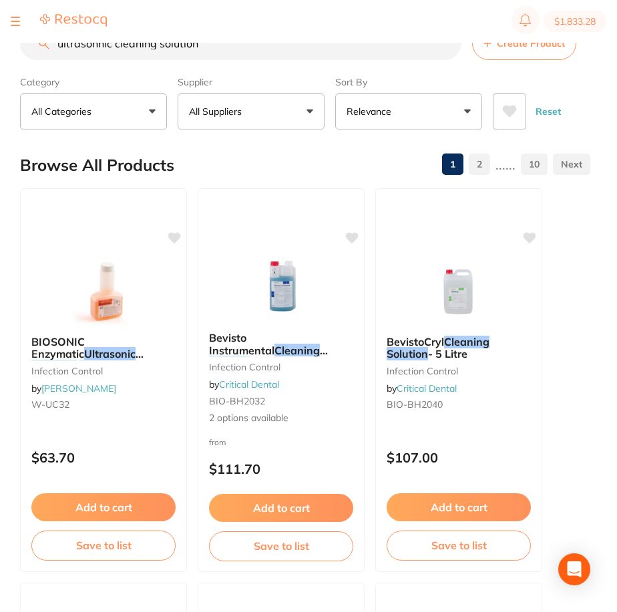
scroll to position [1, 0]
drag, startPoint x: 207, startPoint y: 48, endPoint x: 11, endPoint y: 59, distance: 196.6
click at [11, 59] on div "$1,833.28 Oasis Dental - Brighton Switch account Oasis Dental - [GEOGRAPHIC_DAT…" at bounding box center [308, 285] width 617 height 570
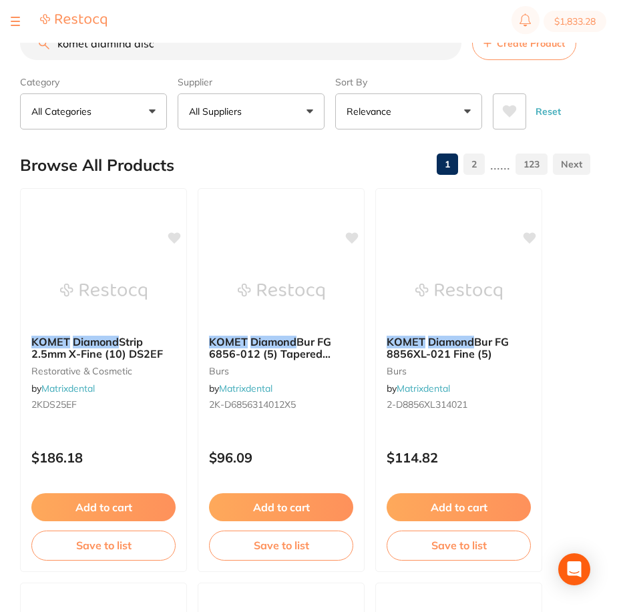
type input "komet diamind disc"
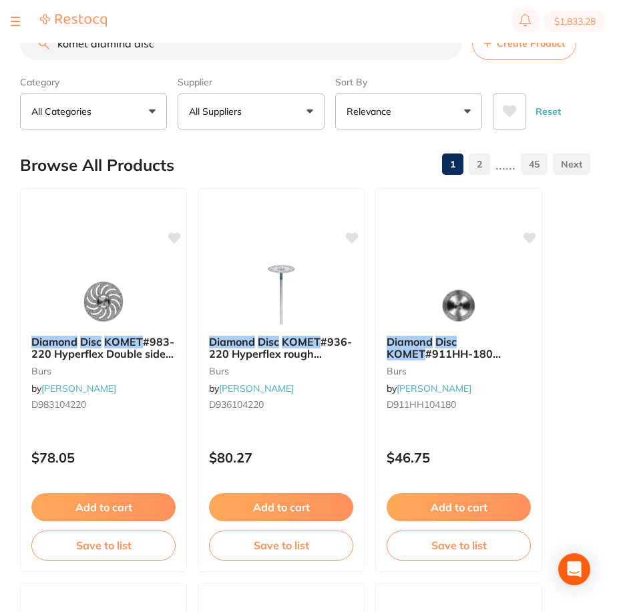
drag, startPoint x: 170, startPoint y: 45, endPoint x: 45, endPoint y: 51, distance: 125.7
click at [45, 51] on input "komet diamind disc" at bounding box center [240, 43] width 441 height 33
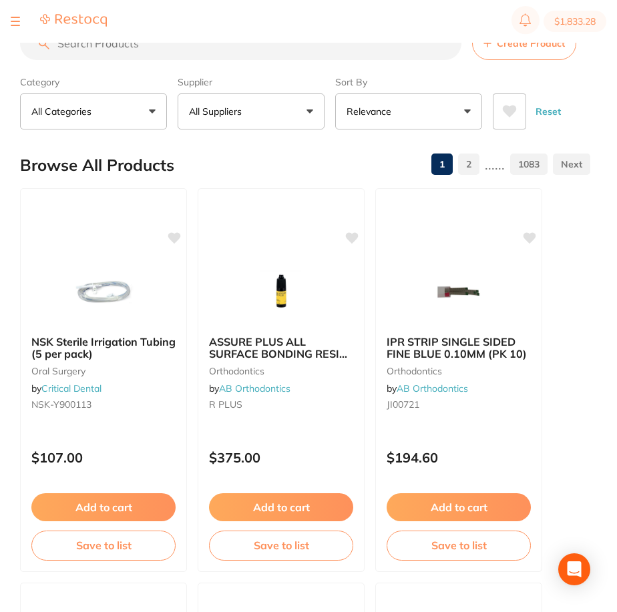
click at [165, 51] on input "search" at bounding box center [240, 43] width 441 height 33
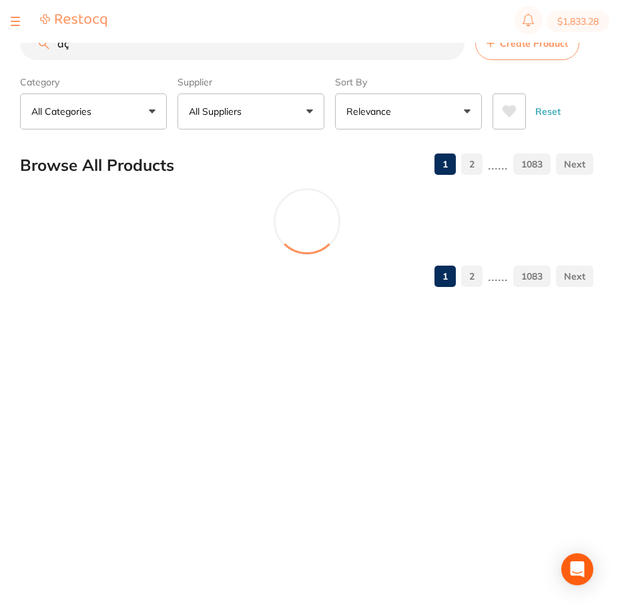
type input "aço"
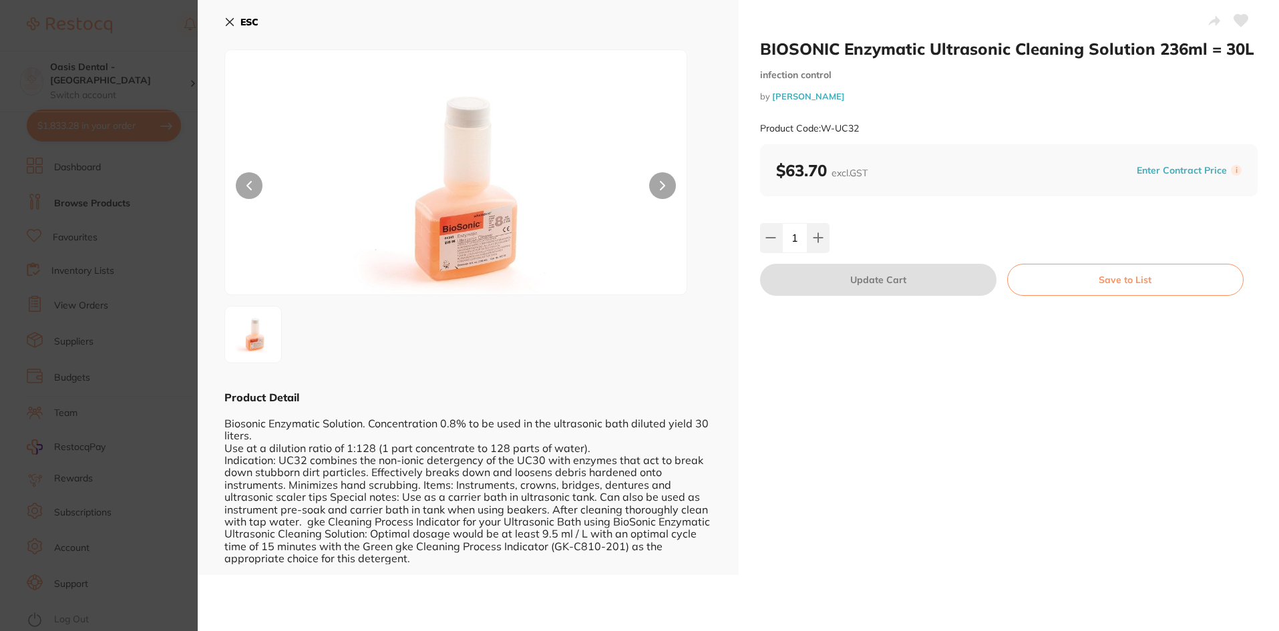
scroll to position [200, 0]
click at [813, 238] on icon at bounding box center [817, 238] width 9 height 9
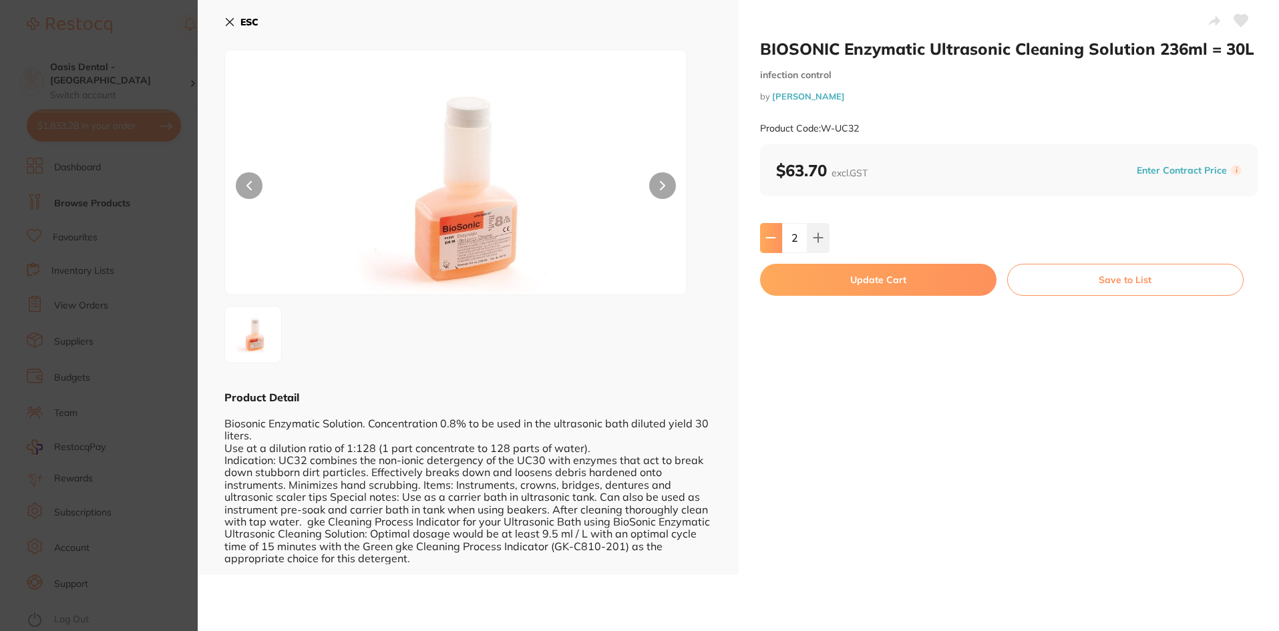
click at [770, 251] on button at bounding box center [771, 237] width 22 height 29
click at [760, 240] on button at bounding box center [771, 237] width 22 height 29
type input "0"
click at [235, 22] on button "ESC" at bounding box center [241, 22] width 34 height 23
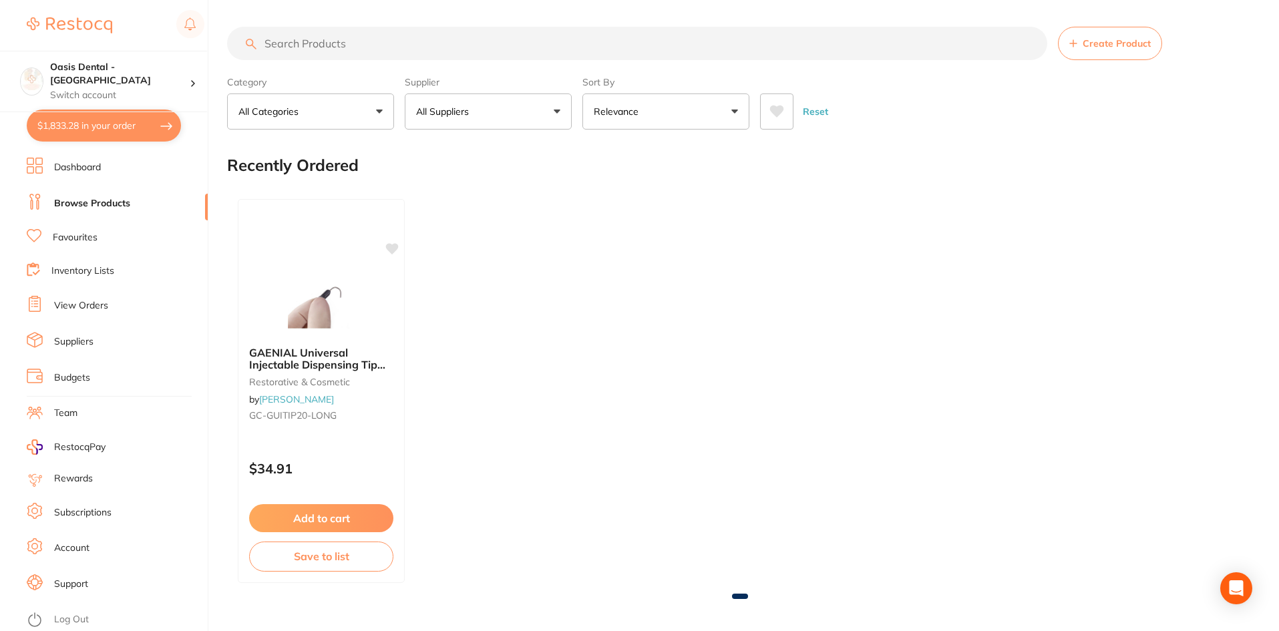
click at [286, 53] on input "search" at bounding box center [637, 43] width 820 height 33
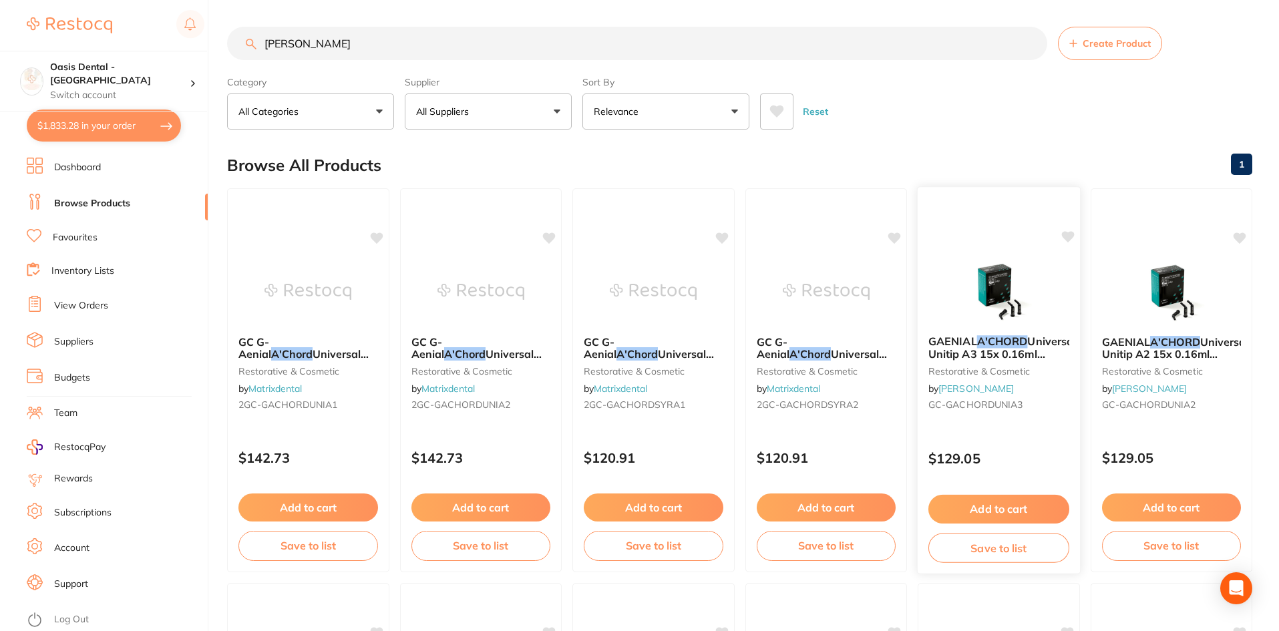
type input "achord"
click at [954, 345] on span "GAENIAL" at bounding box center [953, 341] width 48 height 13
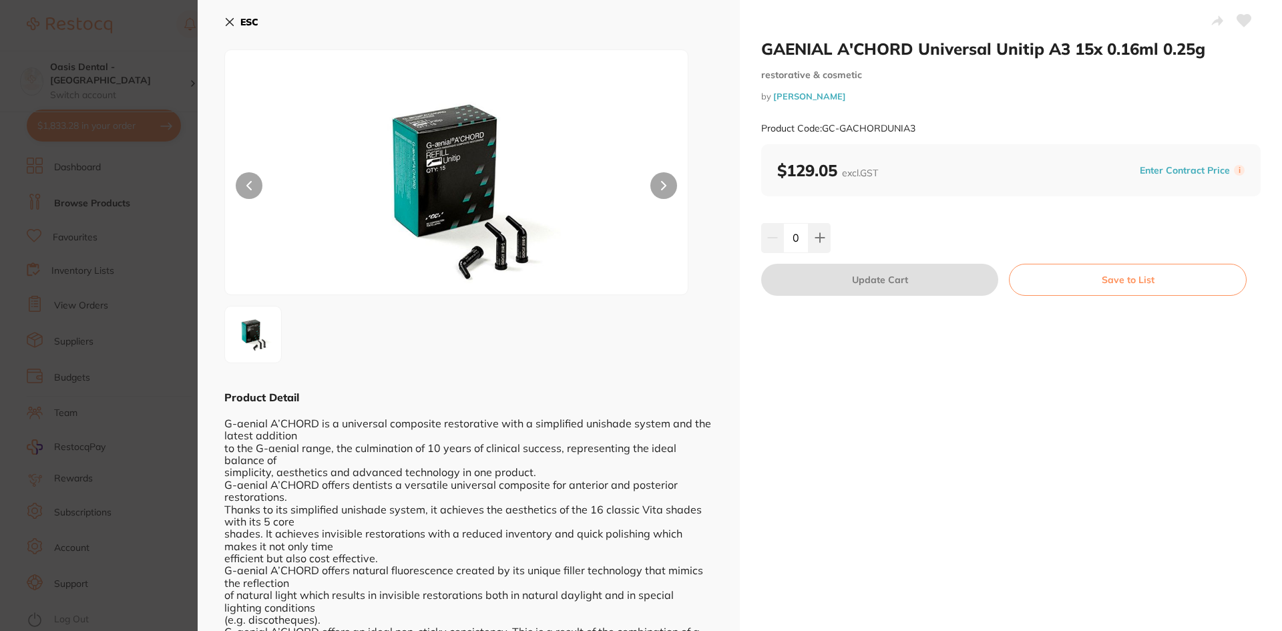
click at [652, 189] on button at bounding box center [663, 185] width 27 height 27
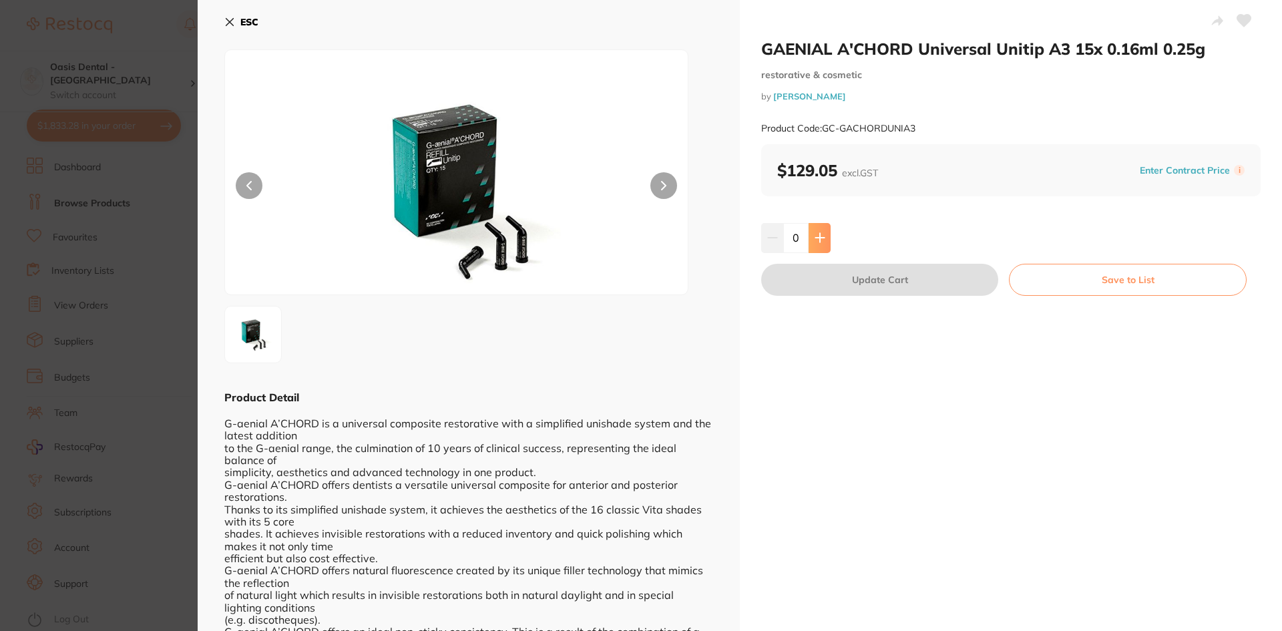
click at [823, 248] on button at bounding box center [820, 237] width 22 height 29
type input "1"
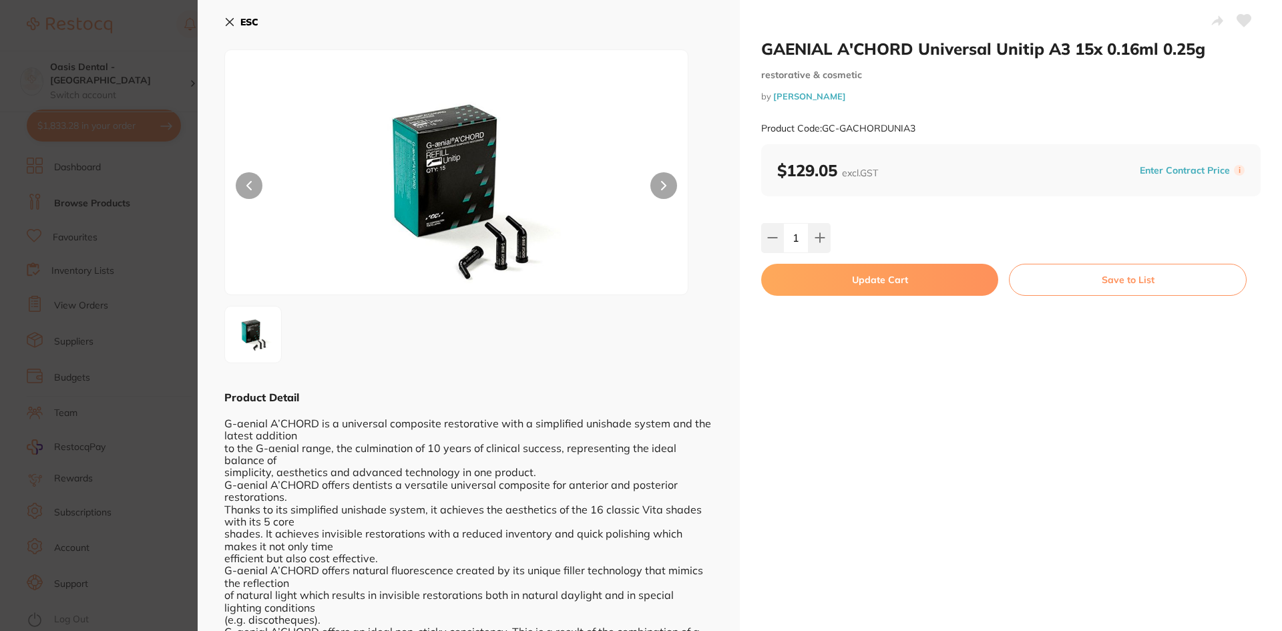
click at [842, 271] on button "Update Cart" at bounding box center [879, 280] width 237 height 32
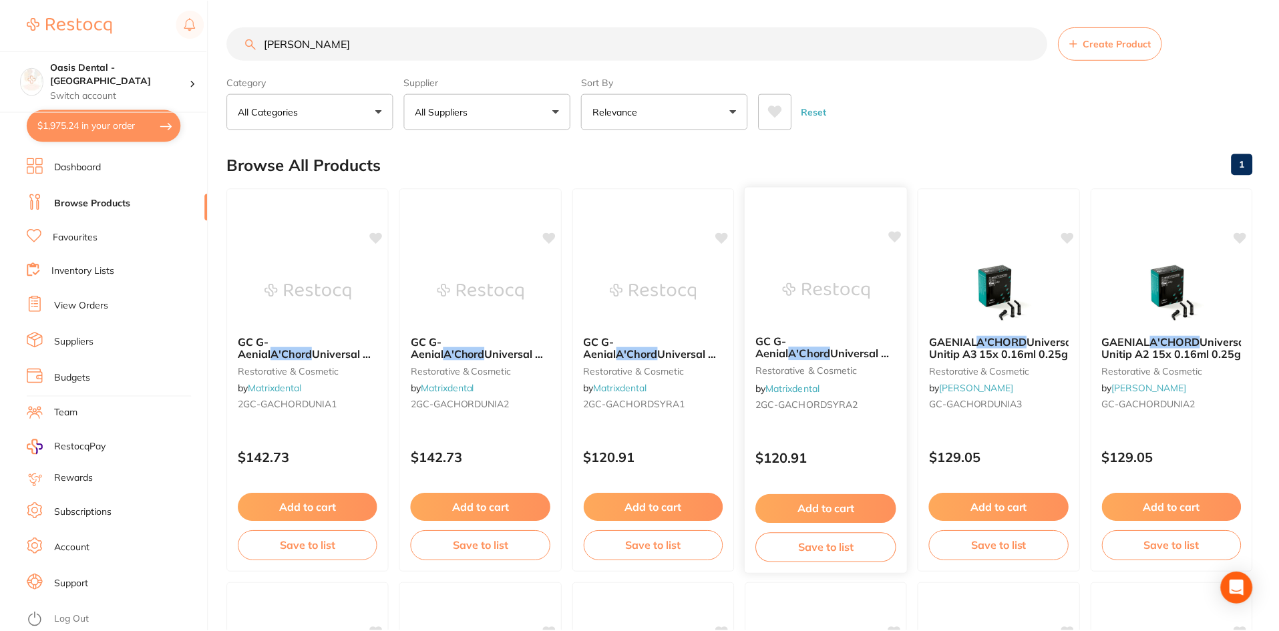
scroll to position [3, 0]
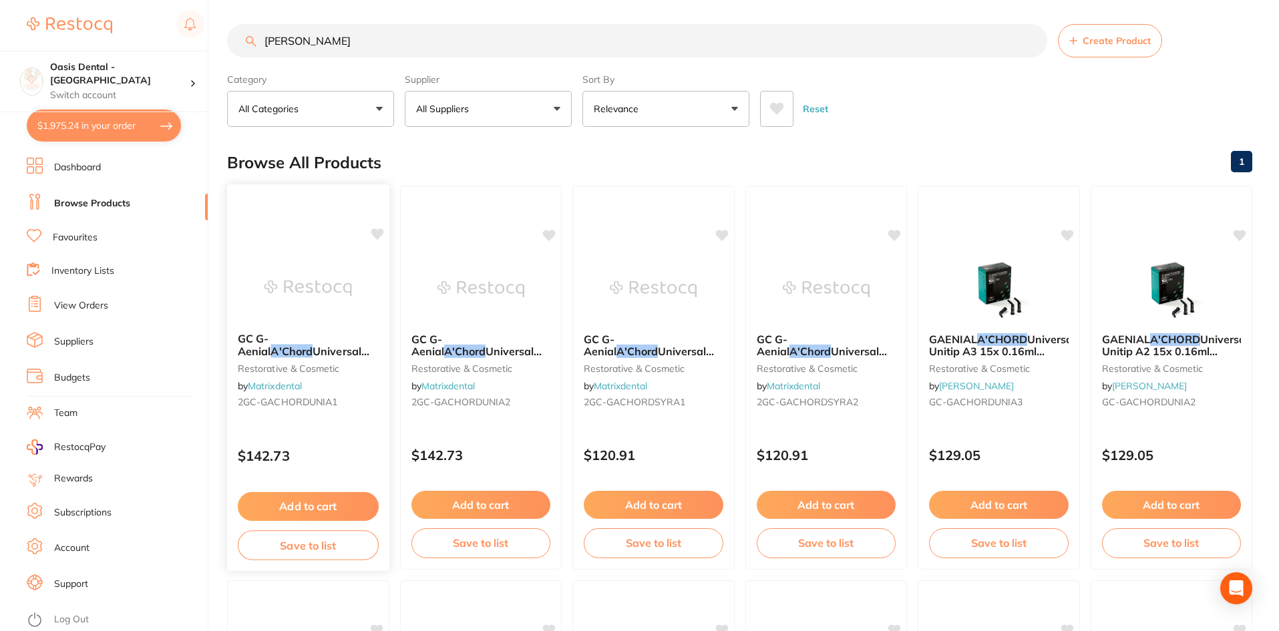
click at [288, 349] on span "Universal A1 Unitip (15)" at bounding box center [304, 358] width 132 height 26
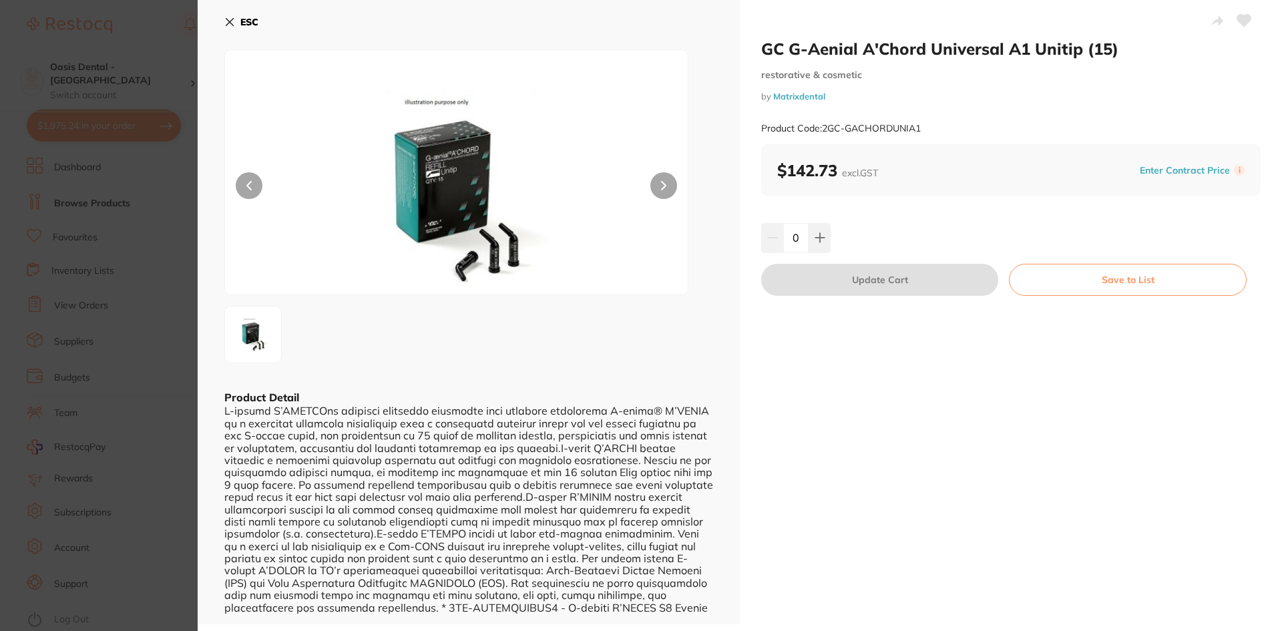
click at [228, 20] on div "ESC Product Detail" at bounding box center [469, 312] width 542 height 624
click at [232, 19] on icon at bounding box center [229, 22] width 7 height 7
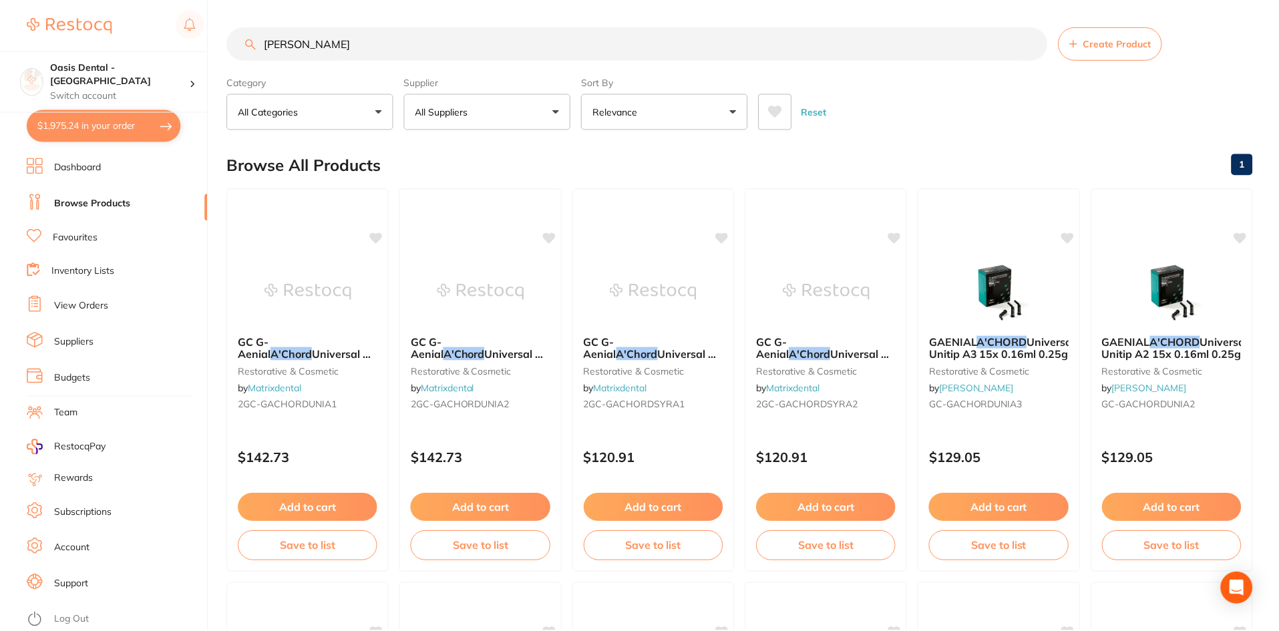
scroll to position [3, 0]
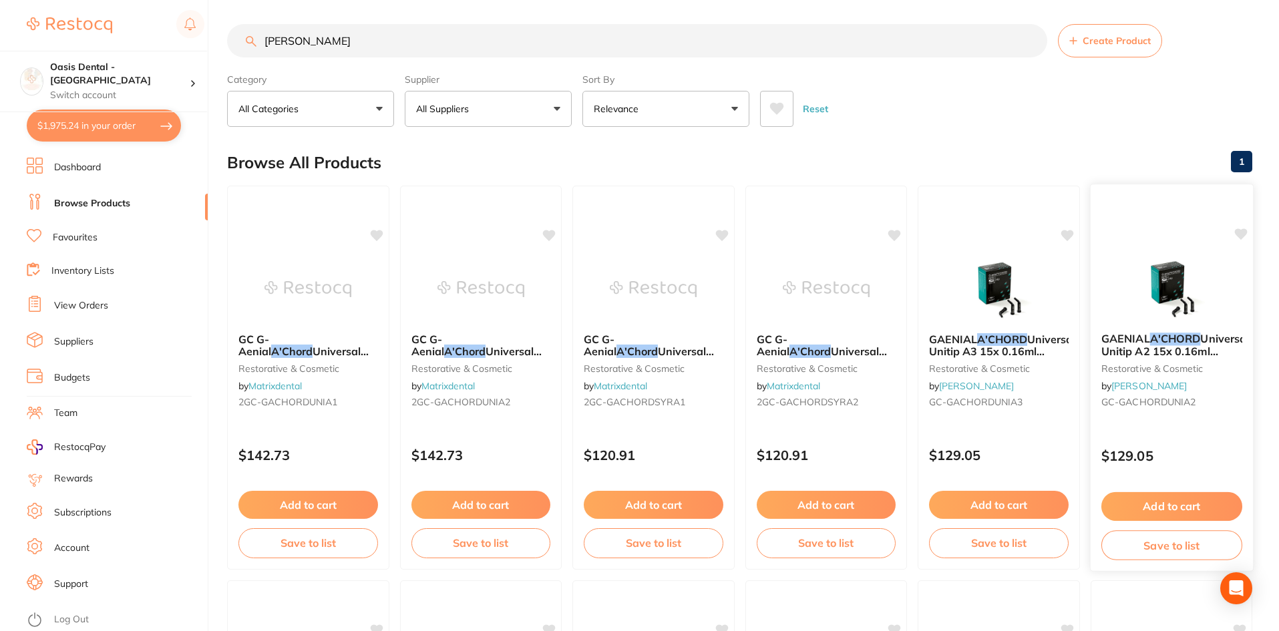
click at [1133, 353] on span "Universal Unitip A2 15x 0.16ml 0.25g" at bounding box center [1174, 351] width 148 height 38
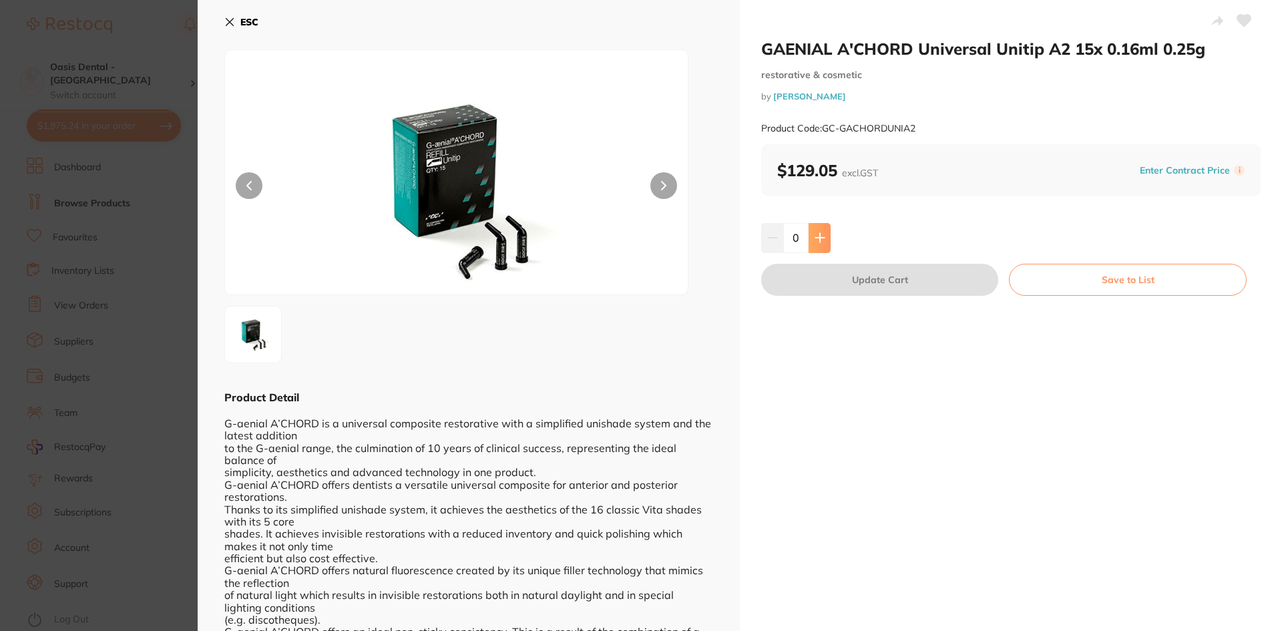
click at [826, 240] on button at bounding box center [820, 237] width 22 height 29
type input "1"
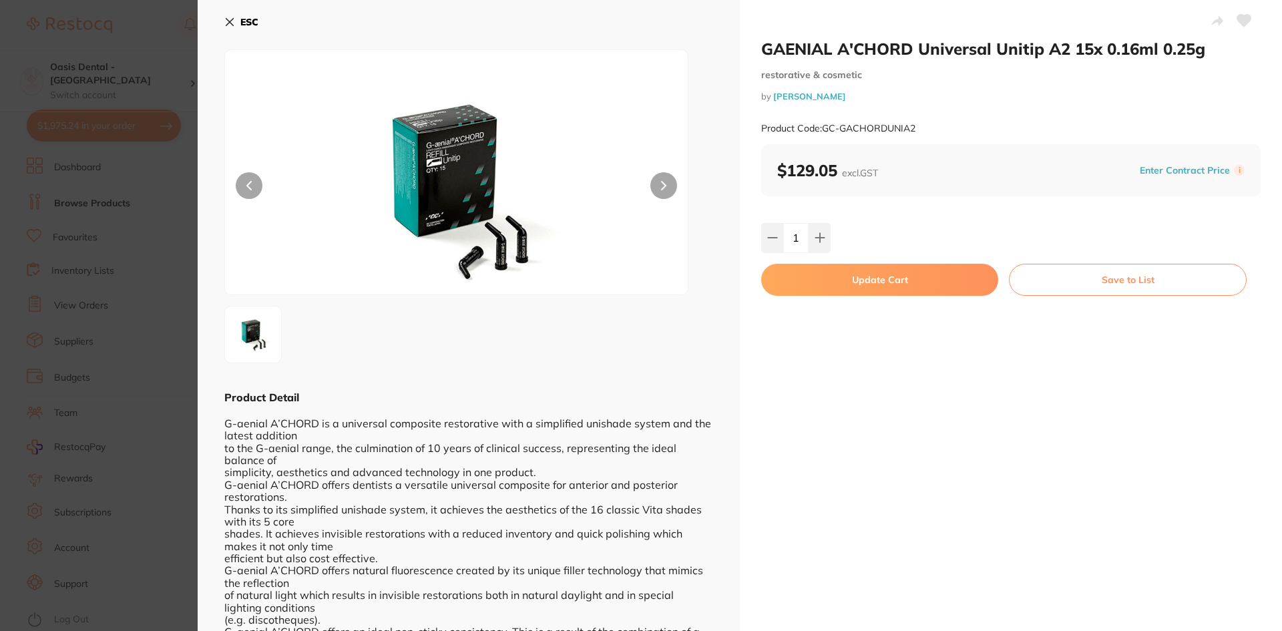
click at [862, 277] on button "Update Cart" at bounding box center [879, 280] width 237 height 32
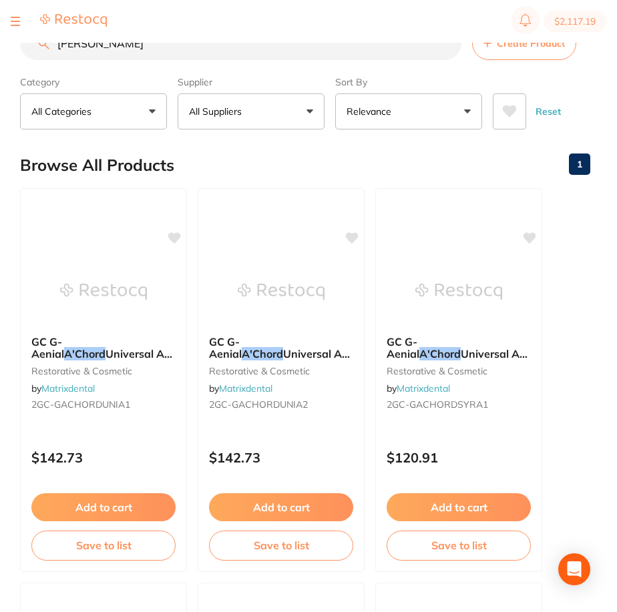
drag, startPoint x: 139, startPoint y: 59, endPoint x: 14, endPoint y: 75, distance: 125.9
click at [14, 75] on div "$2,117.19 Oasis Dental - Brighton Switch account Oasis Dental - Brighton $2,117…" at bounding box center [308, 285] width 617 height 570
type input "h"
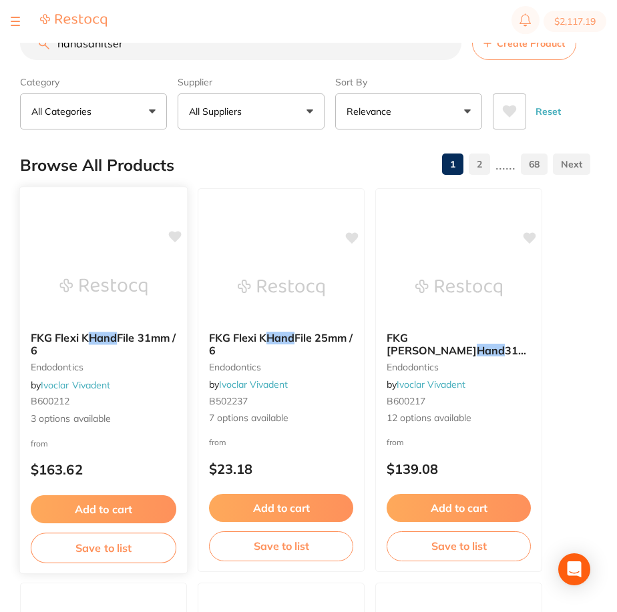
type input "handsanitser"
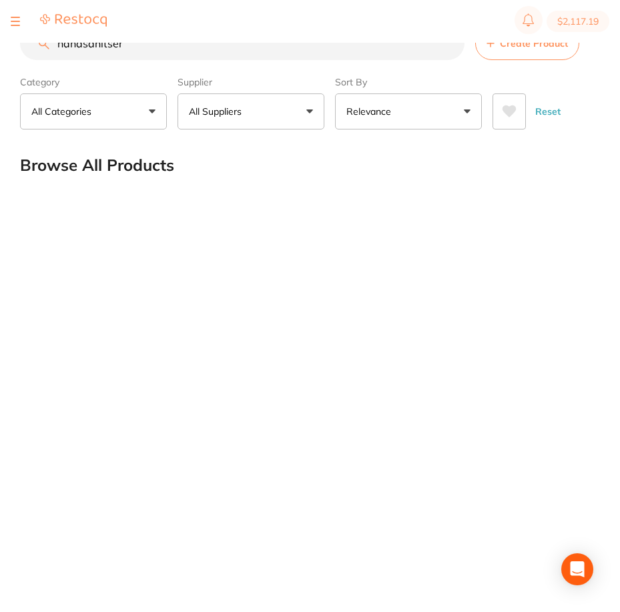
click at [447, 45] on input "handsanitser" at bounding box center [242, 43] width 445 height 33
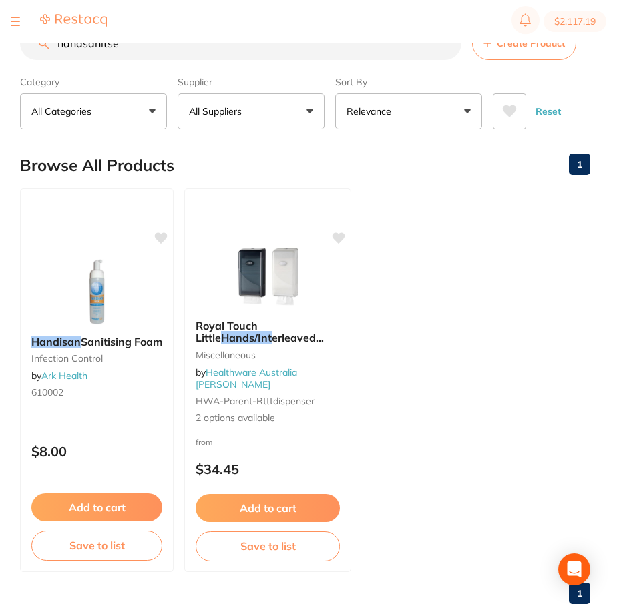
type input "handsanitser"
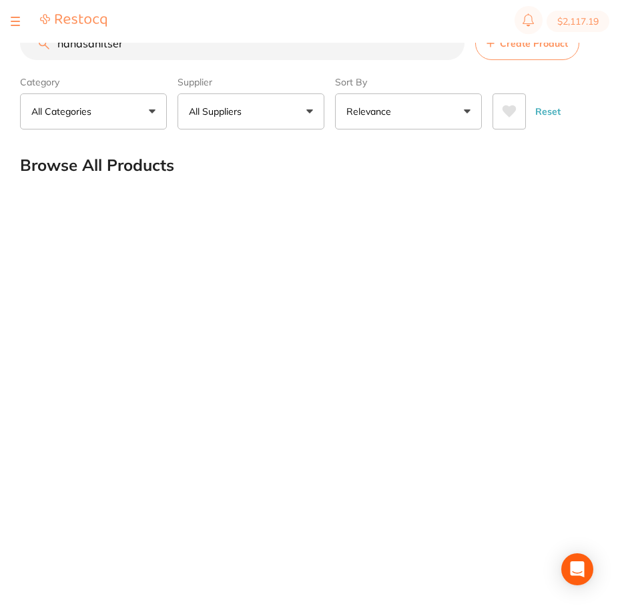
click at [152, 49] on input "handsanitser" at bounding box center [242, 43] width 445 height 33
click at [143, 101] on button "All Categories" at bounding box center [93, 111] width 147 height 36
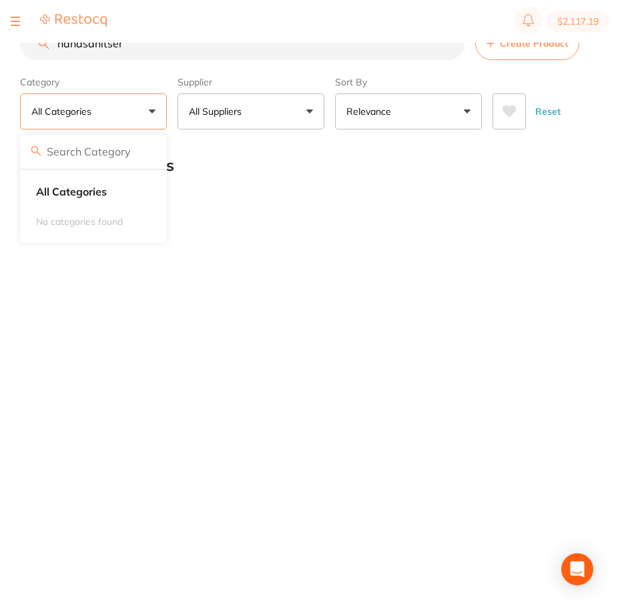
click at [143, 109] on button "All Categories" at bounding box center [93, 111] width 147 height 36
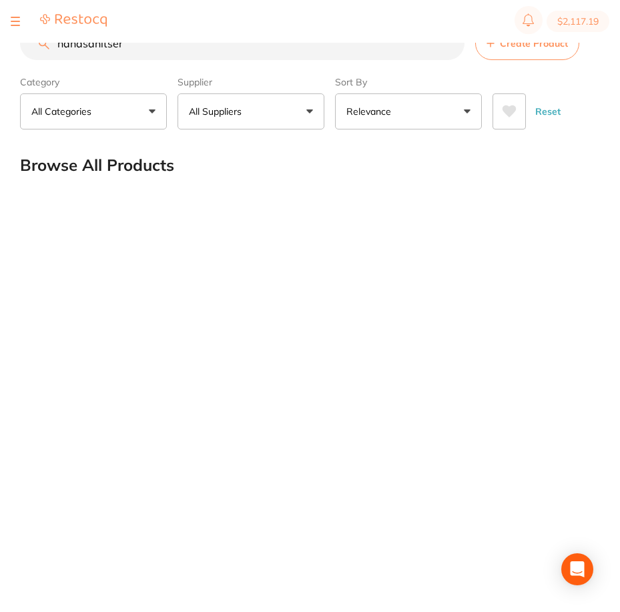
click at [449, 44] on input "handsanitser" at bounding box center [242, 43] width 445 height 33
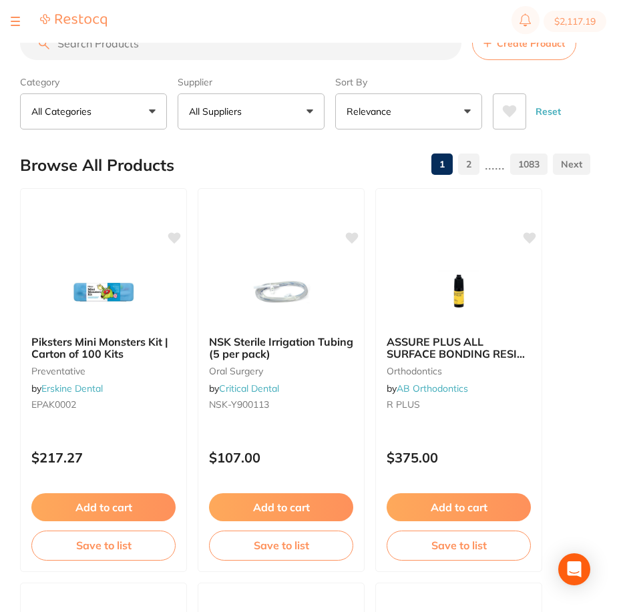
click at [147, 115] on button "All Categories" at bounding box center [93, 111] width 147 height 36
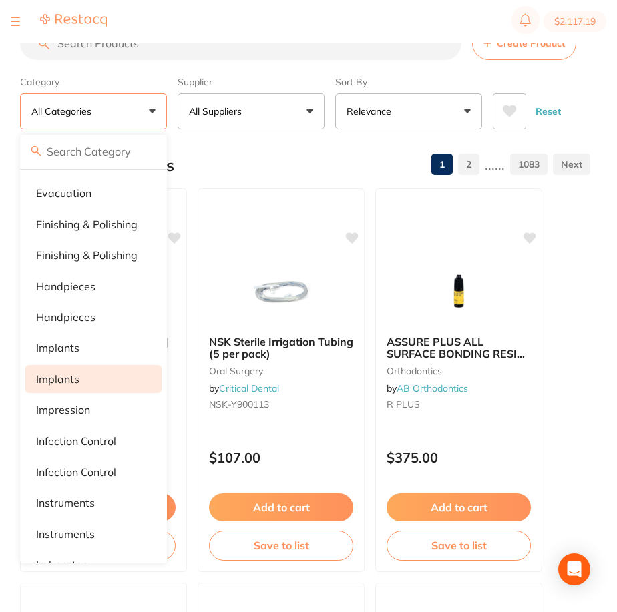
scroll to position [534, 0]
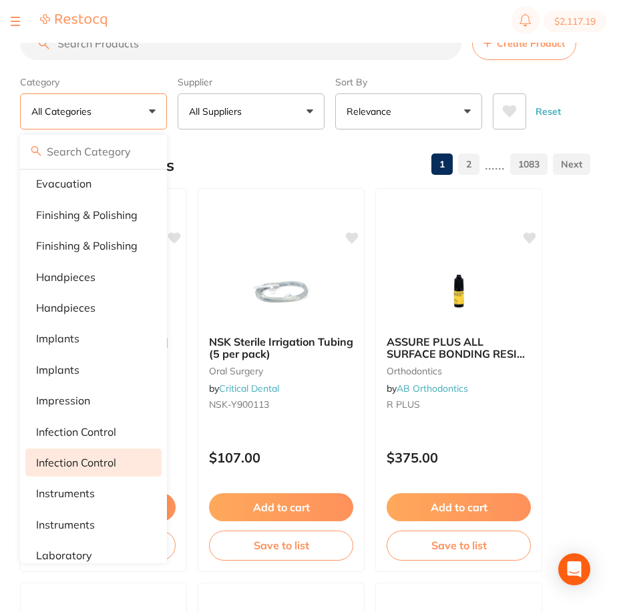
click at [120, 461] on li "Infection Control" at bounding box center [93, 463] width 136 height 28
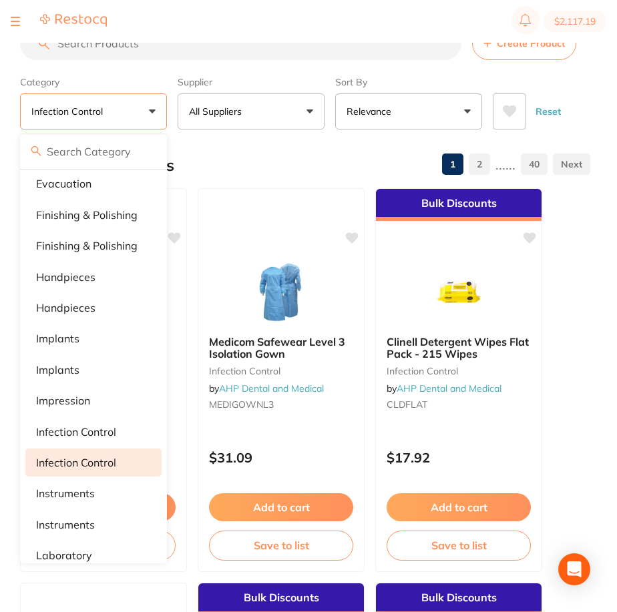
click at [283, 145] on div "Browse All Products 1 2 ...... 40" at bounding box center [305, 165] width 570 height 45
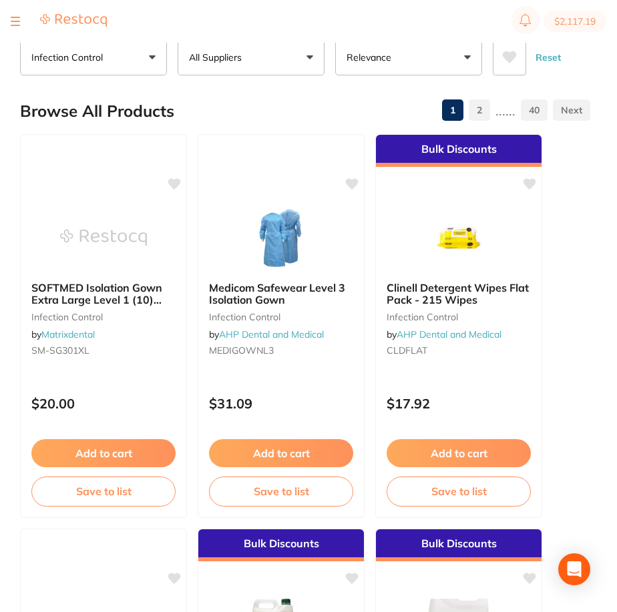
scroll to position [0, 0]
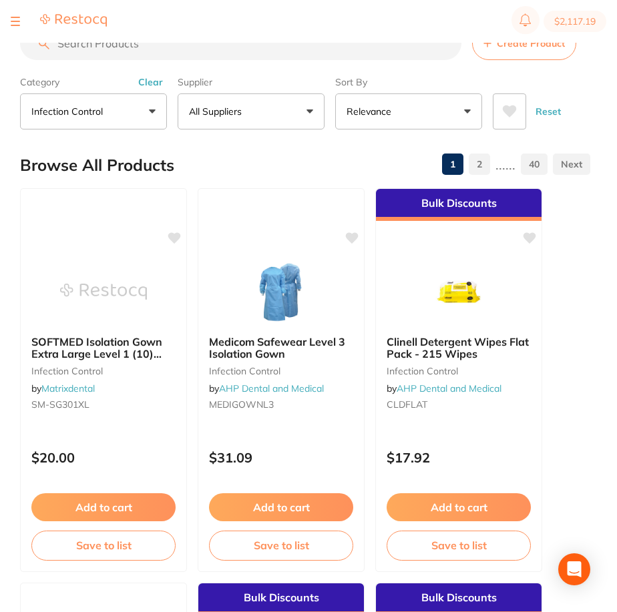
click at [166, 52] on input "search" at bounding box center [240, 43] width 441 height 33
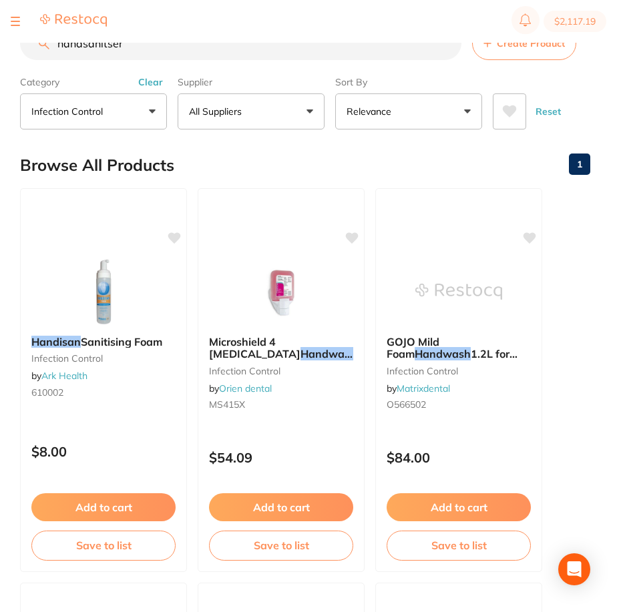
type input "handsanitser"
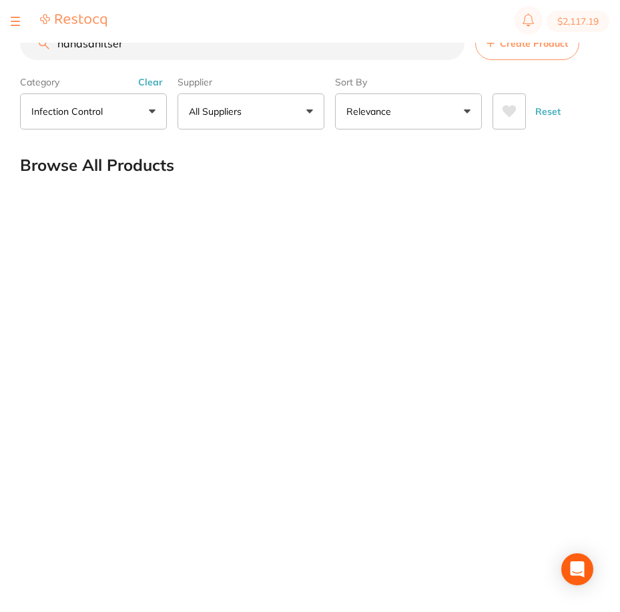
click at [150, 115] on button "Infection Control" at bounding box center [93, 111] width 147 height 36
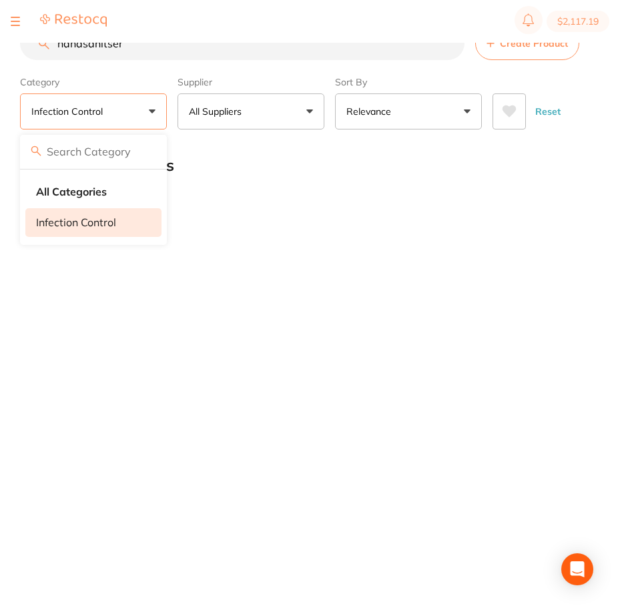
click at [445, 44] on input "handsanitser" at bounding box center [242, 43] width 445 height 33
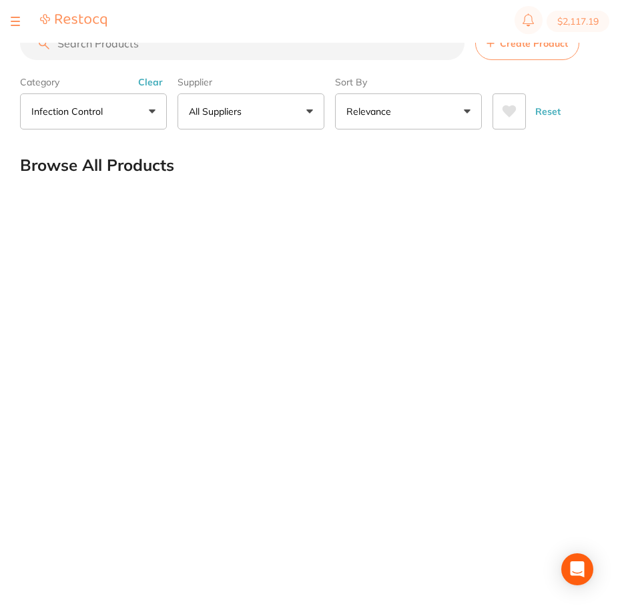
click at [130, 118] on button "Infection Control" at bounding box center [93, 111] width 147 height 36
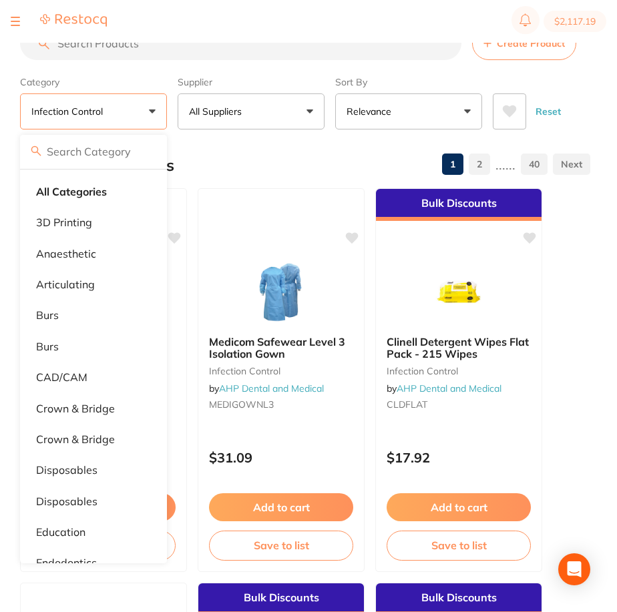
click at [344, 149] on div "Browse All Products 1 2 ...... 40" at bounding box center [305, 165] width 570 height 45
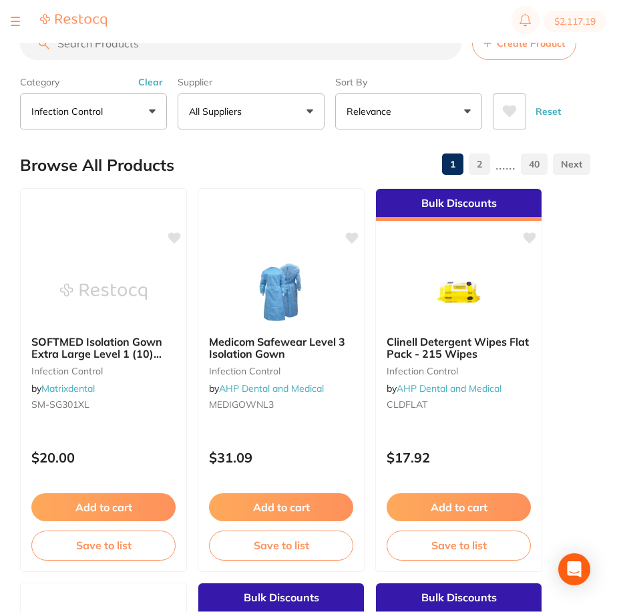
click at [402, 113] on button "Relevance" at bounding box center [408, 111] width 147 height 36
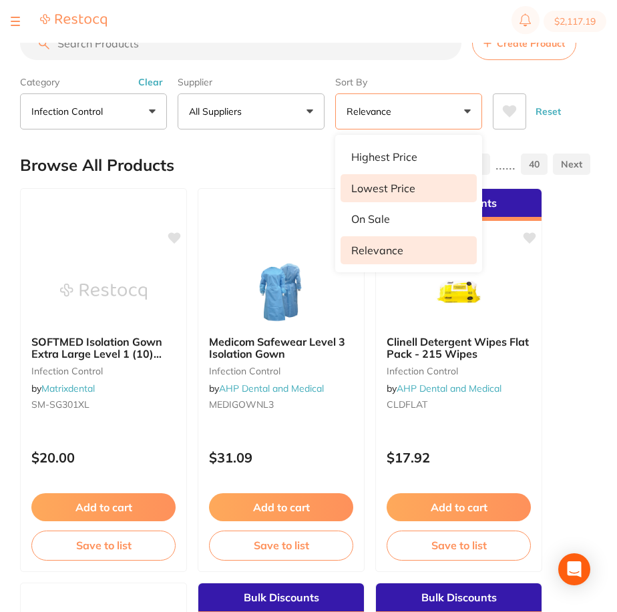
click at [410, 186] on p "Lowest Price" at bounding box center [383, 188] width 64 height 12
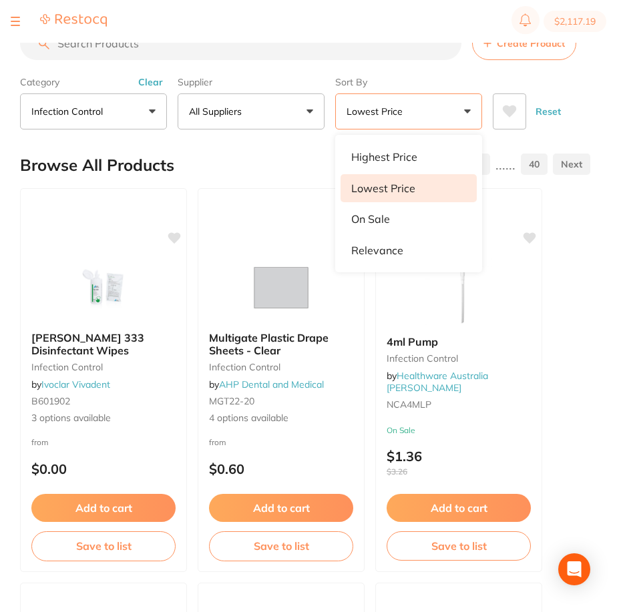
click at [129, 52] on input "search" at bounding box center [240, 43] width 441 height 33
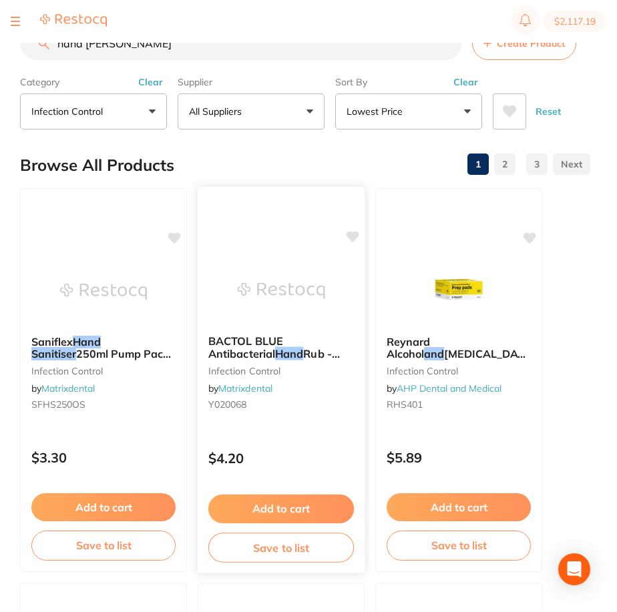
type input "hand santiser"
click at [283, 346] on span "BACTOL BLUE Antibacterial" at bounding box center [245, 348] width 75 height 26
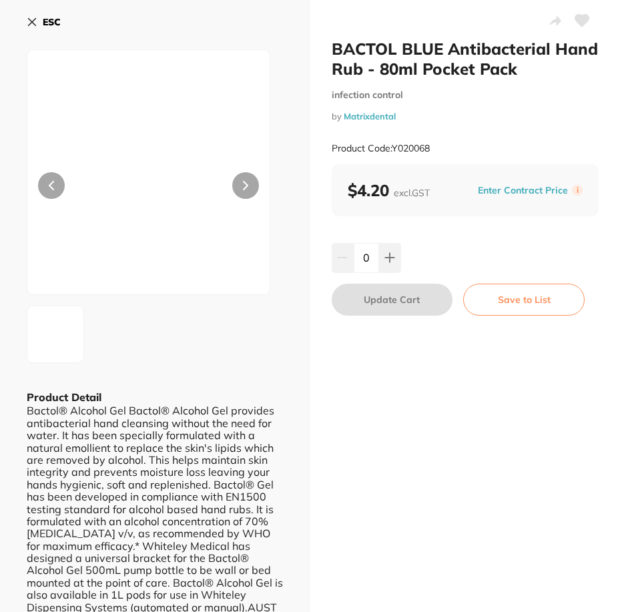
click at [26, 21] on div "ESC Product Detail Bactol® Alcohol Gel Bactol® Alcohol Gel provides antibacteri…" at bounding box center [155, 337] width 310 height 674
click at [31, 22] on icon at bounding box center [32, 22] width 11 height 11
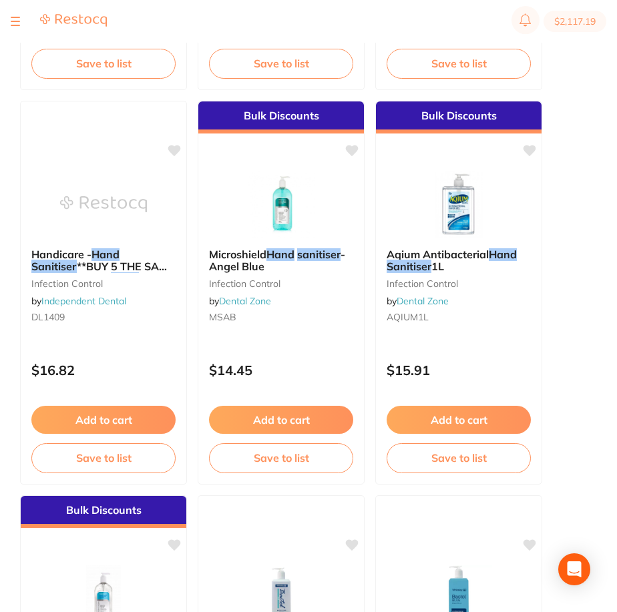
scroll to position [6345, 0]
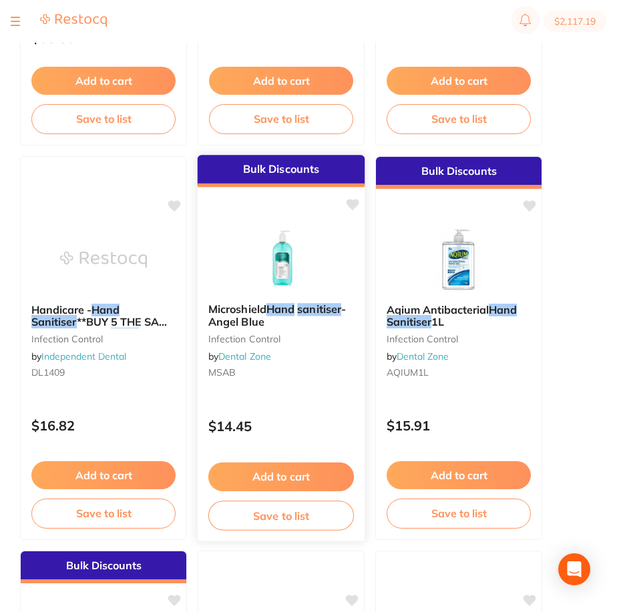
click at [243, 248] on img at bounding box center [280, 258] width 87 height 67
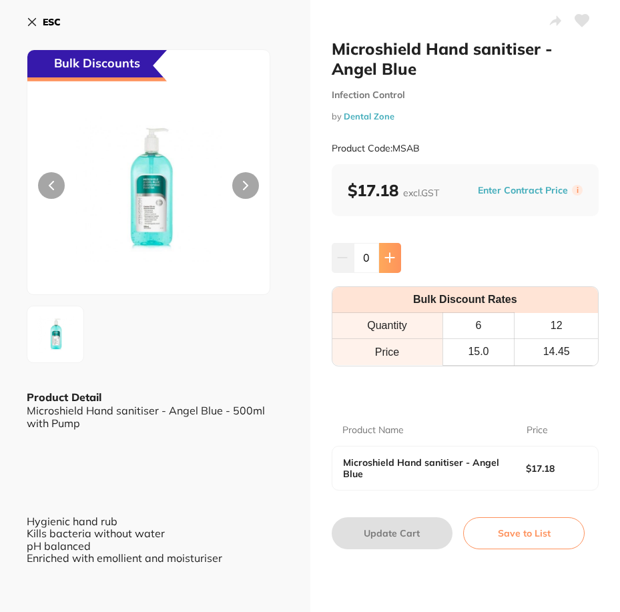
click at [389, 256] on icon at bounding box center [390, 257] width 11 height 11
click at [387, 257] on icon at bounding box center [390, 257] width 11 height 11
click at [385, 258] on icon at bounding box center [389, 258] width 9 height 9
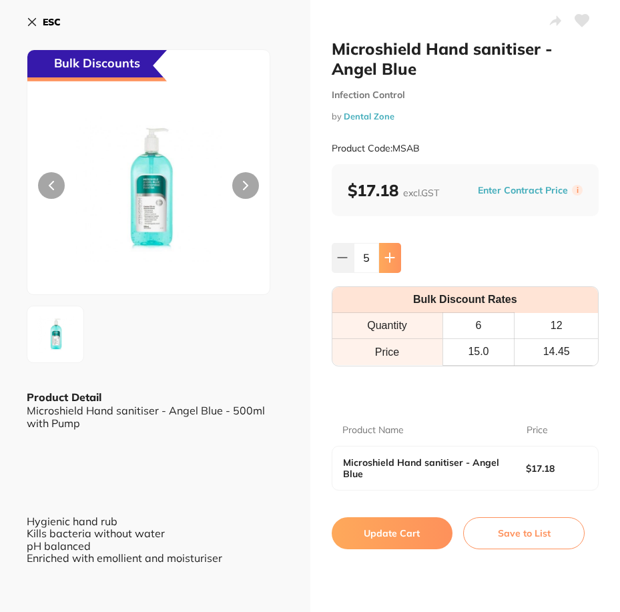
click at [385, 258] on icon at bounding box center [389, 258] width 9 height 9
click at [387, 262] on icon at bounding box center [390, 257] width 11 height 11
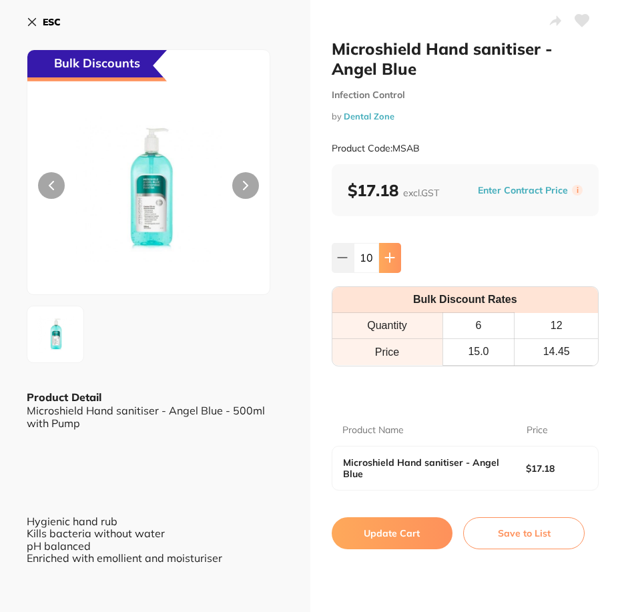
click at [387, 262] on icon at bounding box center [390, 257] width 11 height 11
type input "12"
click at [417, 537] on button "Update Cart" at bounding box center [393, 533] width 122 height 32
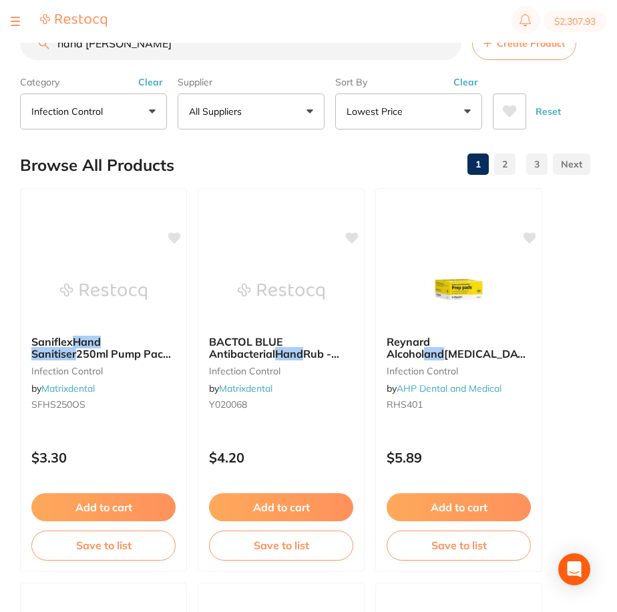
scroll to position [1, 0]
drag, startPoint x: 206, startPoint y: 53, endPoint x: 15, endPoint y: 56, distance: 191.0
click at [17, 56] on div "$2,307.93 Oasis Dental - Brighton Switch account Oasis Dental - Brighton $2,307…" at bounding box center [308, 285] width 617 height 570
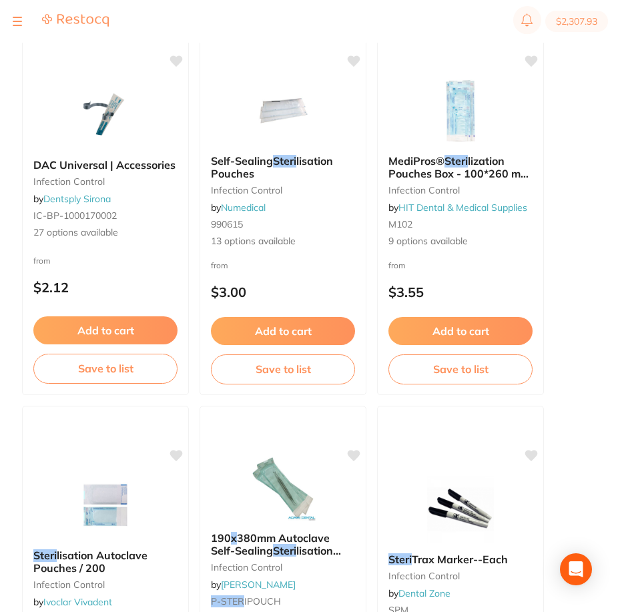
scroll to position [0, 0]
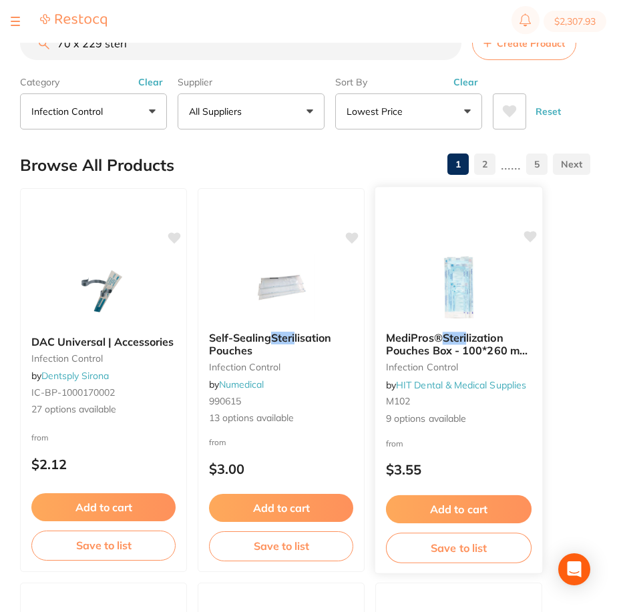
type input "70 x 229 steri"
click at [438, 416] on span "9 options available" at bounding box center [459, 418] width 146 height 13
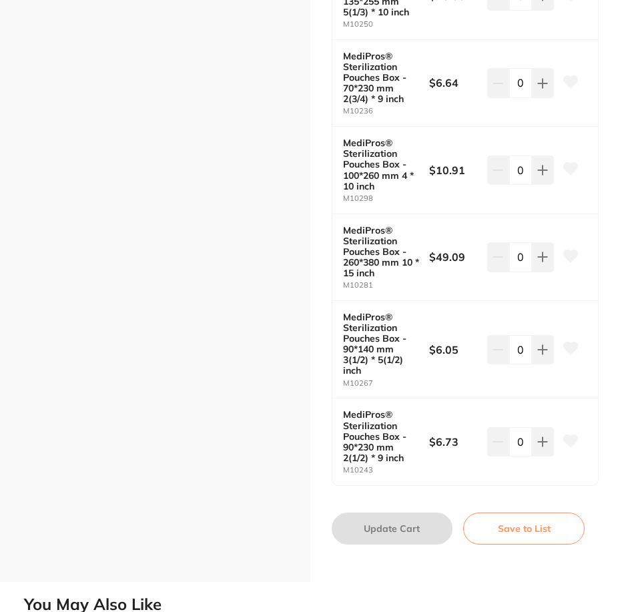
scroll to position [668, 0]
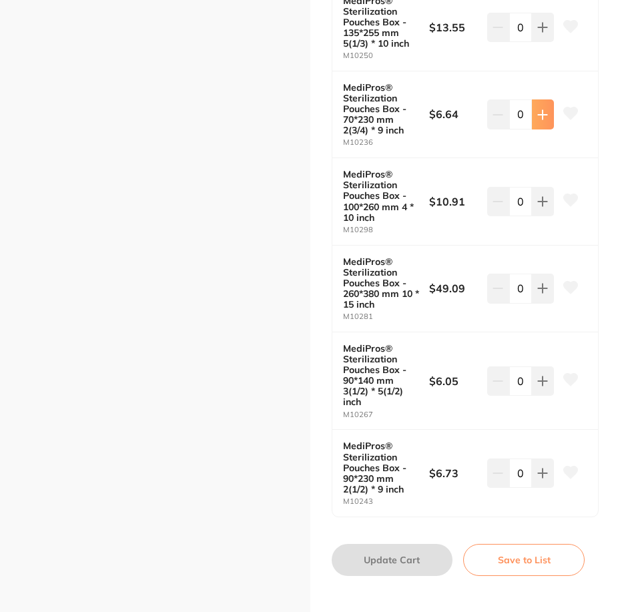
click at [541, 122] on button at bounding box center [543, 113] width 22 height 29
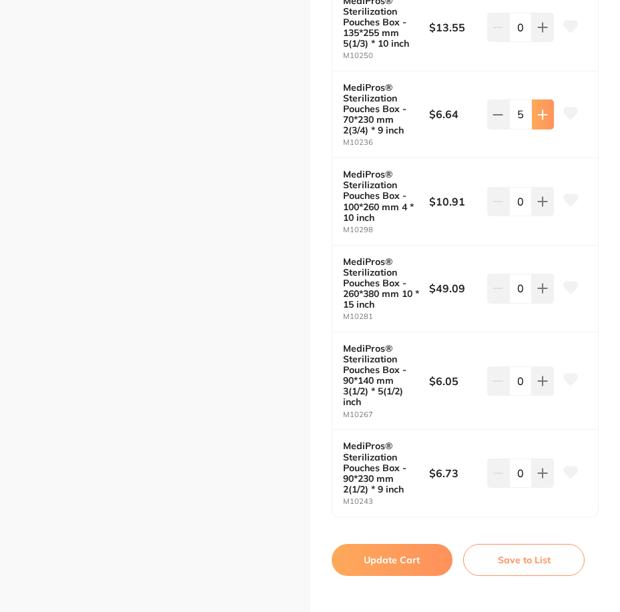
click at [541, 122] on button at bounding box center [543, 113] width 22 height 29
click at [539, 115] on icon at bounding box center [543, 114] width 9 height 9
type input "8"
click at [411, 562] on button "Update Cart" at bounding box center [393, 560] width 122 height 32
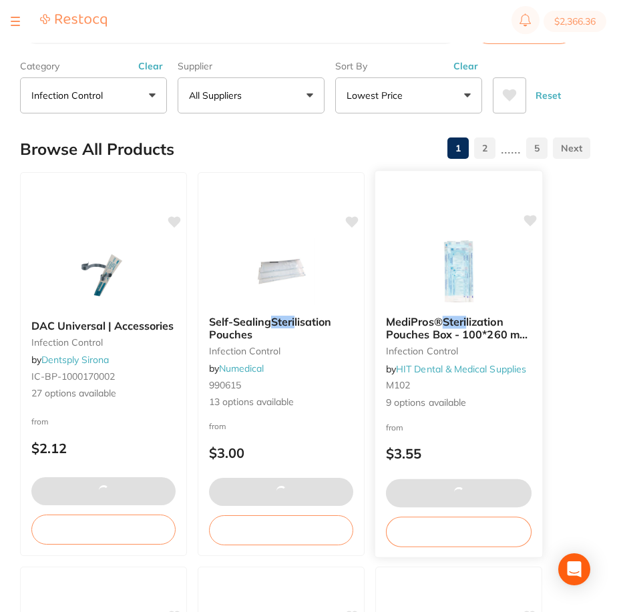
scroll to position [11, 0]
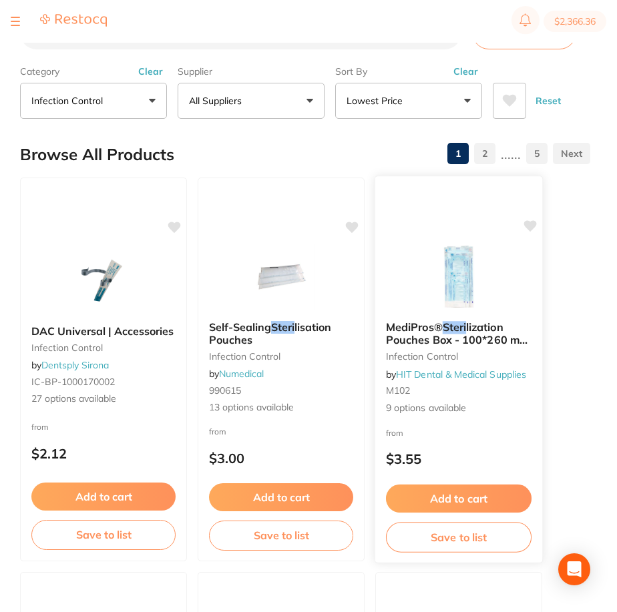
click at [417, 333] on span "lization Pouches Box - 100*260 mm 4 * 10 inch" at bounding box center [457, 339] width 143 height 38
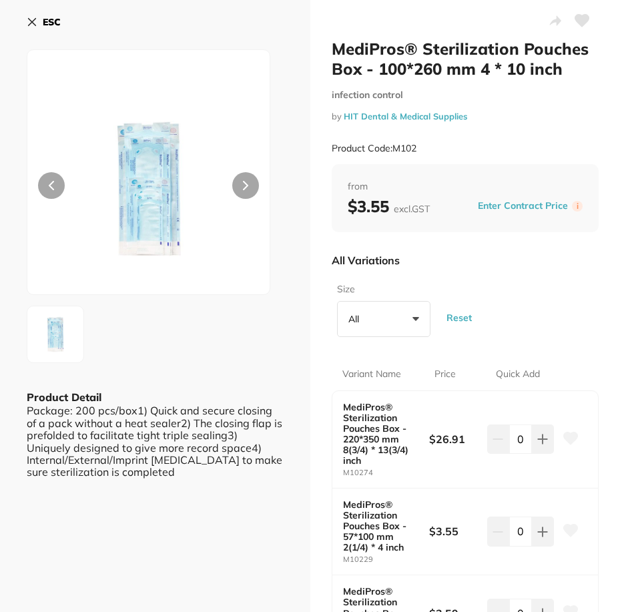
click at [35, 23] on icon at bounding box center [32, 22] width 11 height 11
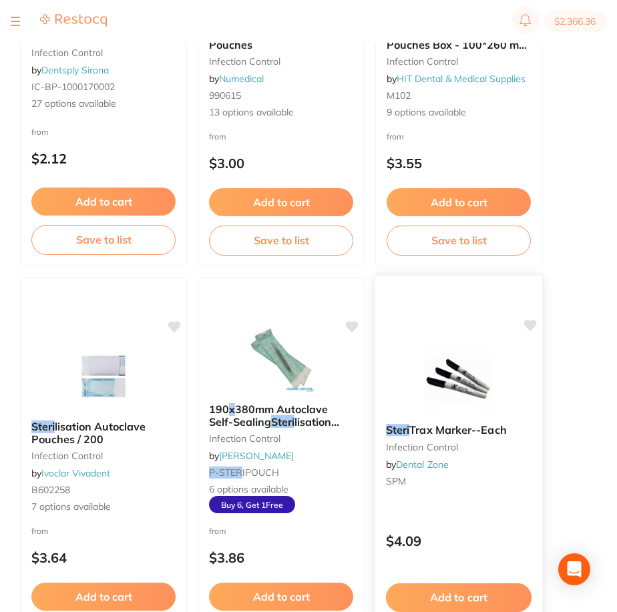
scroll to position [411, 0]
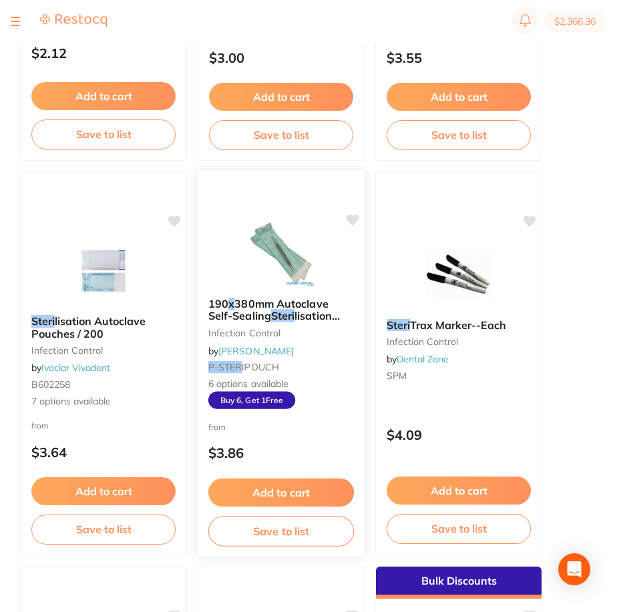
click at [226, 316] on span "380mm Autoclave Self-Sealing" at bounding box center [268, 309] width 120 height 26
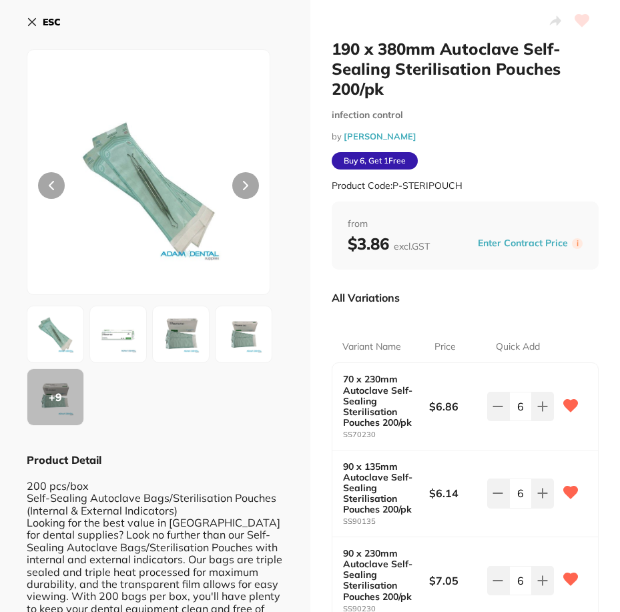
click at [24, 17] on div "ESC + 9 Product Detail 200 pcs/box Self-Sealing Autoclave Bags/Sterilisation Po…" at bounding box center [155, 509] width 310 height 1019
click at [31, 21] on icon at bounding box center [32, 22] width 7 height 7
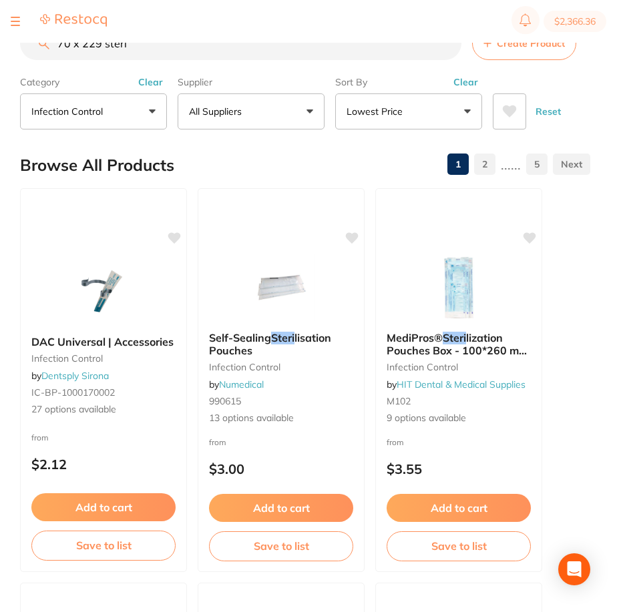
click at [573, 21] on button "$2,366.36" at bounding box center [574, 21] width 63 height 21
checkbox input "true"
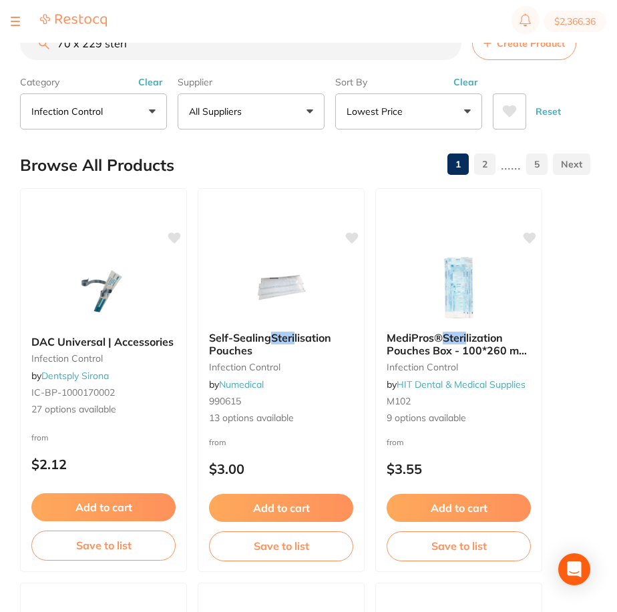
checkbox input "true"
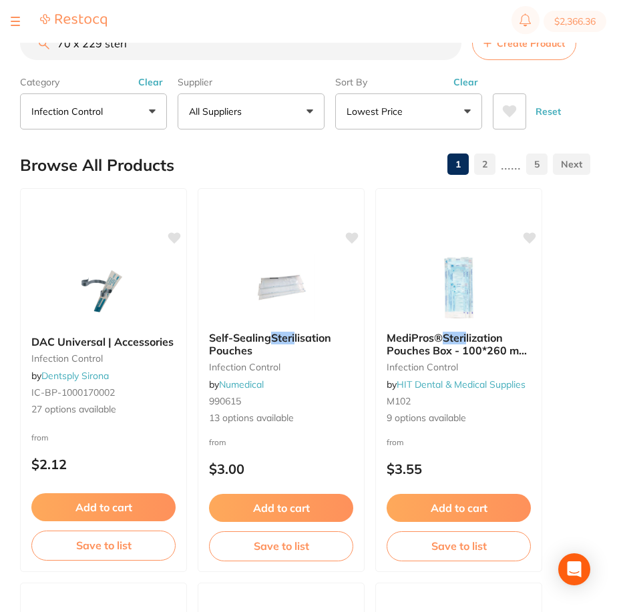
checkbox input "true"
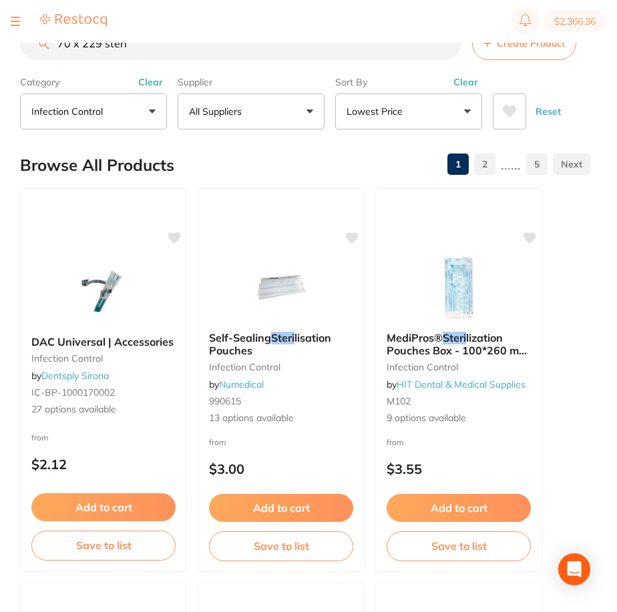
checkbox input "true"
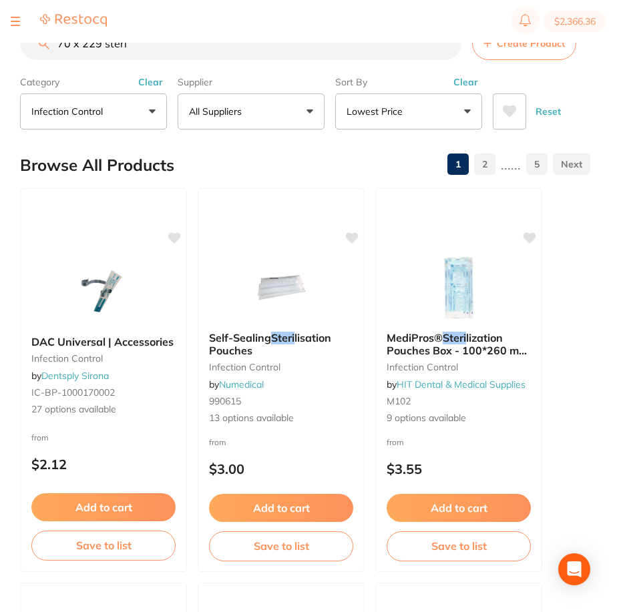
checkbox input "true"
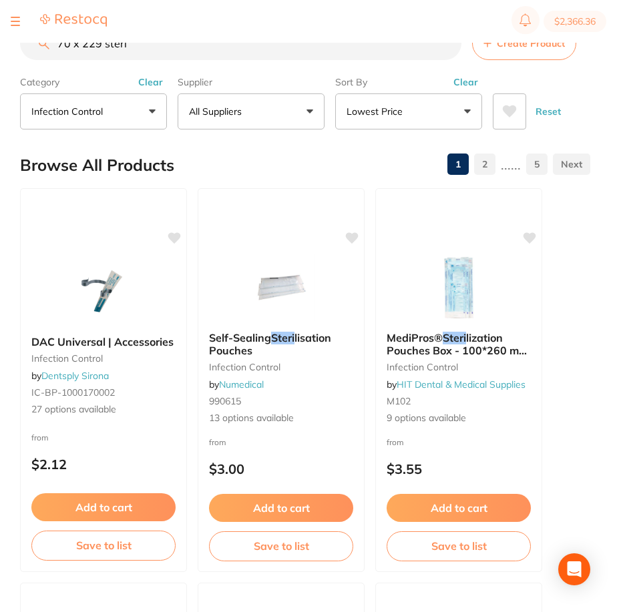
checkbox input "true"
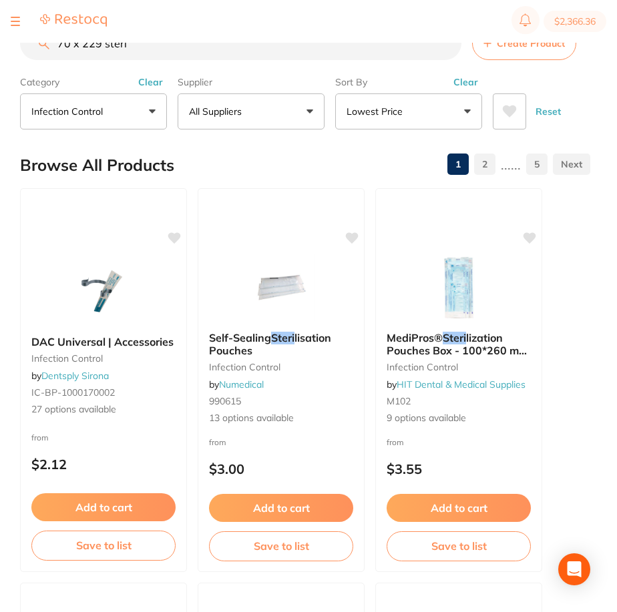
checkbox input "true"
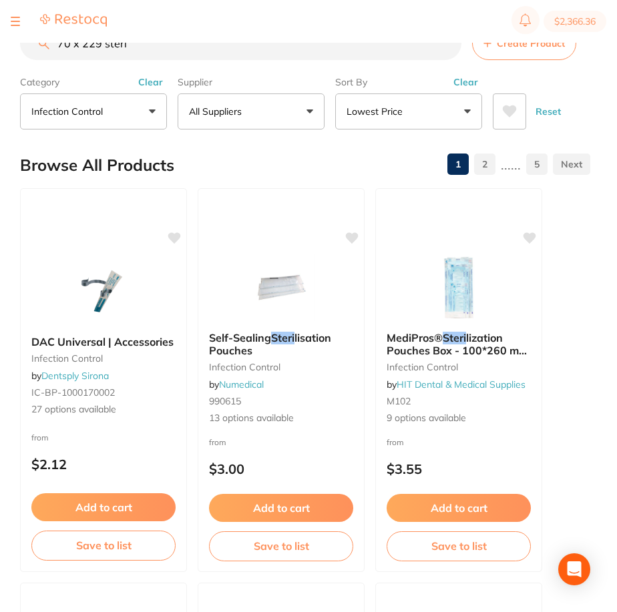
checkbox input "true"
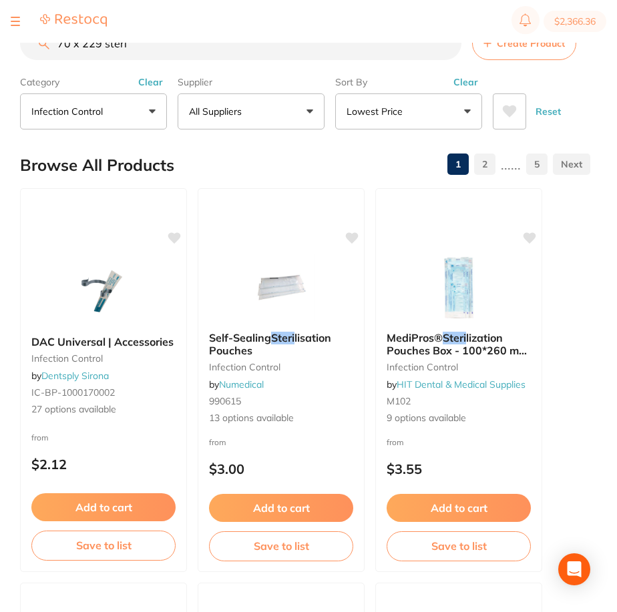
checkbox input "true"
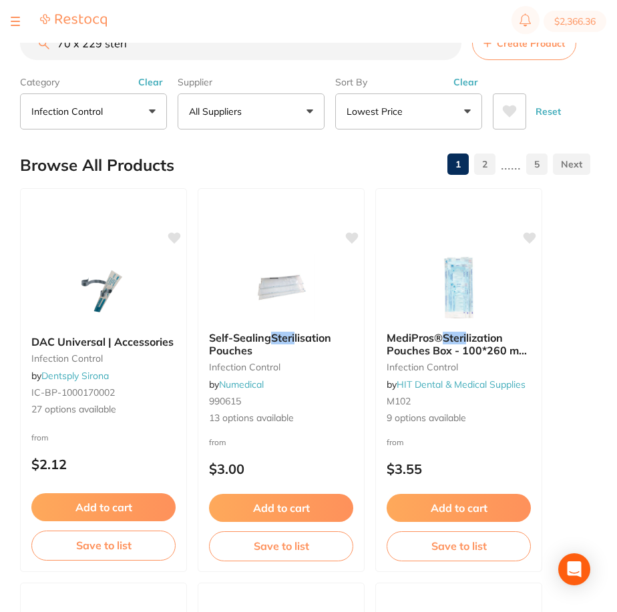
checkbox input "true"
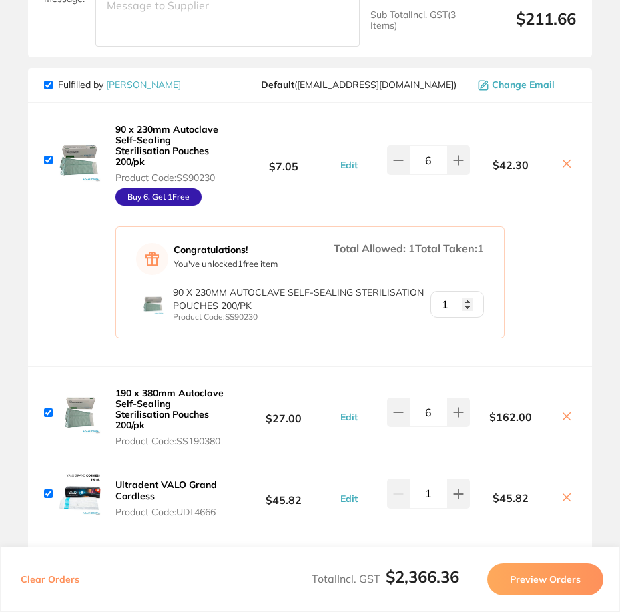
scroll to position [1602, 0]
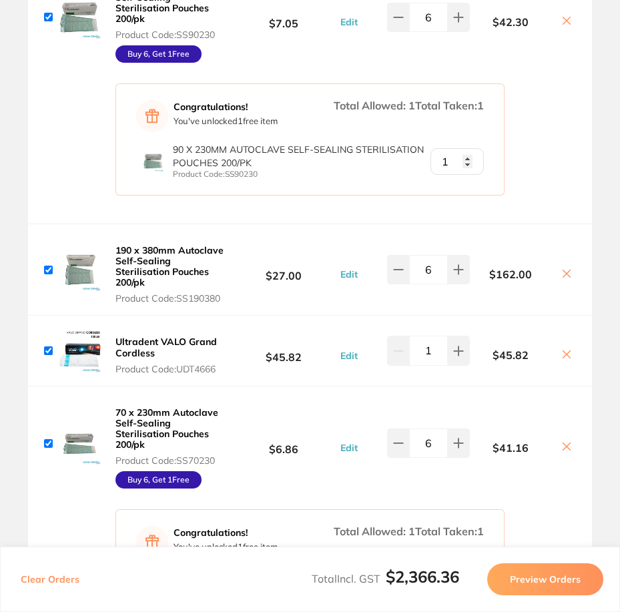
click at [565, 349] on icon at bounding box center [567, 354] width 11 height 11
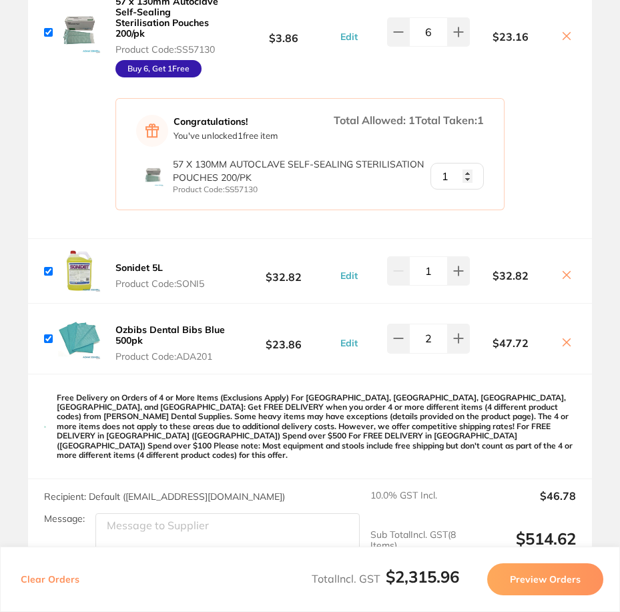
scroll to position [2737, 0]
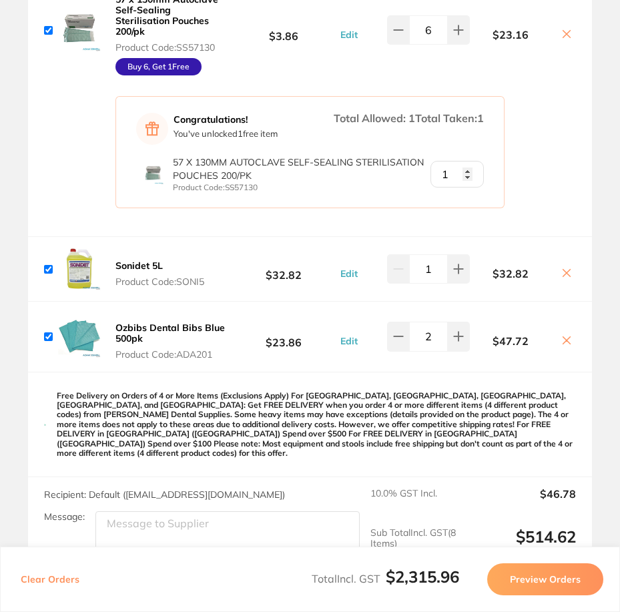
click at [565, 269] on icon at bounding box center [567, 272] width 7 height 7
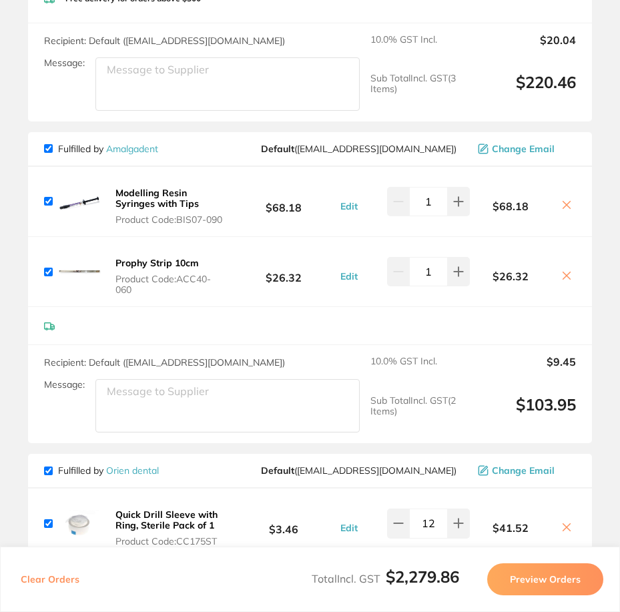
scroll to position [3497, 0]
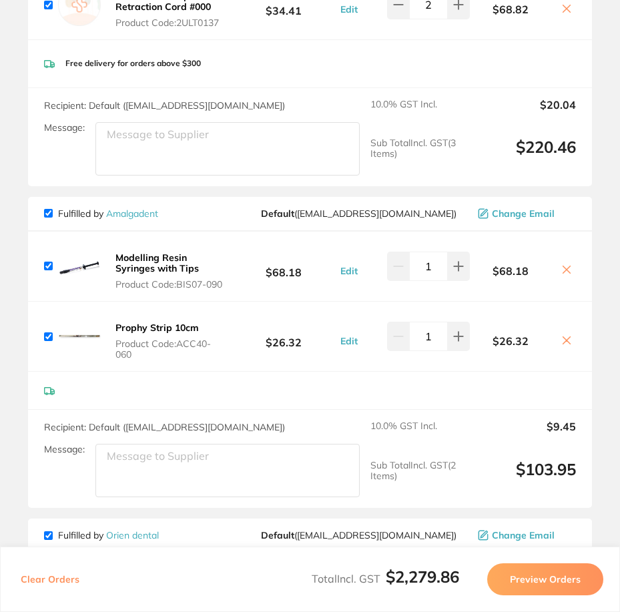
click at [564, 264] on icon at bounding box center [567, 269] width 11 height 11
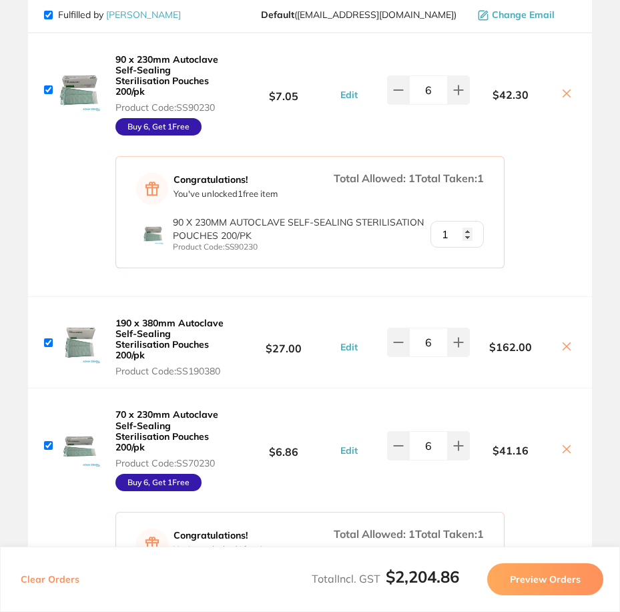
scroll to position [1560, 0]
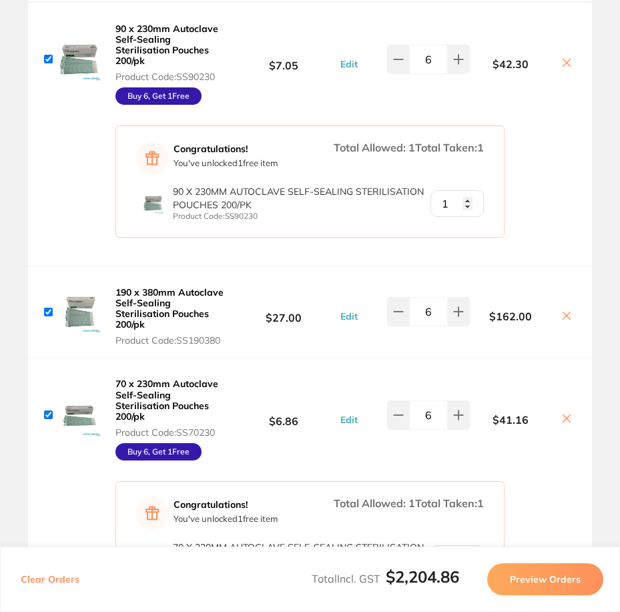
click at [562, 310] on icon at bounding box center [567, 315] width 11 height 11
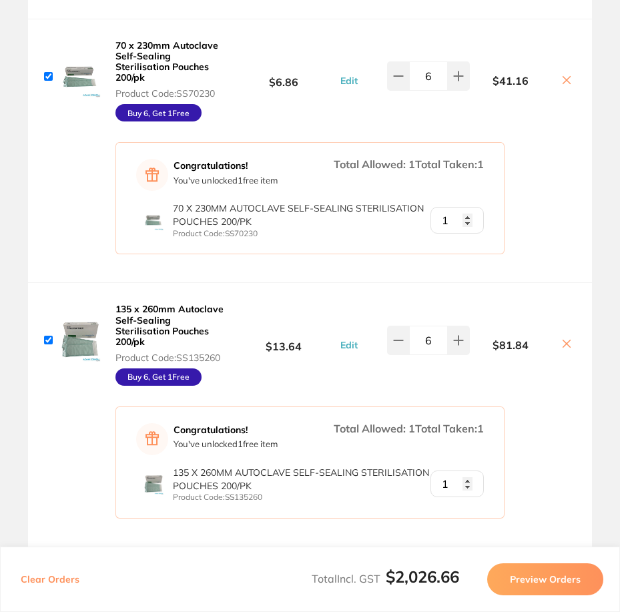
scroll to position [1827, 0]
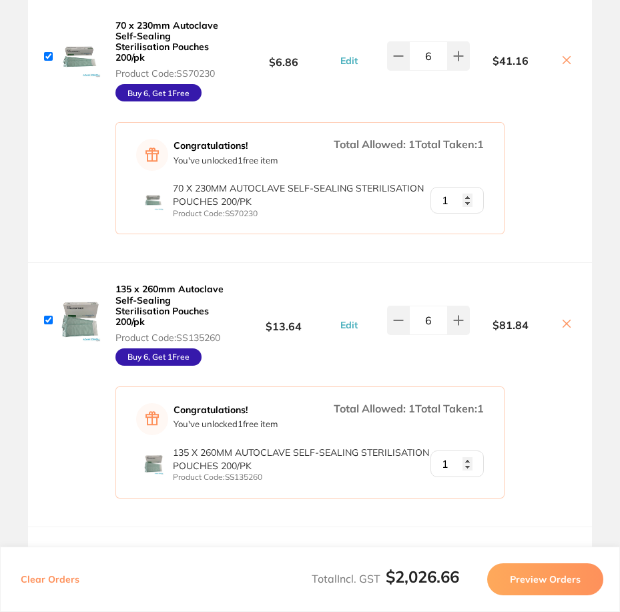
click at [562, 318] on icon at bounding box center [567, 323] width 11 height 11
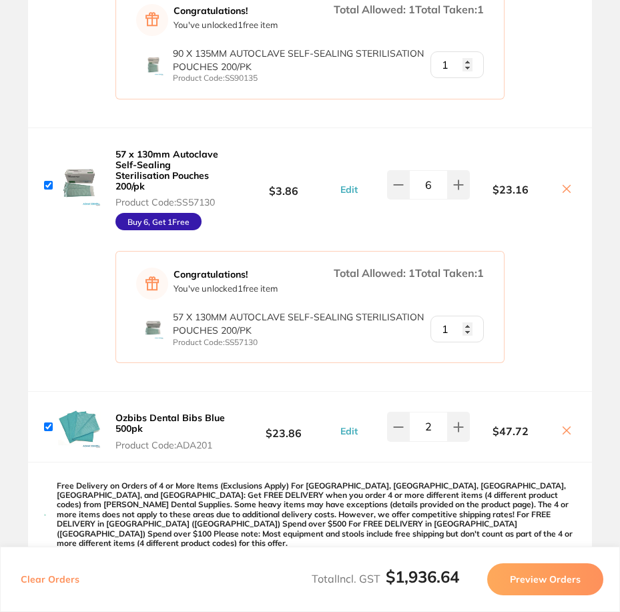
scroll to position [2228, 0]
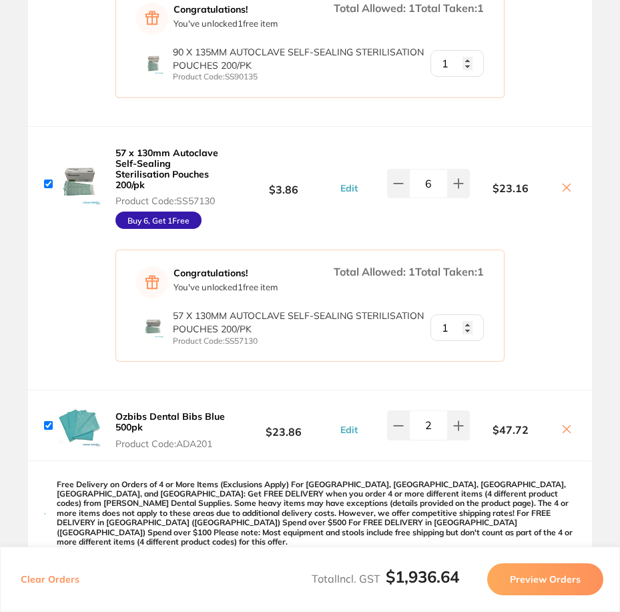
click at [565, 182] on icon at bounding box center [567, 187] width 11 height 11
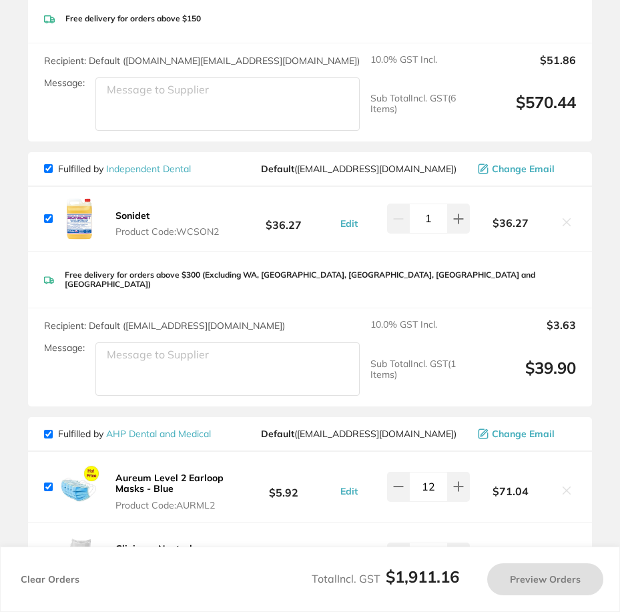
scroll to position [692, 0]
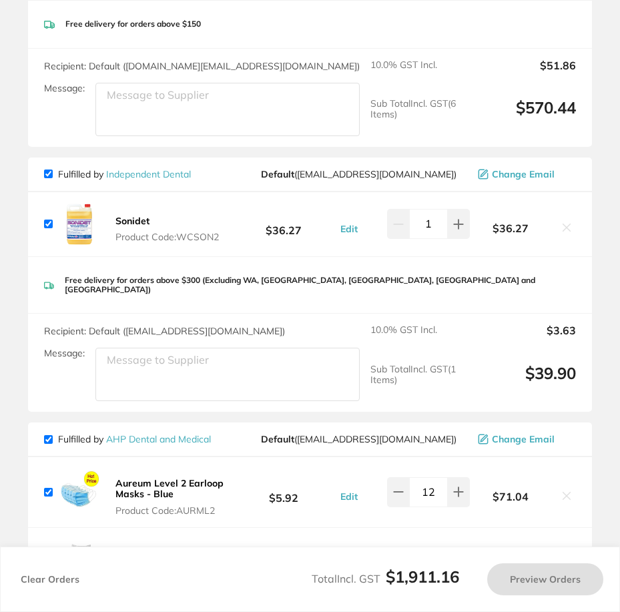
checkbox input "true"
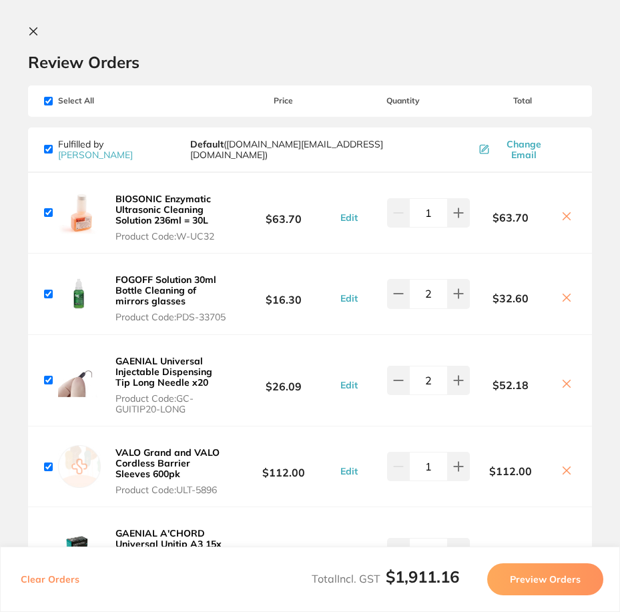
scroll to position [0, 0]
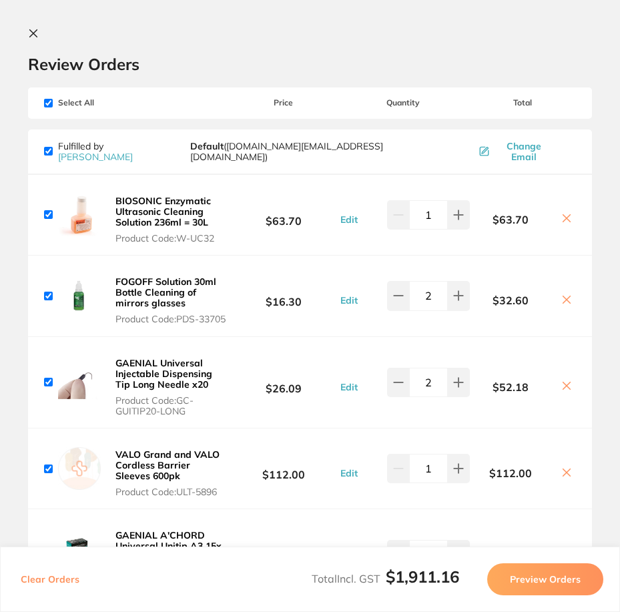
click at [30, 30] on icon at bounding box center [33, 33] width 7 height 7
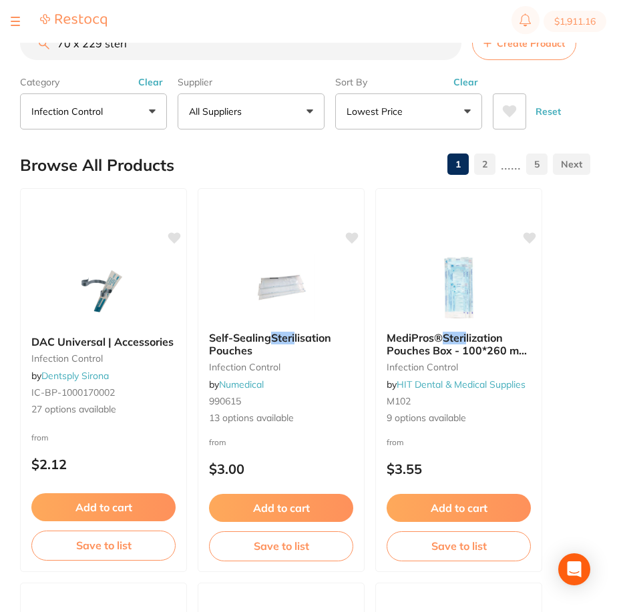
scroll to position [1, 0]
drag, startPoint x: 144, startPoint y: 49, endPoint x: 25, endPoint y: 51, distance: 118.9
click at [25, 51] on input "70 x 229 steri" at bounding box center [240, 43] width 441 height 33
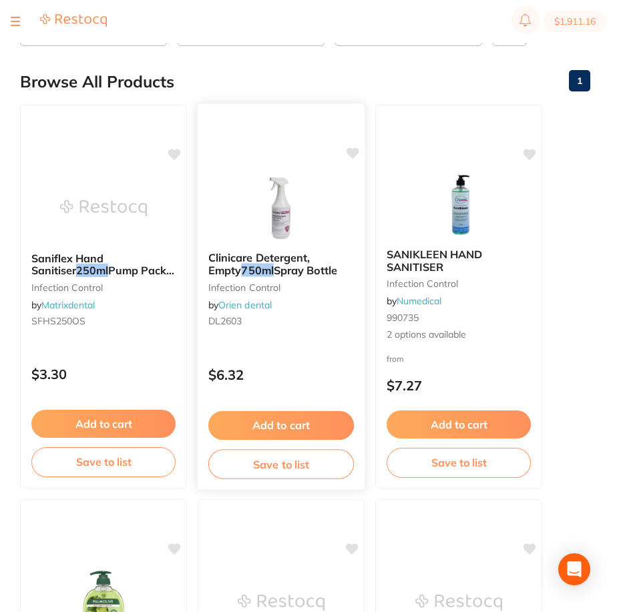
scroll to position [0, 0]
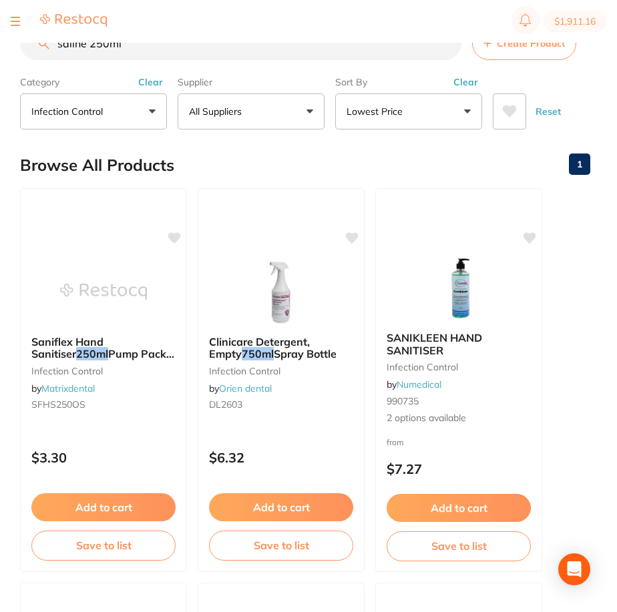
click at [57, 48] on input "saline 250ml" at bounding box center [240, 43] width 441 height 33
drag, startPoint x: 168, startPoint y: 46, endPoint x: 138, endPoint y: 45, distance: 30.1
click at [138, 45] on input "sodium chloride saline 250ml" at bounding box center [240, 43] width 441 height 33
drag, startPoint x: 198, startPoint y: 48, endPoint x: 81, endPoint y: 64, distance: 117.3
click at [81, 64] on section "sodium chloride 250ml Create Product Category Infection Control All Categories …" at bounding box center [305, 78] width 570 height 103
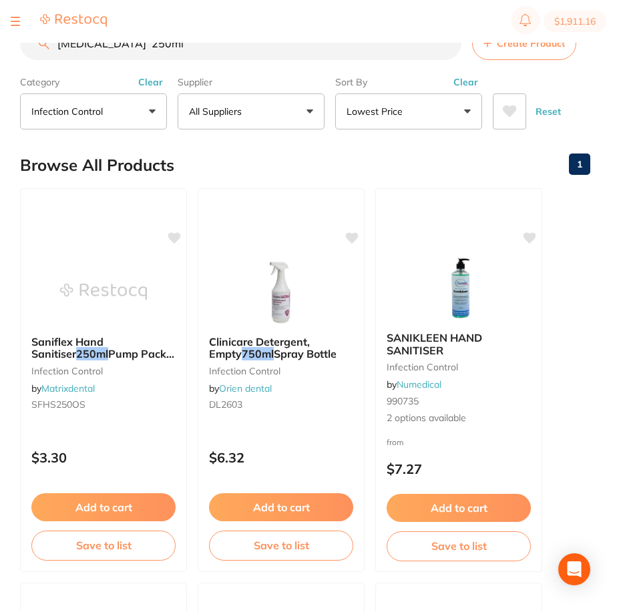
scroll to position [1, 0]
type input "s"
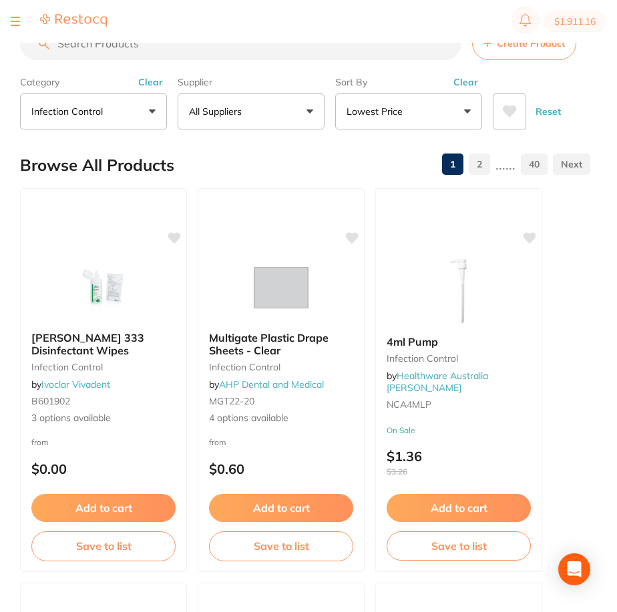
click at [144, 112] on button "Infection Control" at bounding box center [93, 111] width 147 height 36
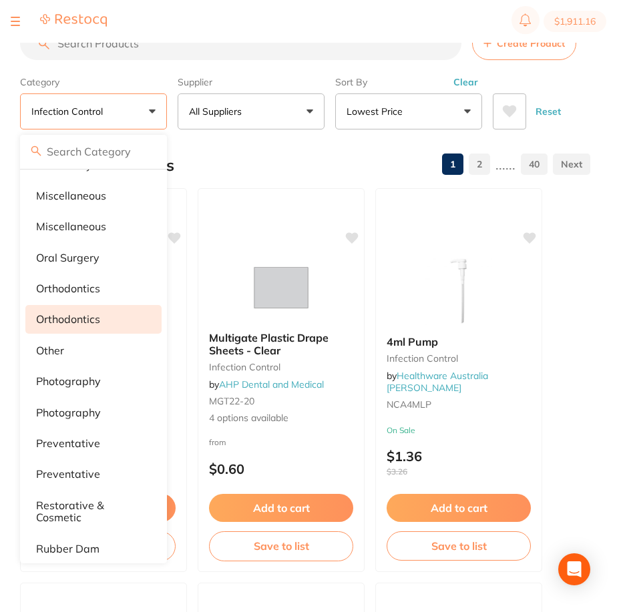
scroll to position [921, 0]
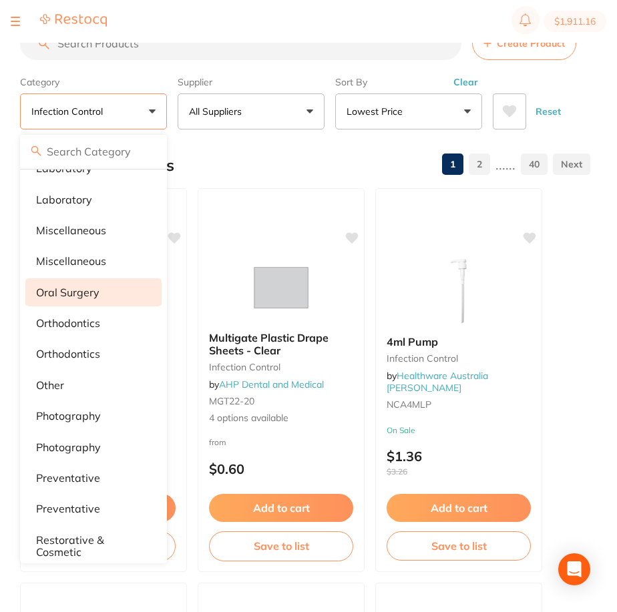
click at [90, 286] on p "oral surgery" at bounding box center [67, 292] width 63 height 12
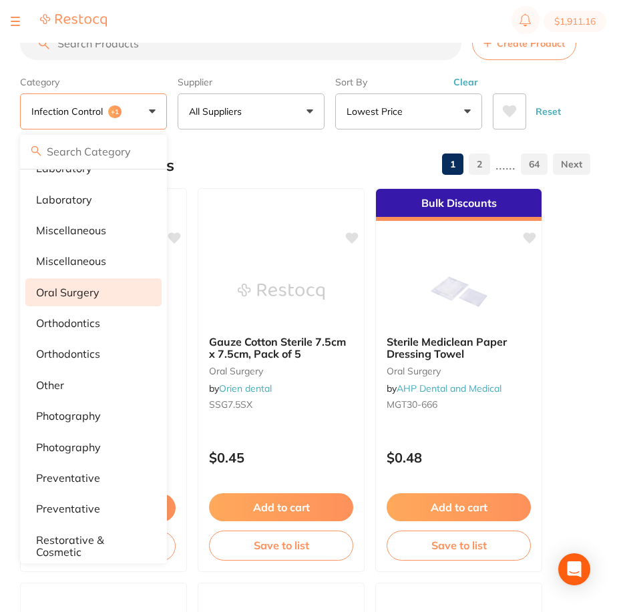
click at [103, 292] on li "oral surgery" at bounding box center [93, 292] width 136 height 28
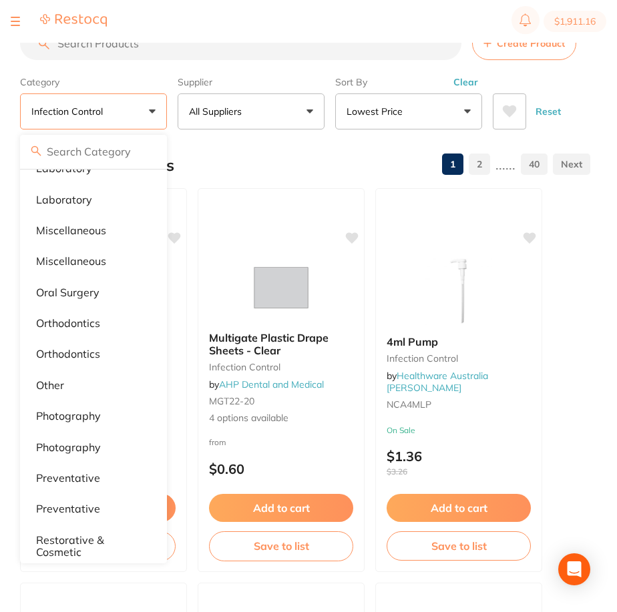
click at [317, 170] on div "Browse All Products 1 2 ...... 40" at bounding box center [305, 165] width 570 height 45
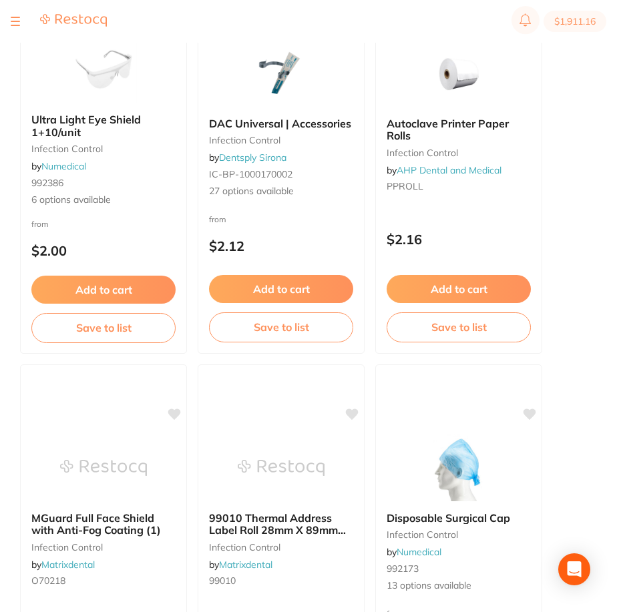
scroll to position [1669, 0]
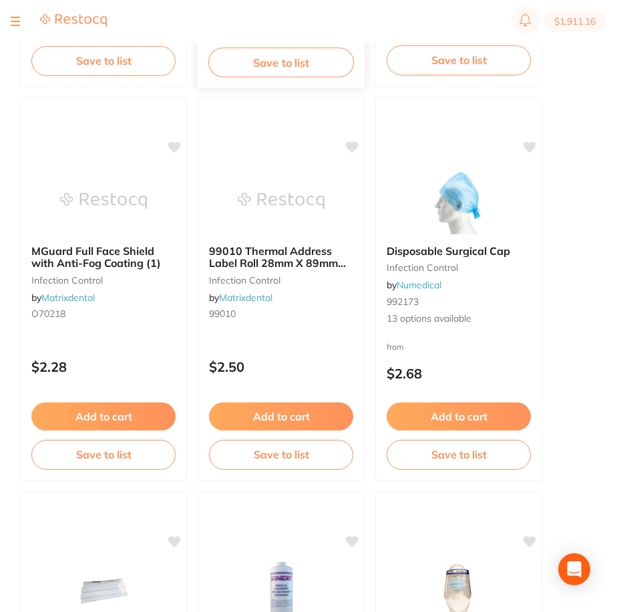
drag, startPoint x: 168, startPoint y: 287, endPoint x: 211, endPoint y: 71, distance: 220.5
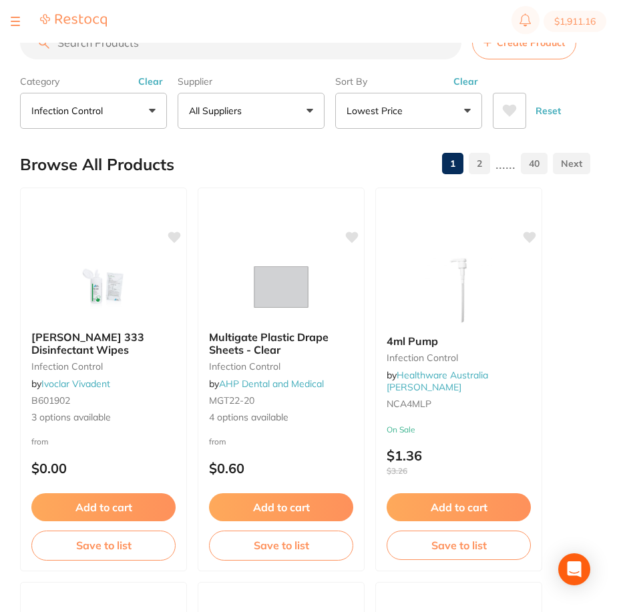
scroll to position [0, 0]
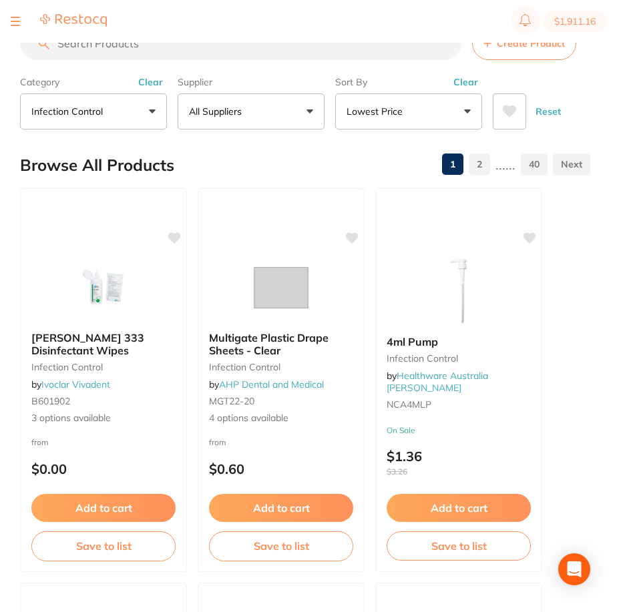
click at [345, 47] on input "search" at bounding box center [240, 43] width 441 height 33
click at [340, 51] on input "search" at bounding box center [240, 43] width 441 height 33
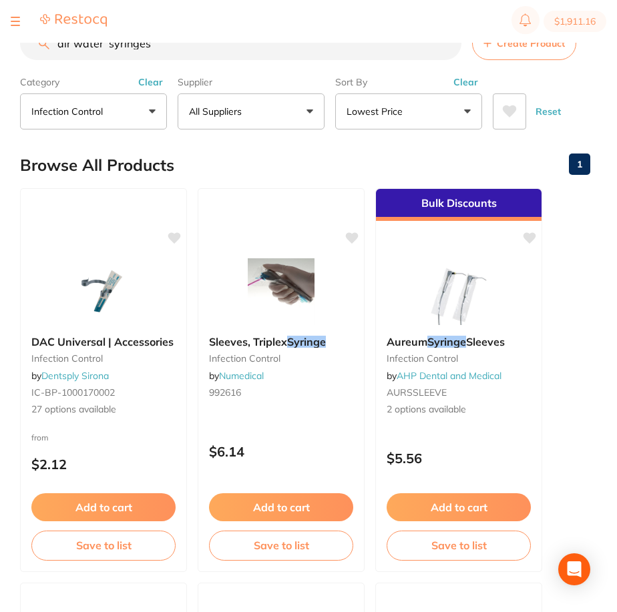
type input "air water syringes"
drag, startPoint x: 173, startPoint y: 51, endPoint x: 43, endPoint y: 52, distance: 130.2
click at [43, 52] on input "air water syringes" at bounding box center [240, 43] width 441 height 33
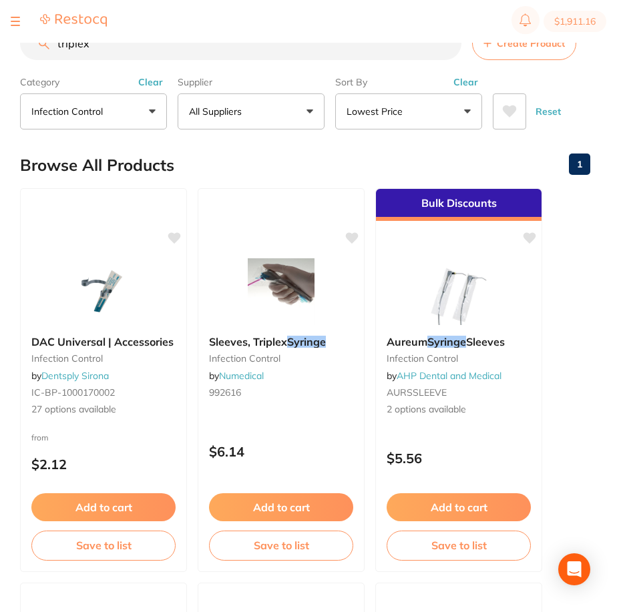
type input "triplex"
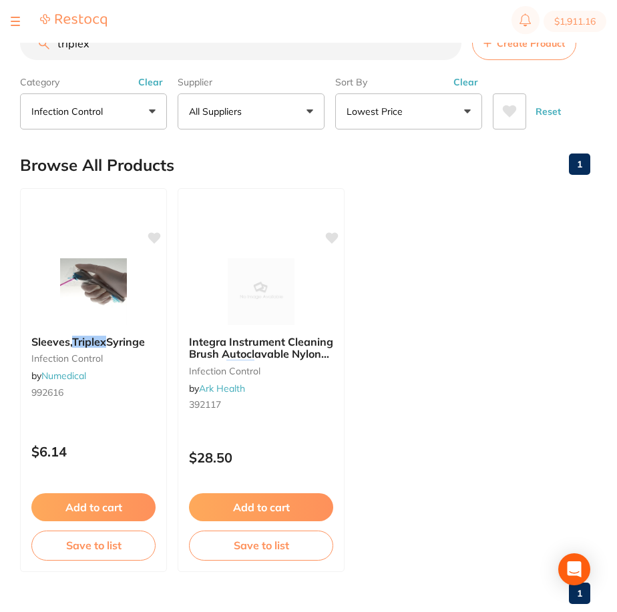
scroll to position [68, 0]
drag, startPoint x: 102, startPoint y: 49, endPoint x: 41, endPoint y: 50, distance: 61.4
click at [41, 50] on input "triplex" at bounding box center [240, 43] width 441 height 33
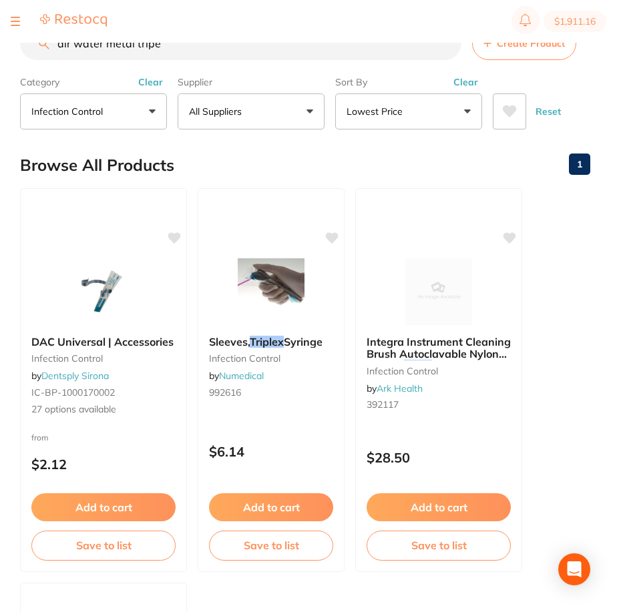
scroll to position [409, 0]
type input "air water metal tripel"
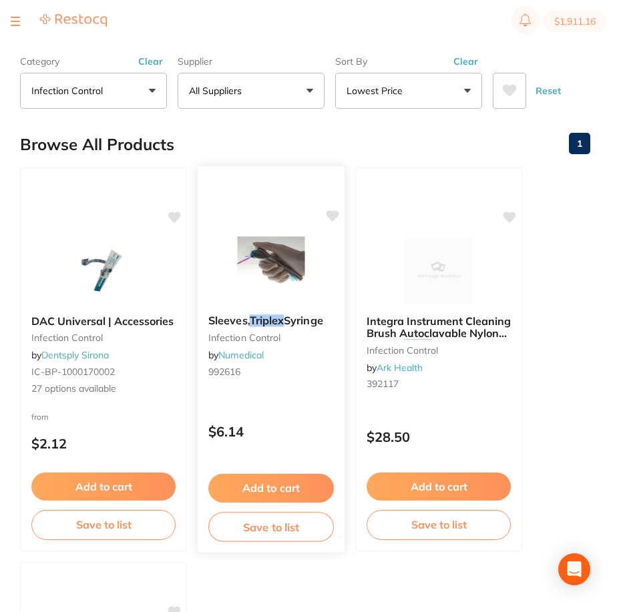
scroll to position [0, 0]
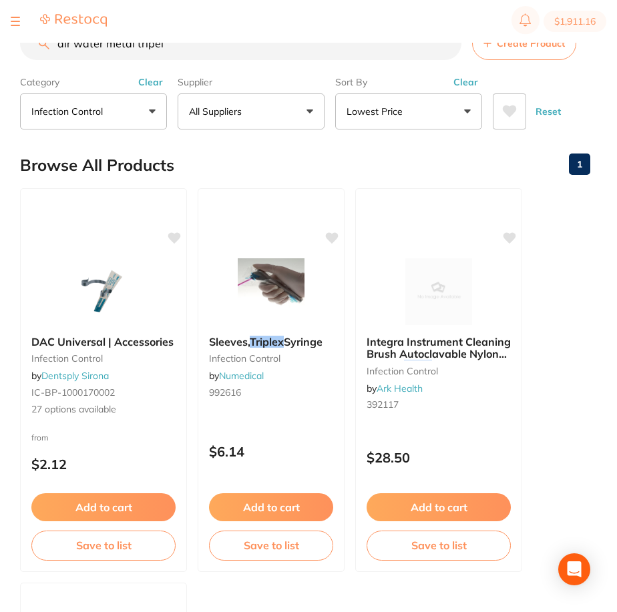
click at [447, 49] on input "air water metal tripel" at bounding box center [240, 43] width 441 height 33
click at [447, 45] on input "air water metal tripel" at bounding box center [240, 43] width 441 height 33
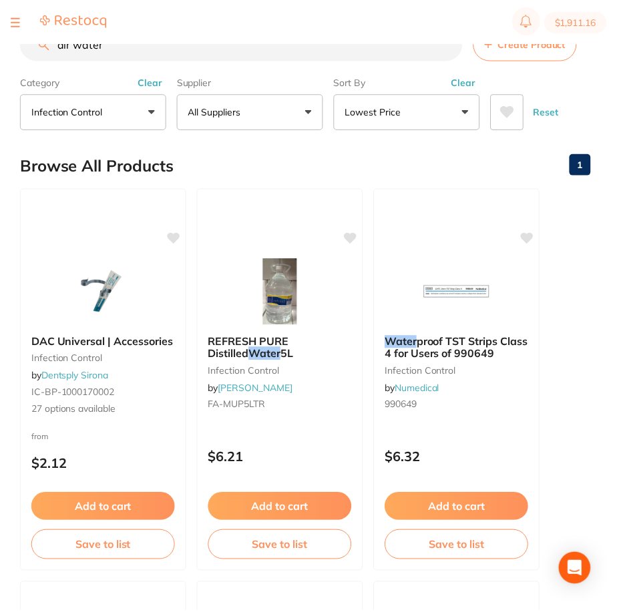
scroll to position [471, 0]
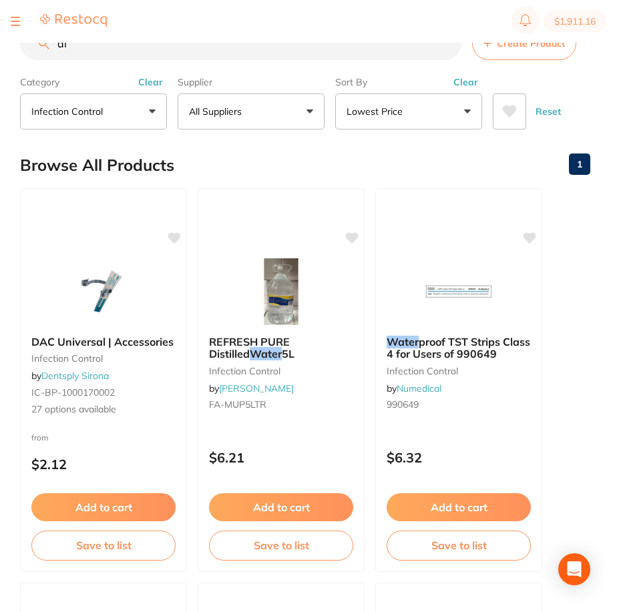
type input "a"
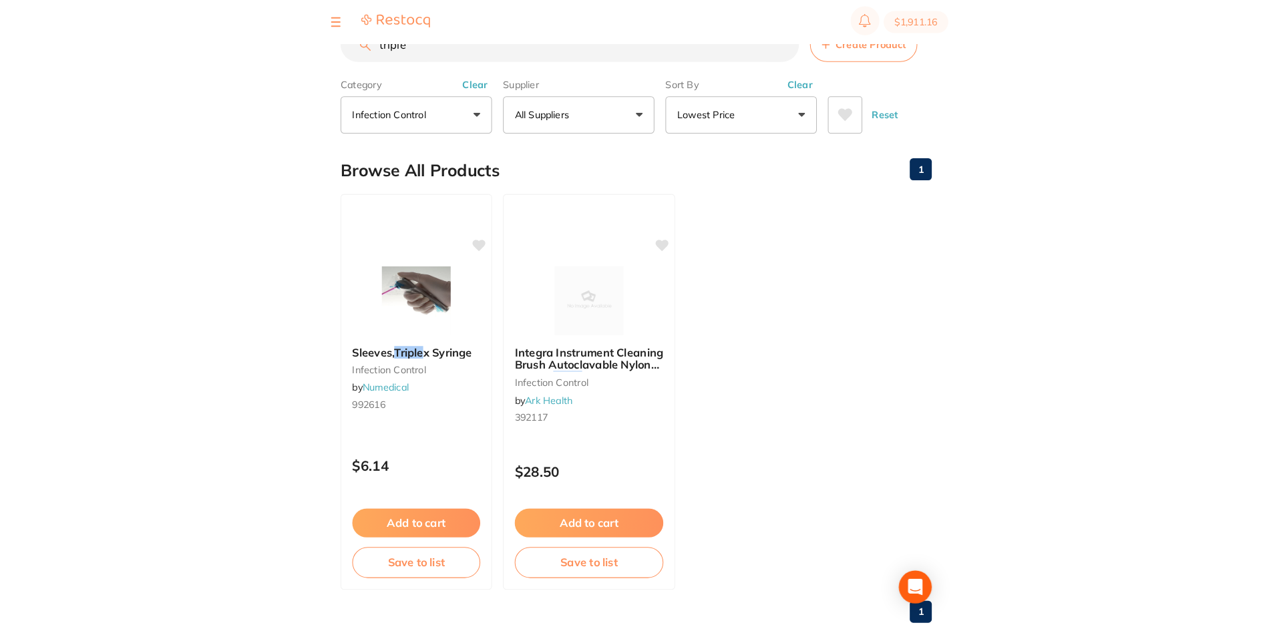
scroll to position [68, 0]
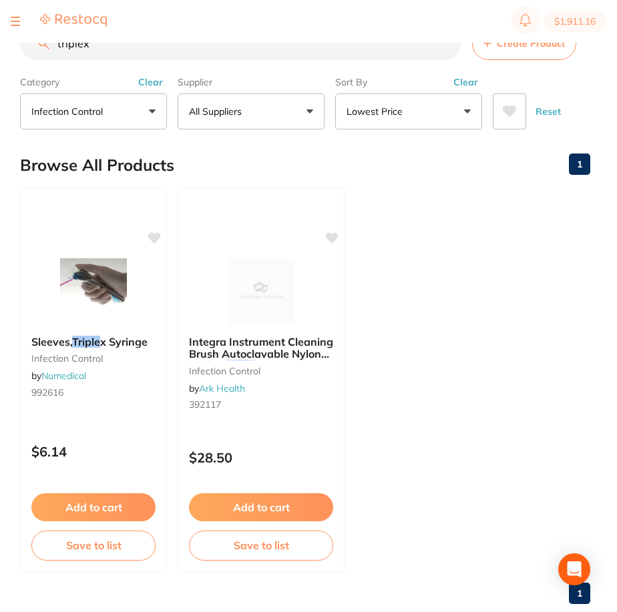
type input "triplex"
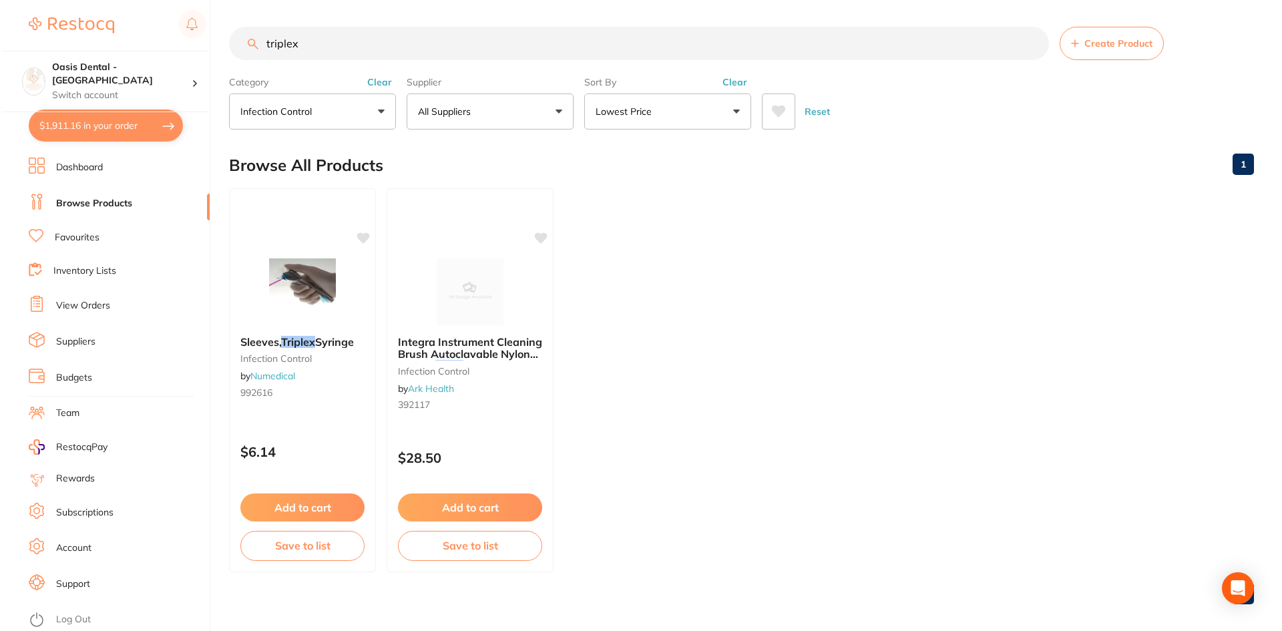
scroll to position [43, 0]
click at [101, 122] on button "$1,911.16 in your order" at bounding box center [104, 125] width 154 height 32
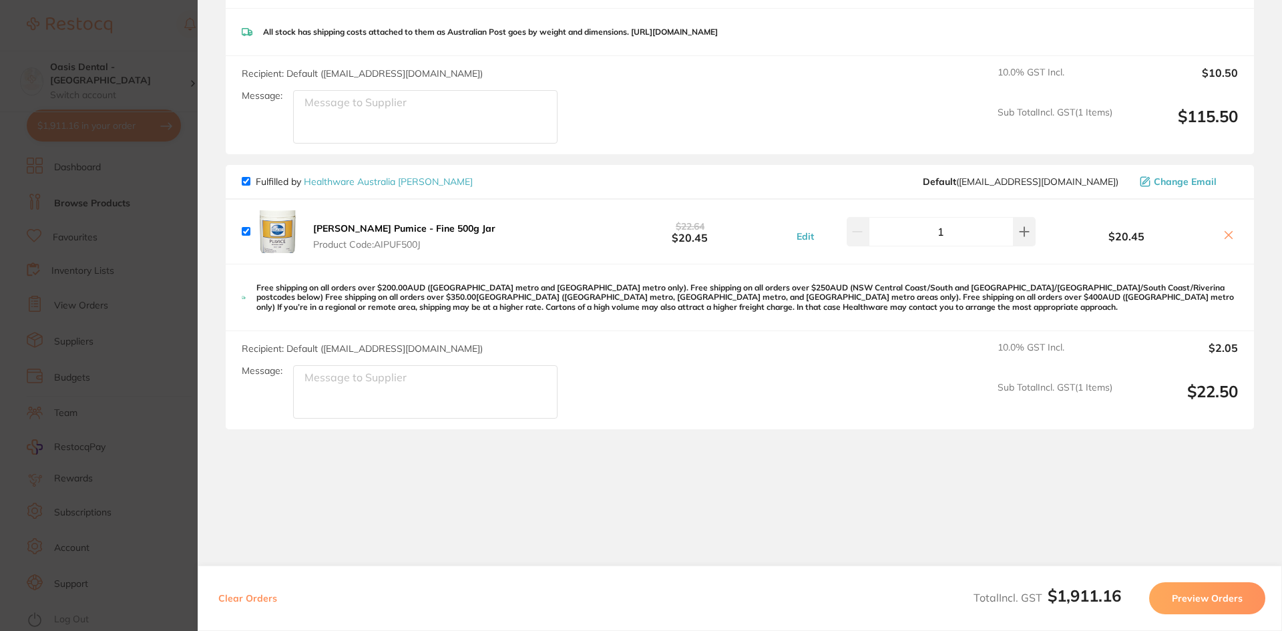
scroll to position [4760, 0]
click at [1204, 595] on button "Preview Orders" at bounding box center [1207, 598] width 116 height 32
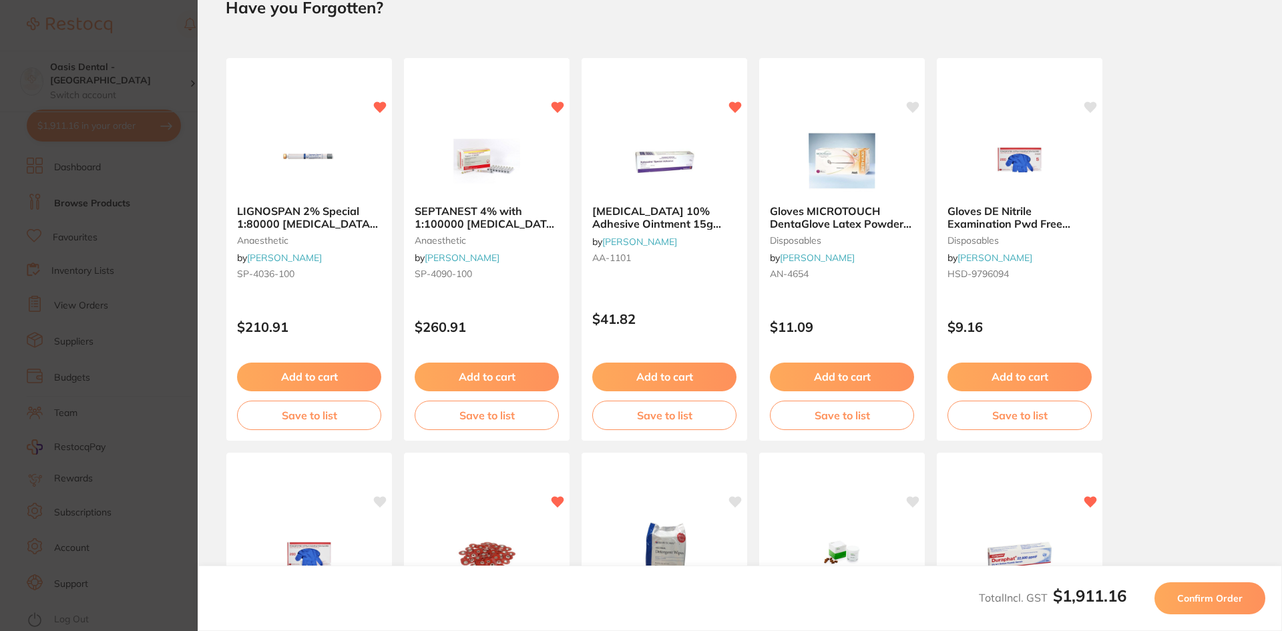
scroll to position [0, 0]
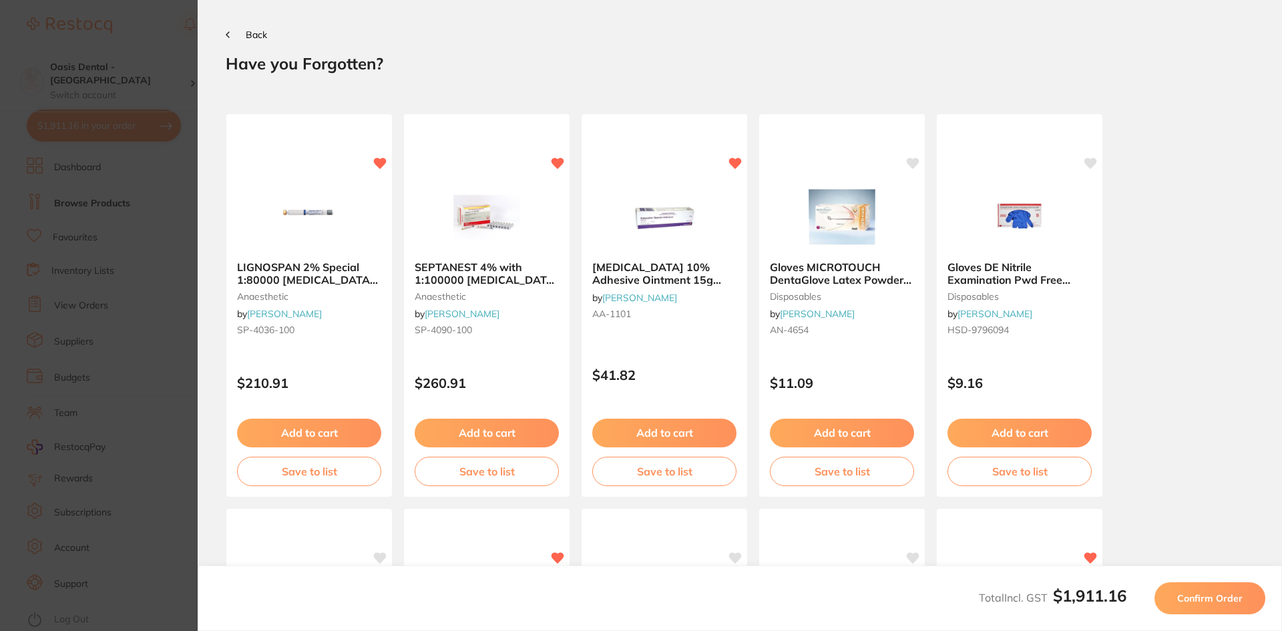
click at [1204, 596] on span "Confirm Order" at bounding box center [1209, 598] width 65 height 12
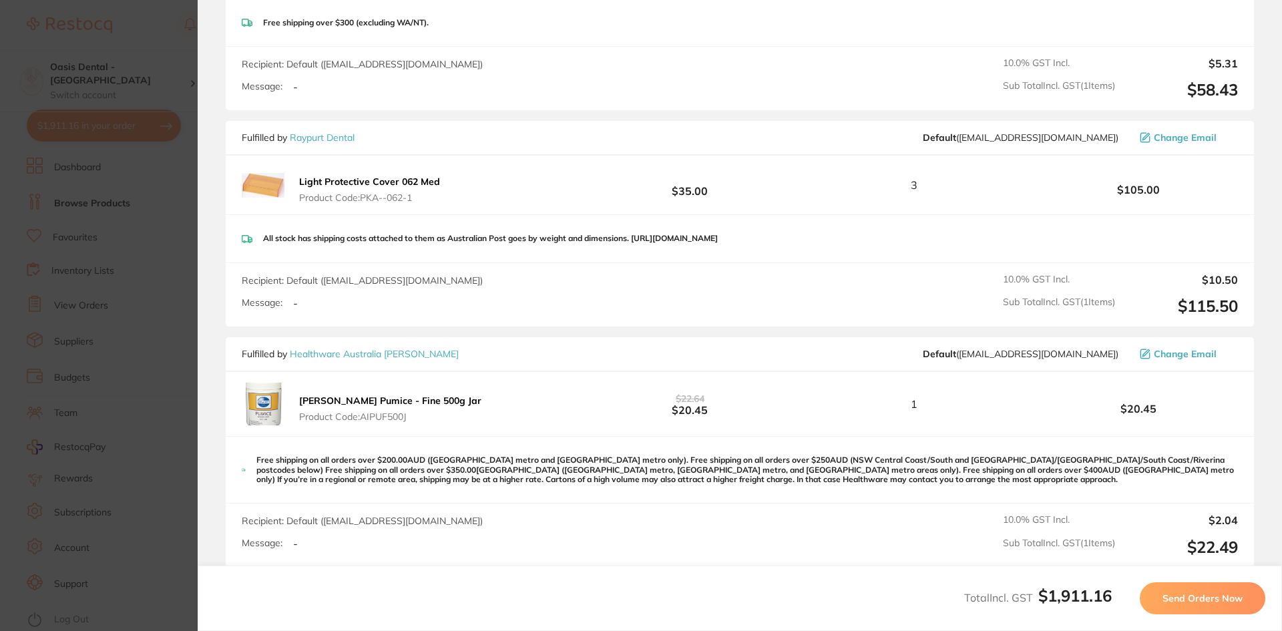
scroll to position [4314, 0]
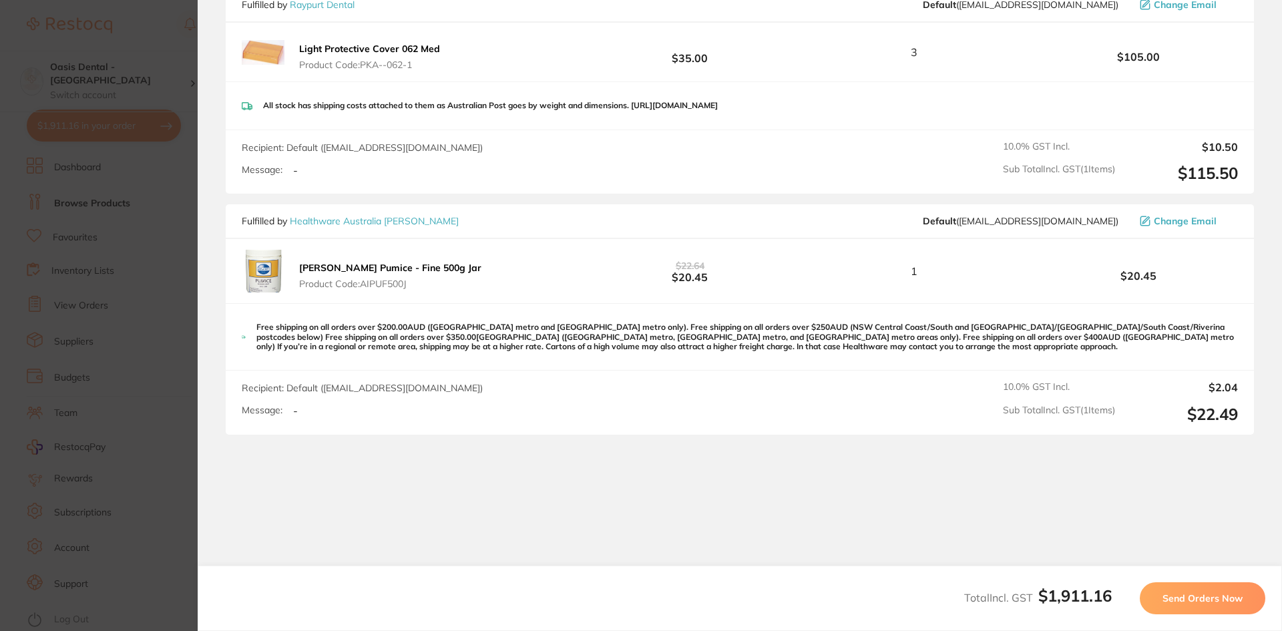
click at [1202, 598] on span "Send Orders Now" at bounding box center [1202, 598] width 80 height 12
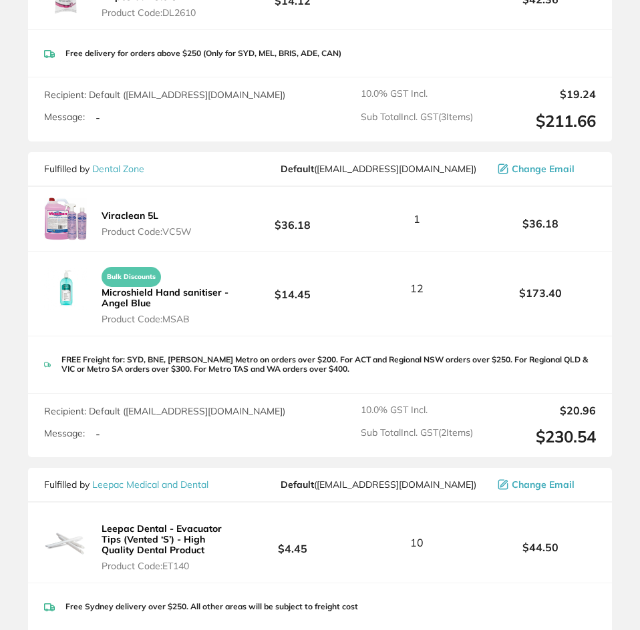
scroll to position [1518, 0]
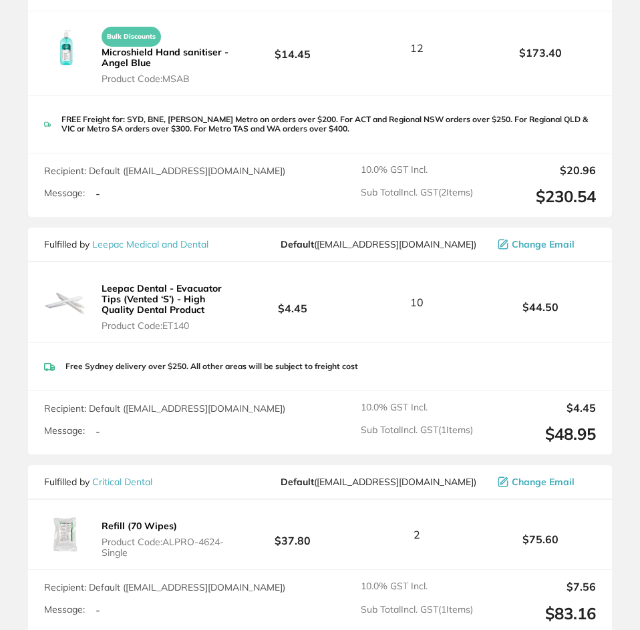
drag, startPoint x: 215, startPoint y: 312, endPoint x: 113, endPoint y: 302, distance: 102.6
click at [112, 303] on button "Leepac Dental - Evacuator Tips (Vented ‘S’) - High Quality Dental Product Produ…" at bounding box center [167, 306] width 140 height 49
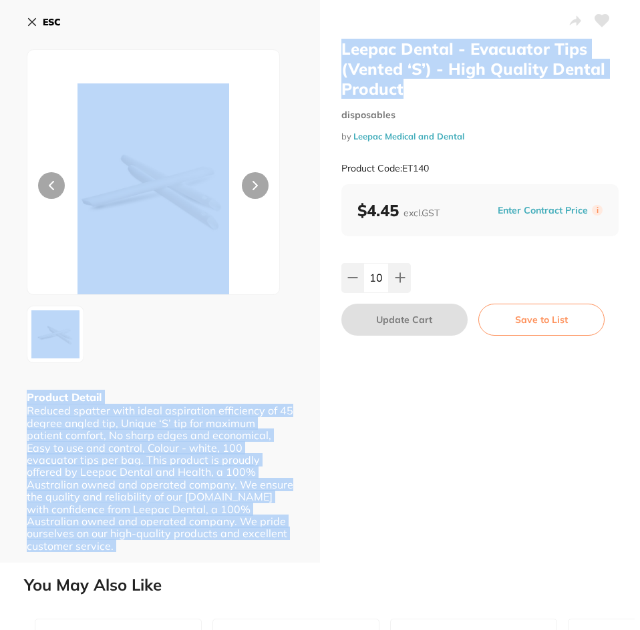
drag, startPoint x: 420, startPoint y: 93, endPoint x: 348, endPoint y: 66, distance: 77.1
click at [332, 66] on div "Leepac Dental - Evacuator Tips (Vented ‘S’) - High Quality Dental Product dispo…" at bounding box center [480, 281] width 320 height 563
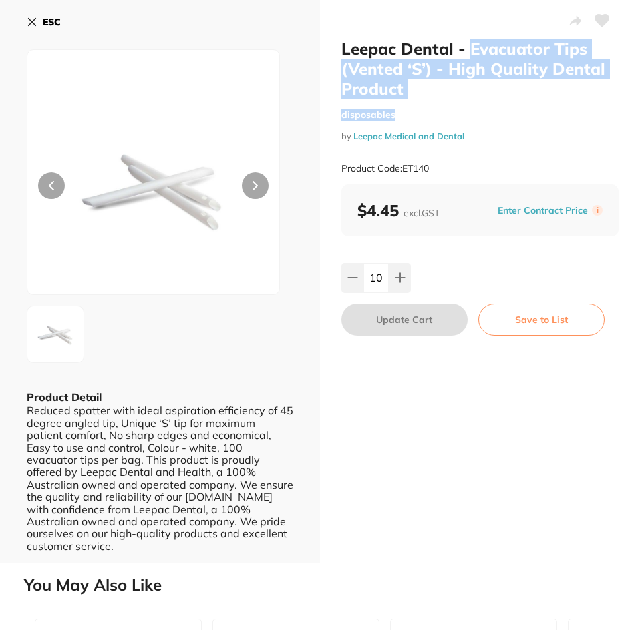
drag, startPoint x: 415, startPoint y: 100, endPoint x: 469, endPoint y: 43, distance: 79.3
click at [469, 43] on div "Leepac Dental - Evacuator Tips (Vented ‘S’) - High Quality Dental Product dispo…" at bounding box center [479, 112] width 277 height 146
copy div "Evacuator Tips (Vented ‘S’) - High Quality Dental Product disposables"
click at [31, 25] on icon at bounding box center [32, 22] width 11 height 11
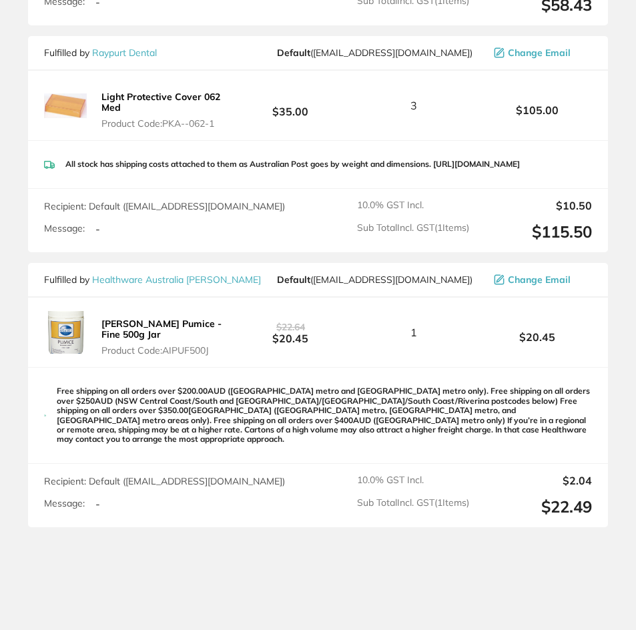
scroll to position [2720, 0]
